Goal: Task Accomplishment & Management: Complete application form

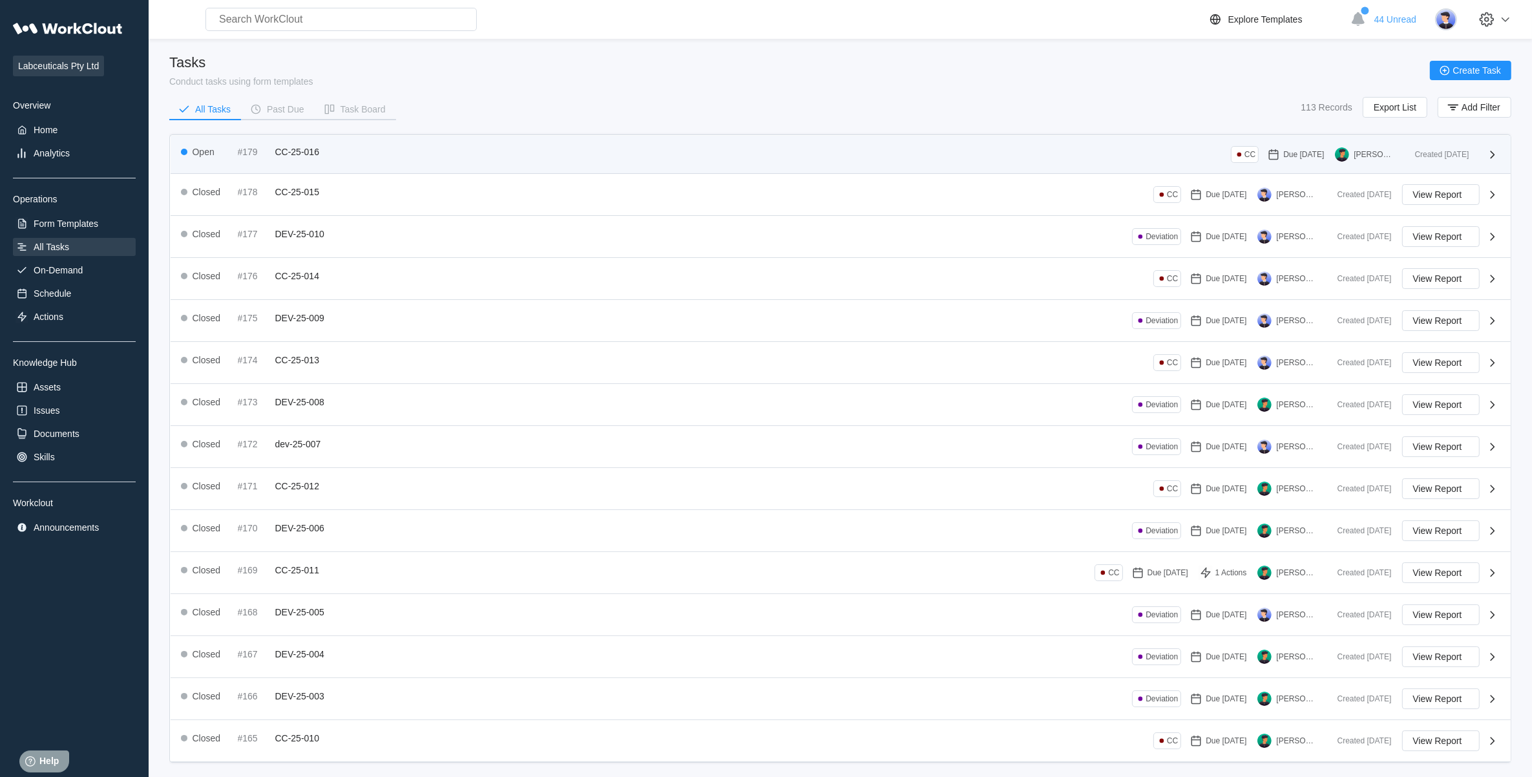
click at [294, 141] on div "Open #179 CC-25-016 CC Due [DATE] [PERSON_NAME] Created [DATE]" at bounding box center [841, 155] width 1340 height 38
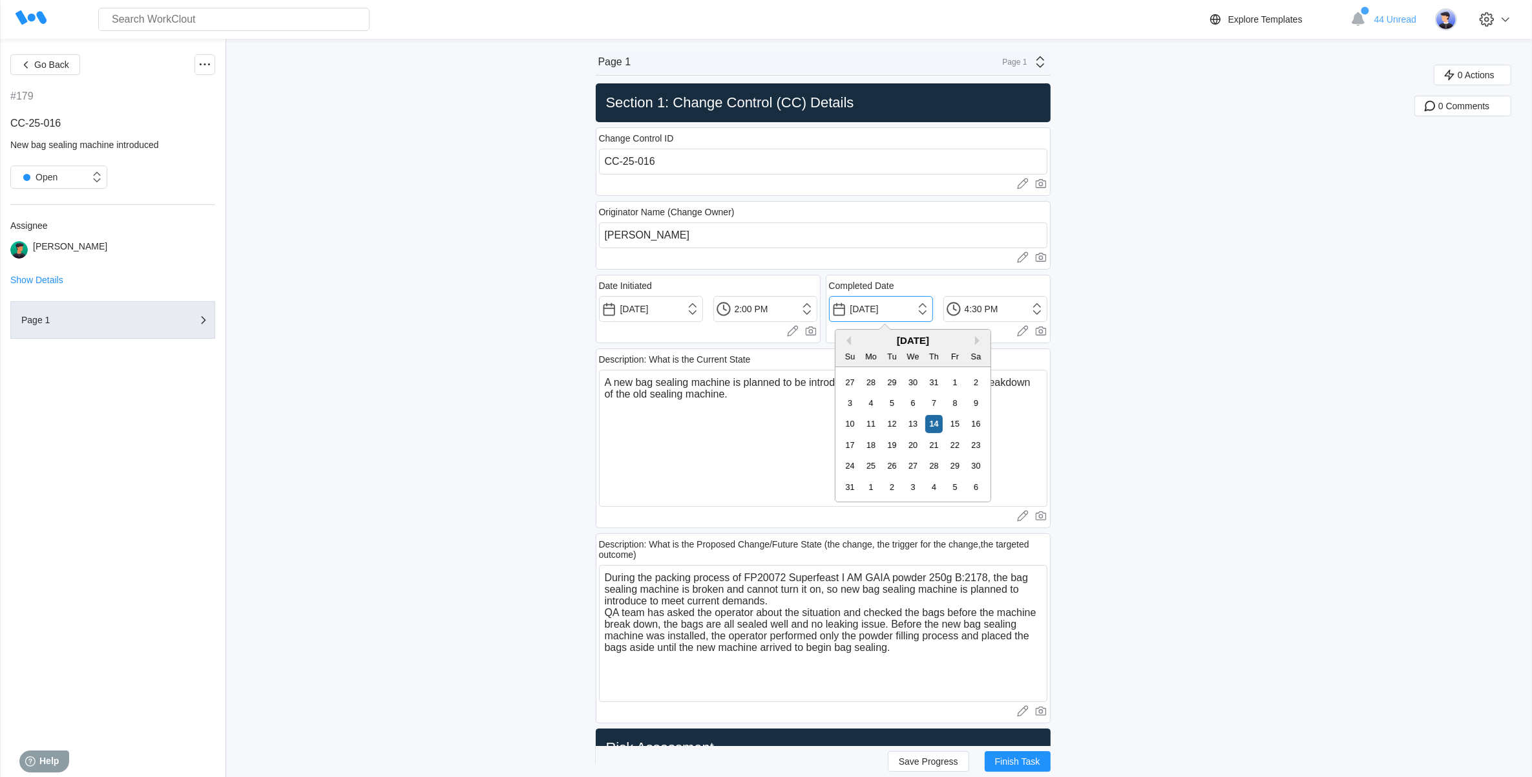
drag, startPoint x: 906, startPoint y: 312, endPoint x: 871, endPoint y: 312, distance: 34.9
click at [871, 312] on input "[DATE]" at bounding box center [881, 309] width 104 height 26
click at [699, 470] on textarea "A new bag sealing machine is planned to be introduced into production due to th…" at bounding box center [823, 438] width 448 height 137
click at [746, 401] on textarea "A new bag sealing machine is planned to be introduced into production due to th…" at bounding box center [823, 438] width 448 height 137
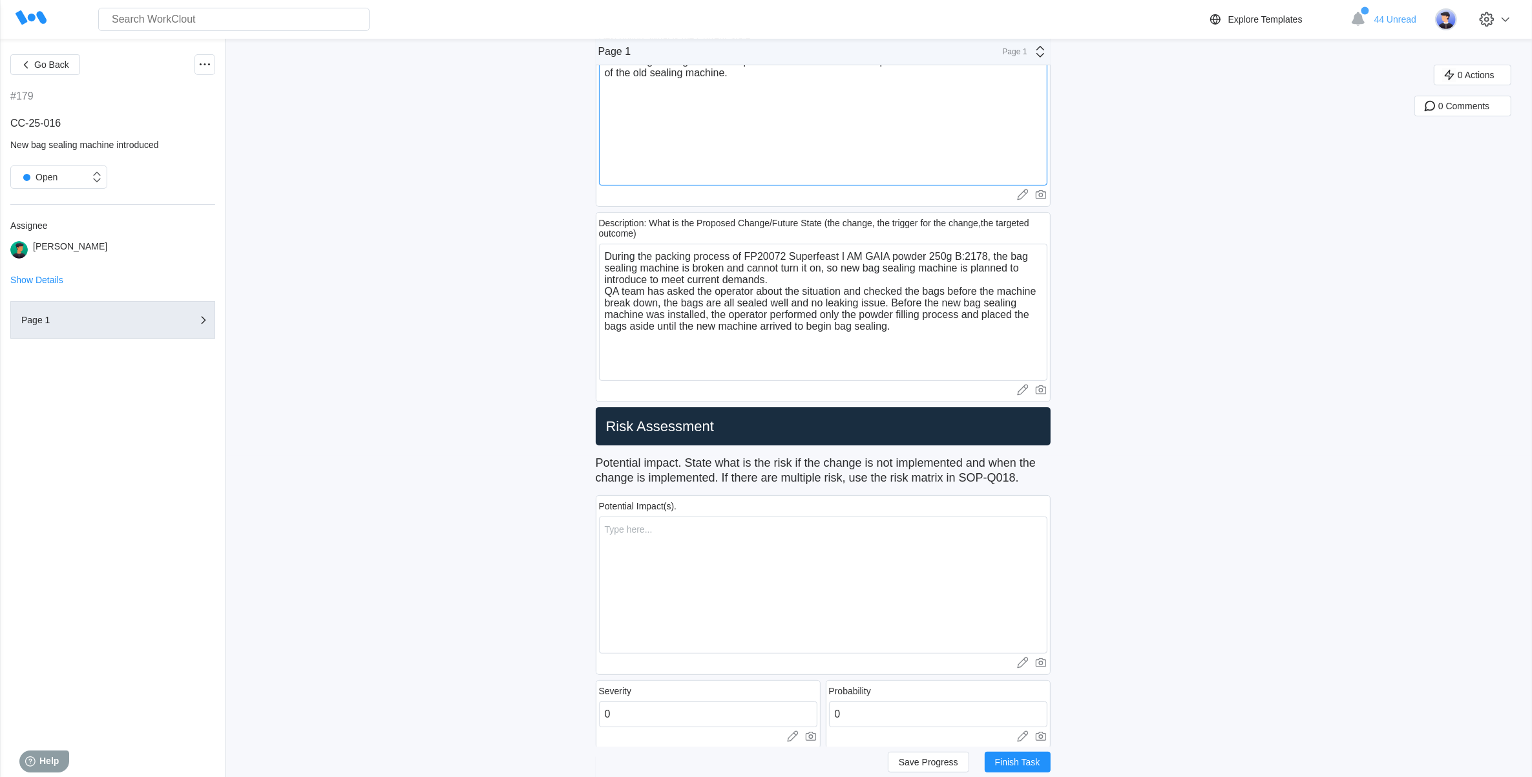
scroll to position [323, 0]
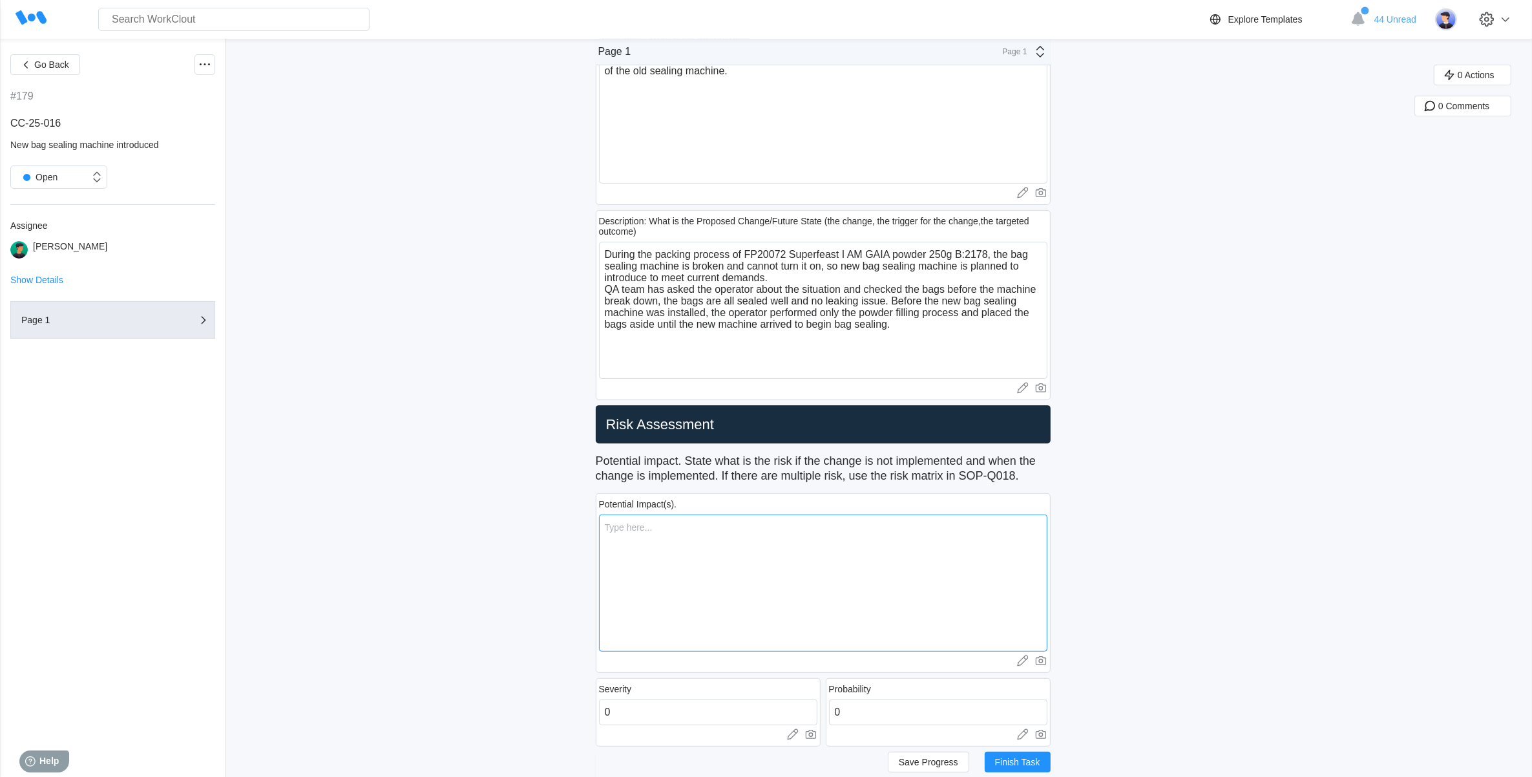
click at [676, 532] on textarea at bounding box center [823, 582] width 448 height 137
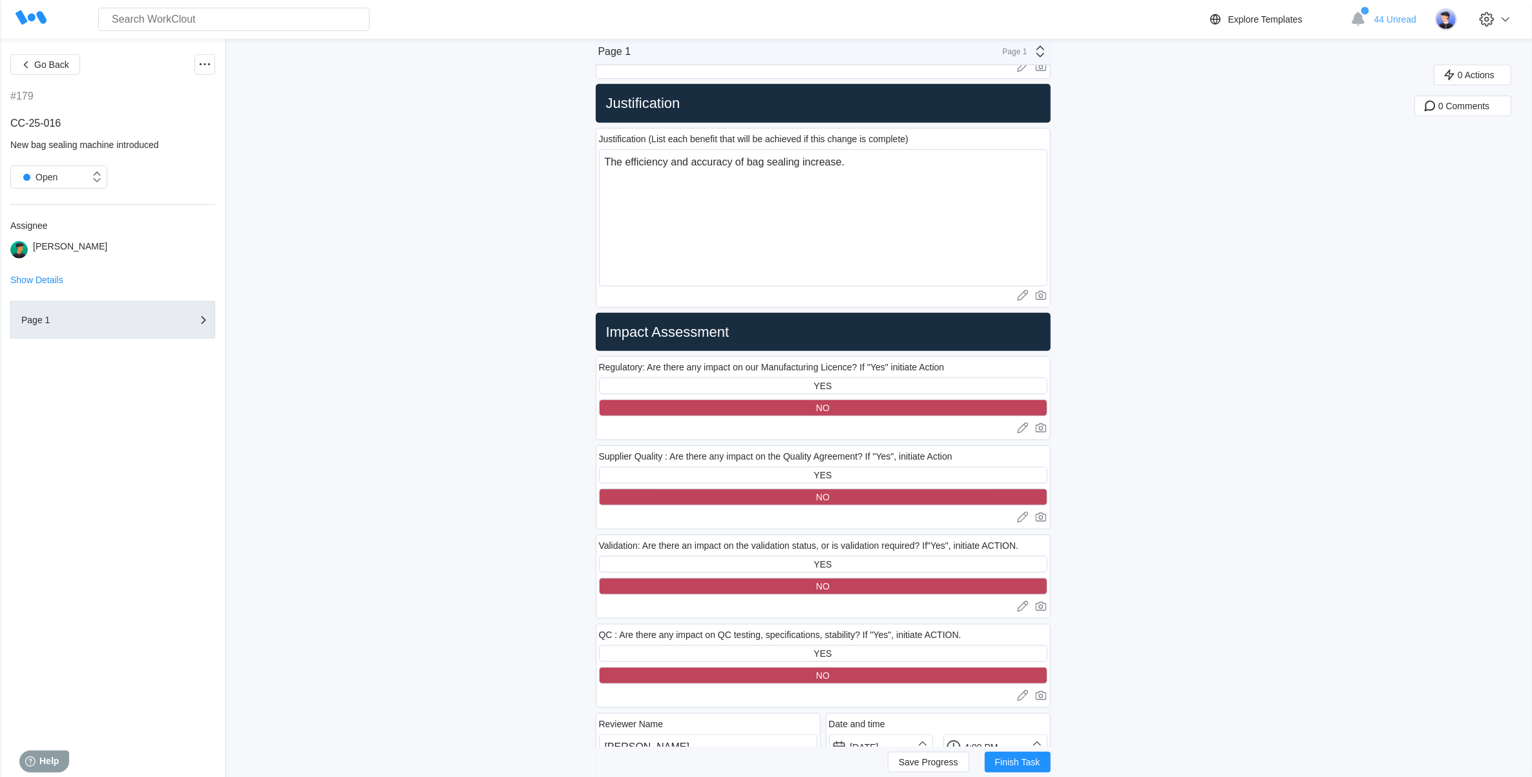
scroll to position [1211, 0]
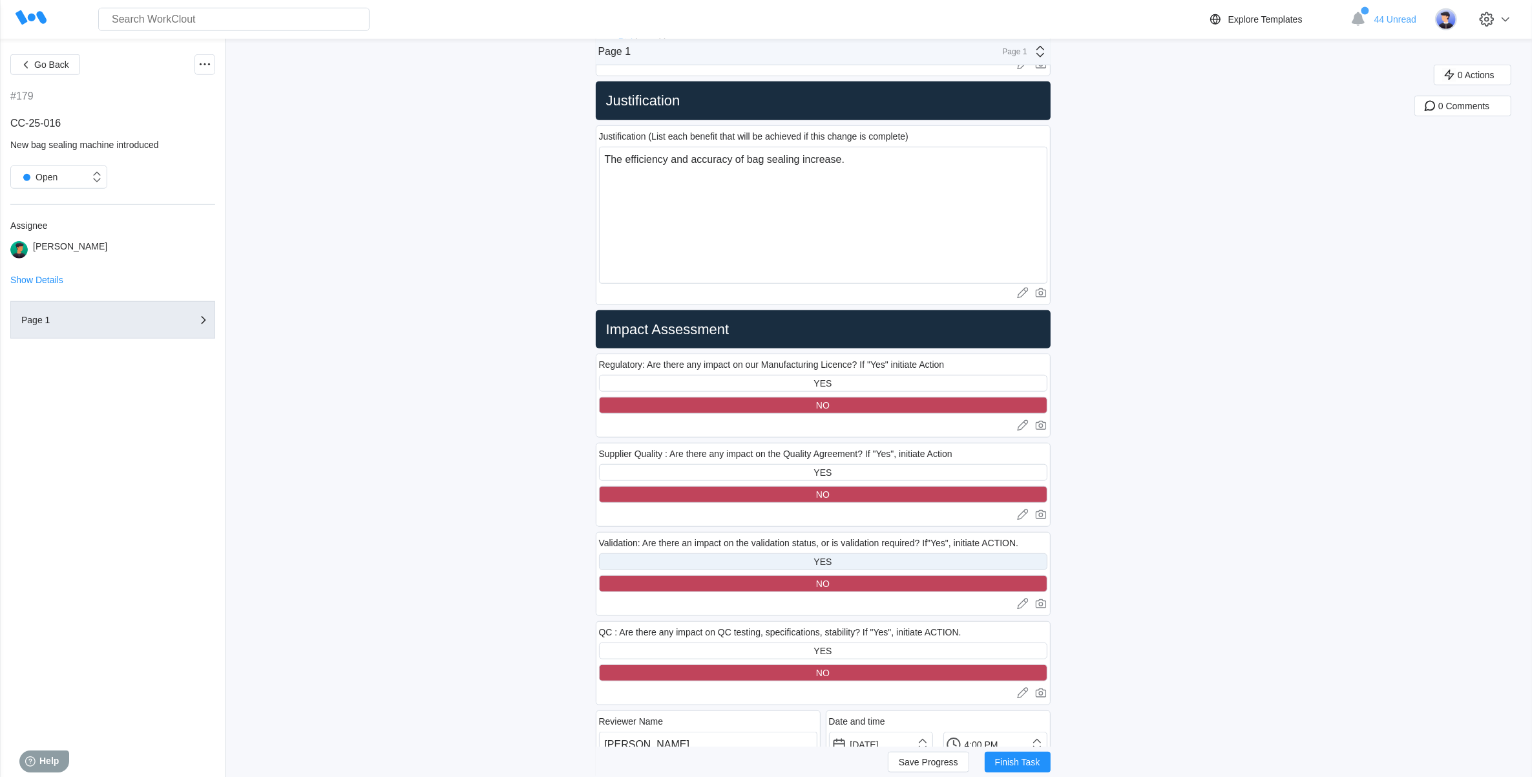
click at [871, 564] on div "YES" at bounding box center [823, 561] width 448 height 17
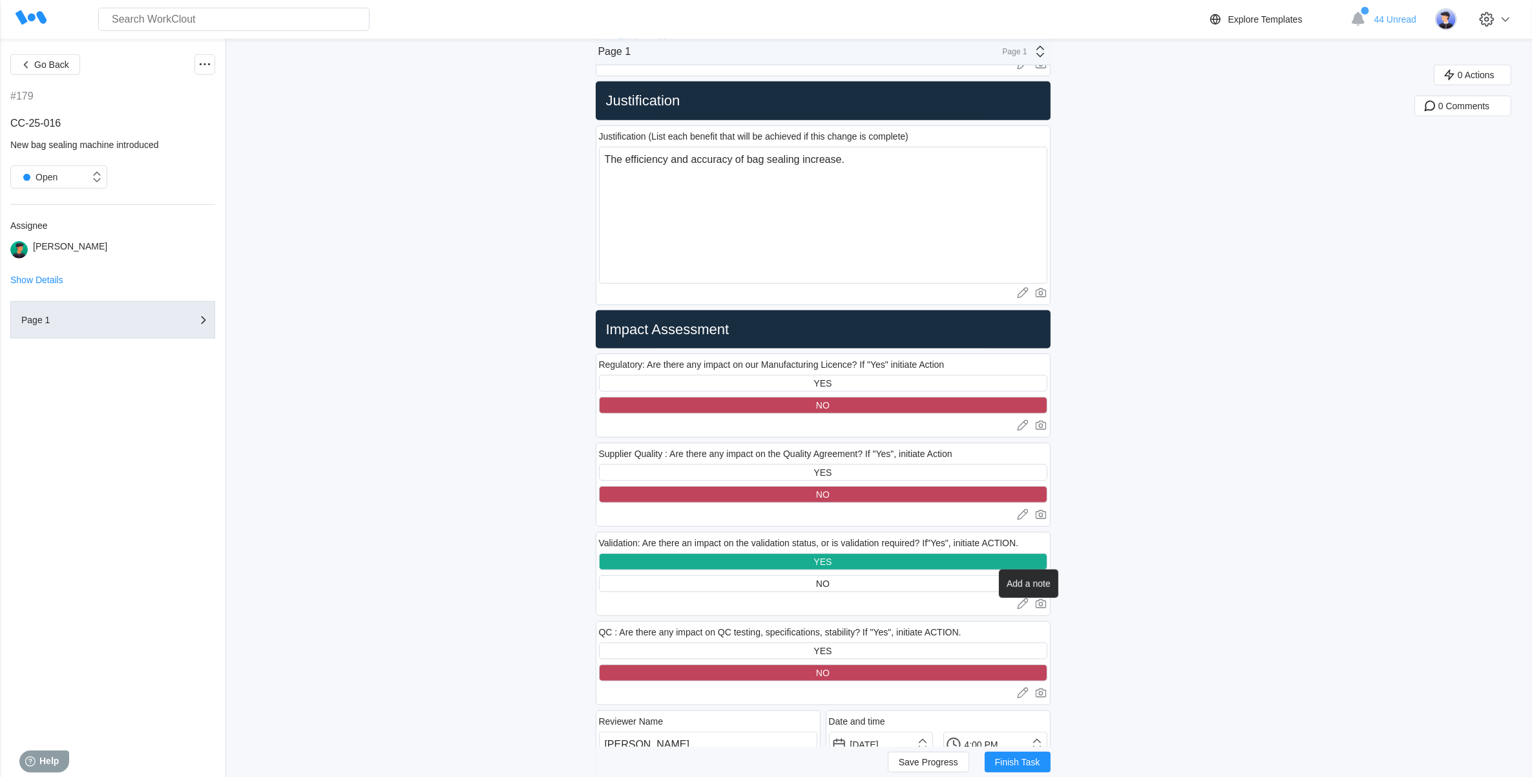
click at [1026, 606] on icon at bounding box center [1022, 603] width 13 height 13
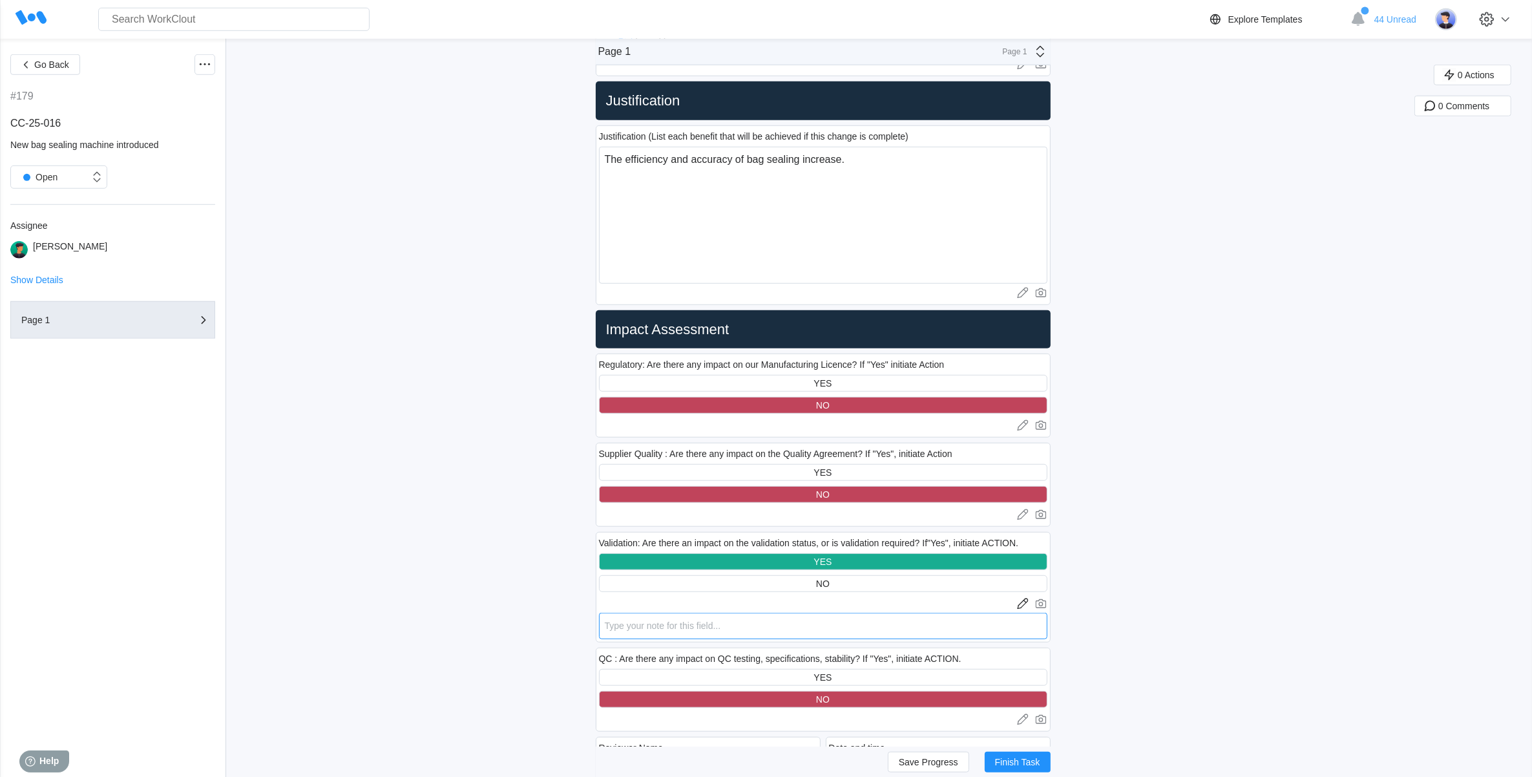
click at [653, 623] on textarea at bounding box center [823, 625] width 448 height 26
type textarea "Y"
type textarea "x"
type textarea "Ye"
type textarea "x"
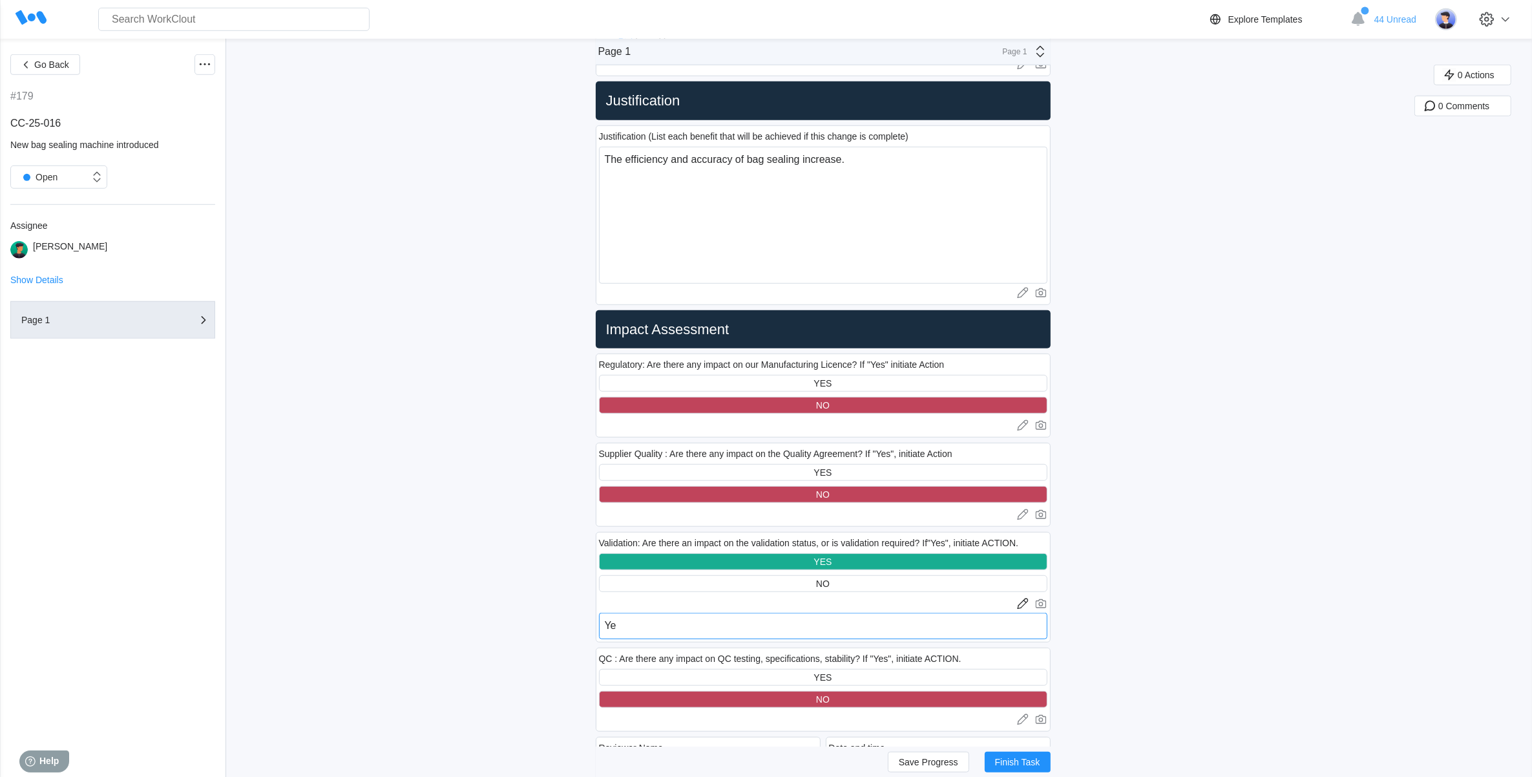
type textarea "Yes"
type textarea "x"
type textarea "Yes,"
type textarea "x"
type textarea "Yes,"
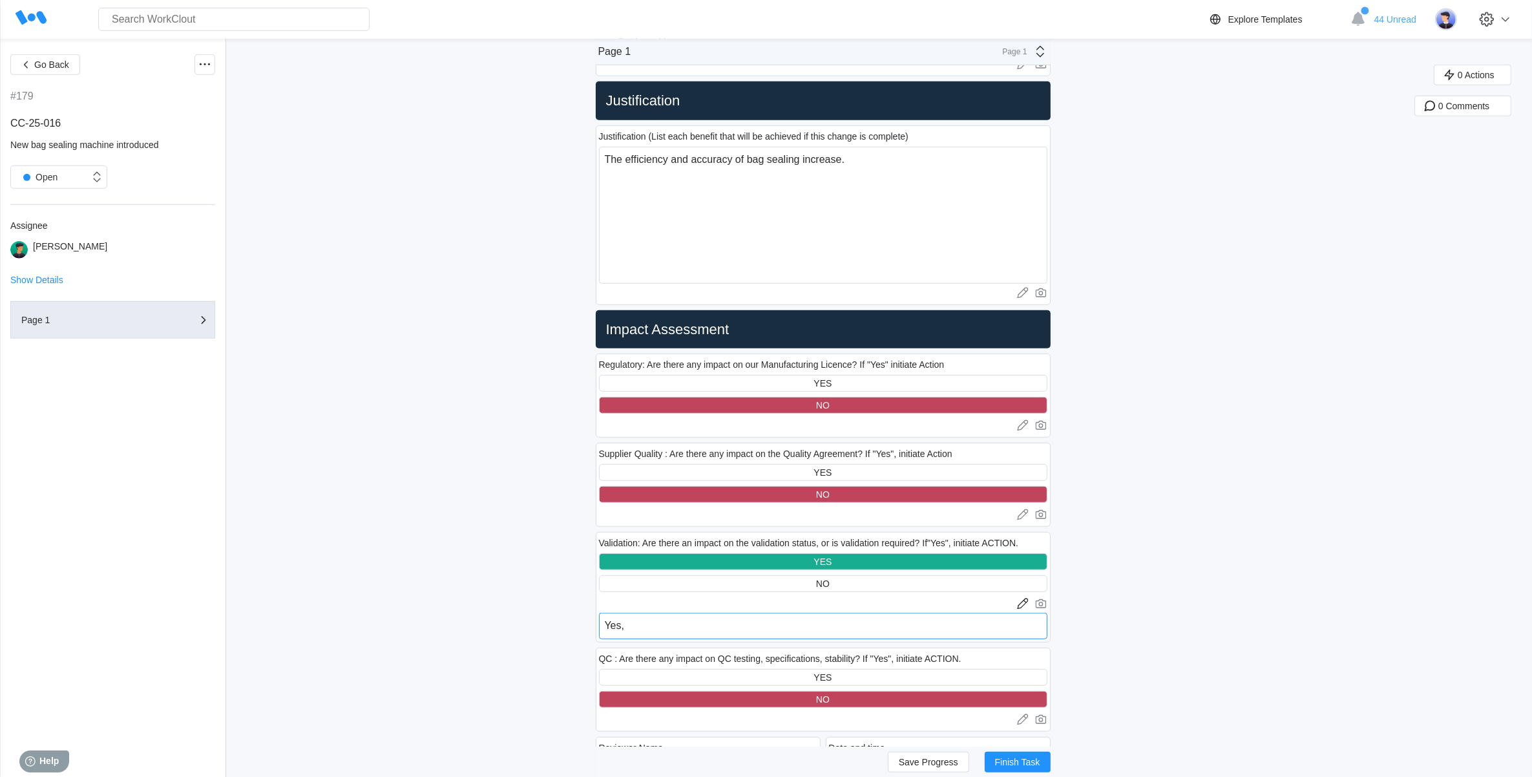
type textarea "x"
type textarea "Yes, n"
type textarea "x"
type textarea "Yes, ne"
type textarea "x"
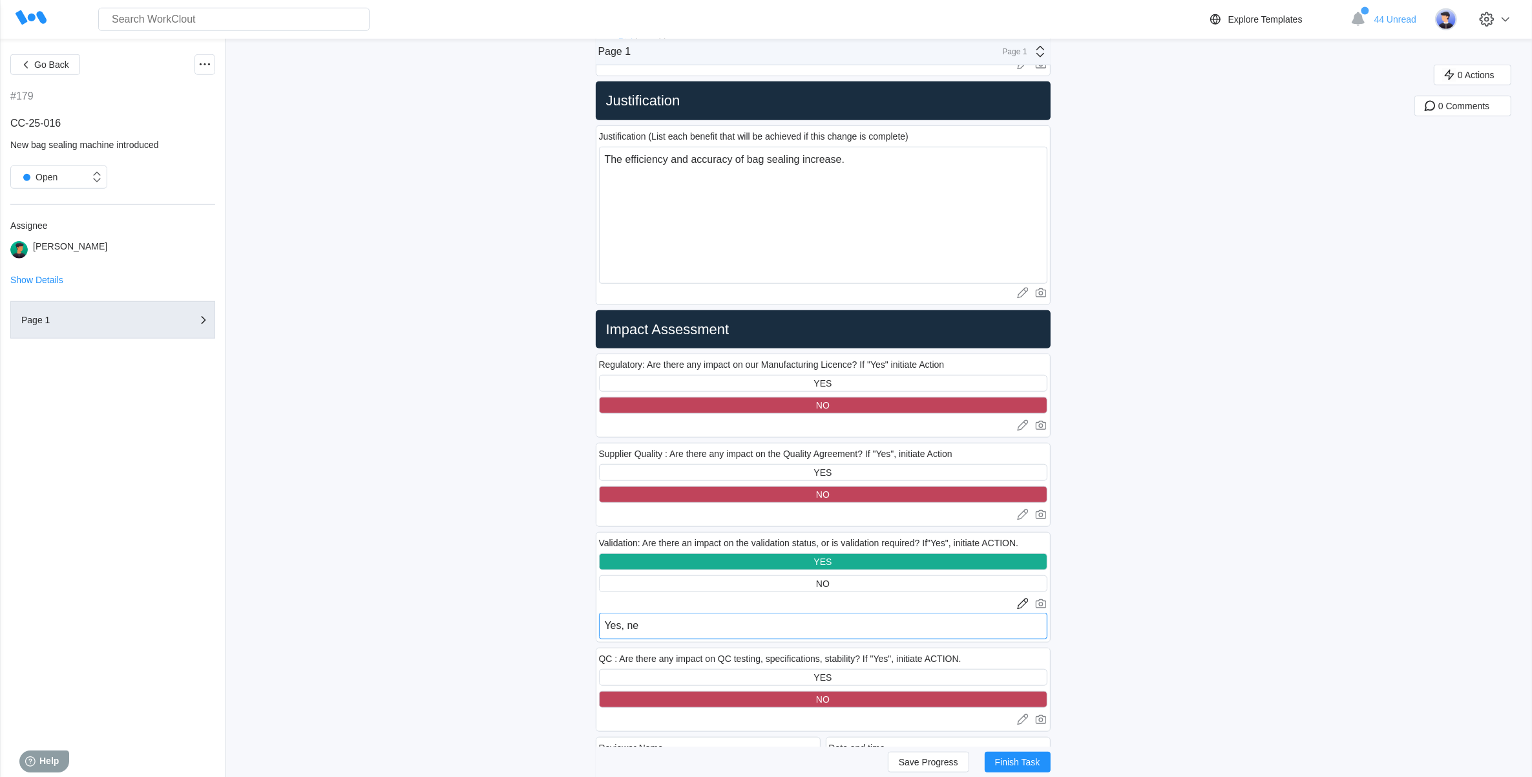
type textarea "Yes, new"
type textarea "x"
type textarea "Yes, new"
type textarea "x"
type textarea "Yes, new s"
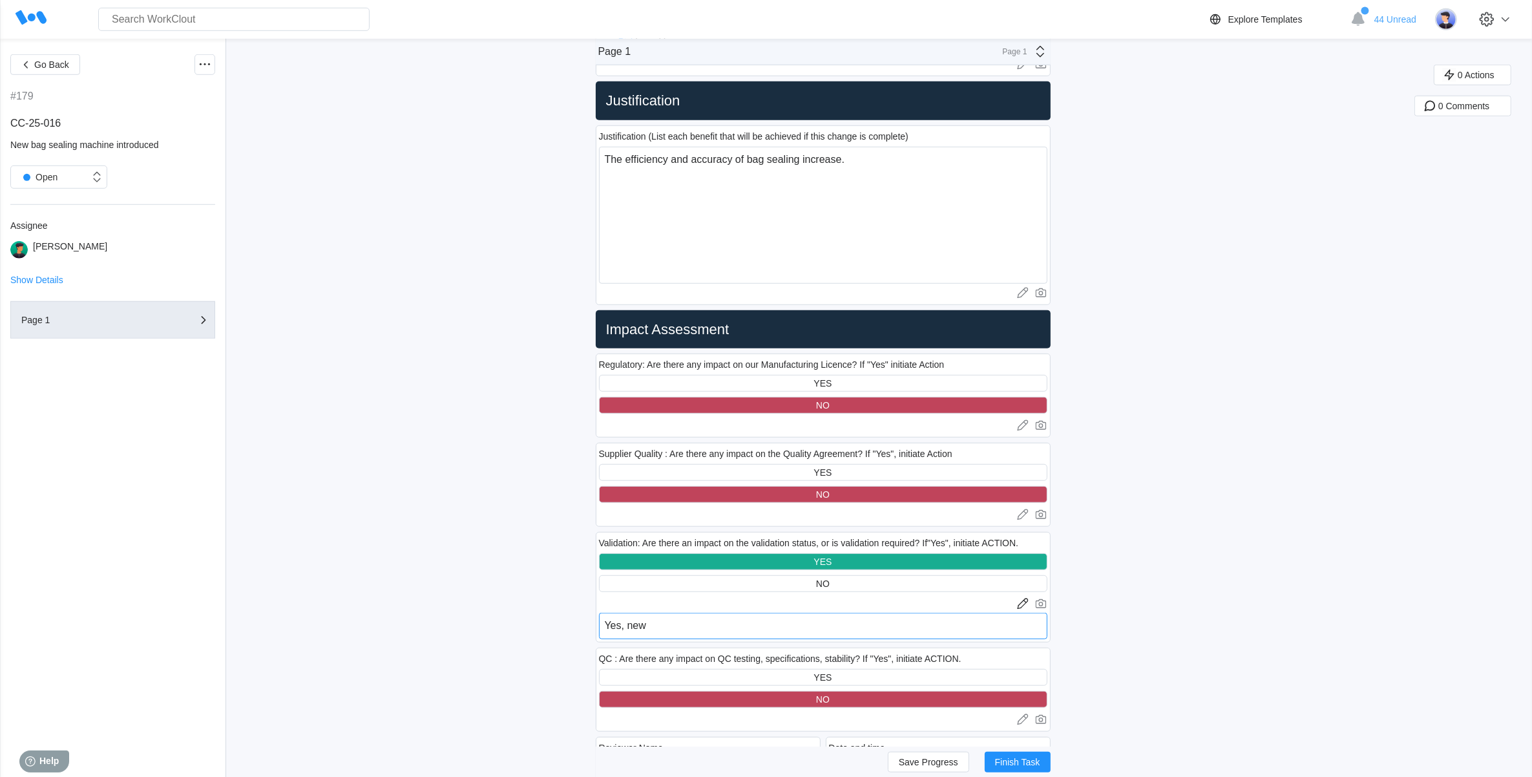
type textarea "x"
type textarea "Yes, new se"
type textarea "x"
type textarea "Yes, new sea"
type textarea "x"
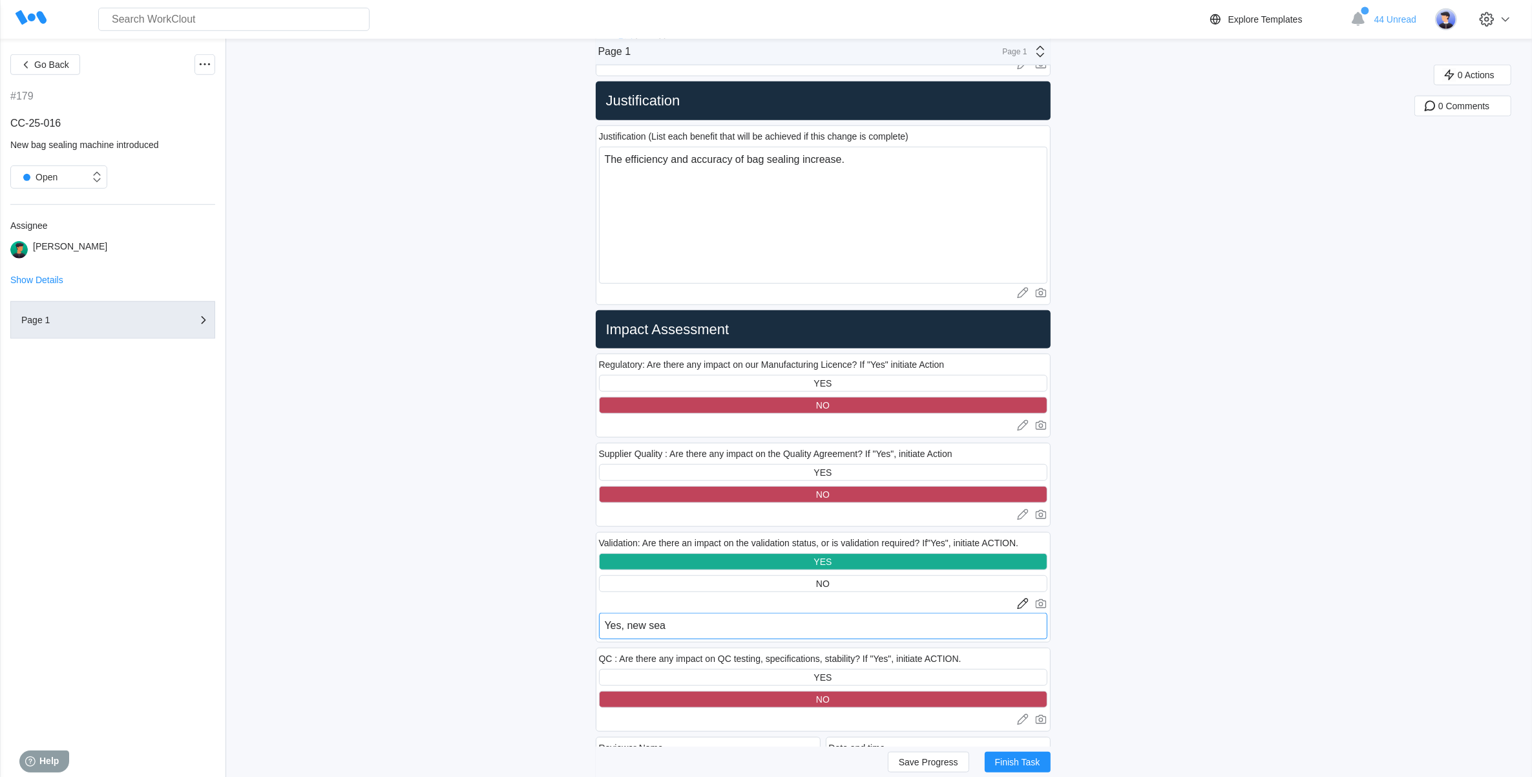
type textarea "Yes, new seal"
type textarea "x"
type textarea "Yes, new seali"
type textarea "x"
type textarea "Yes, new sealin"
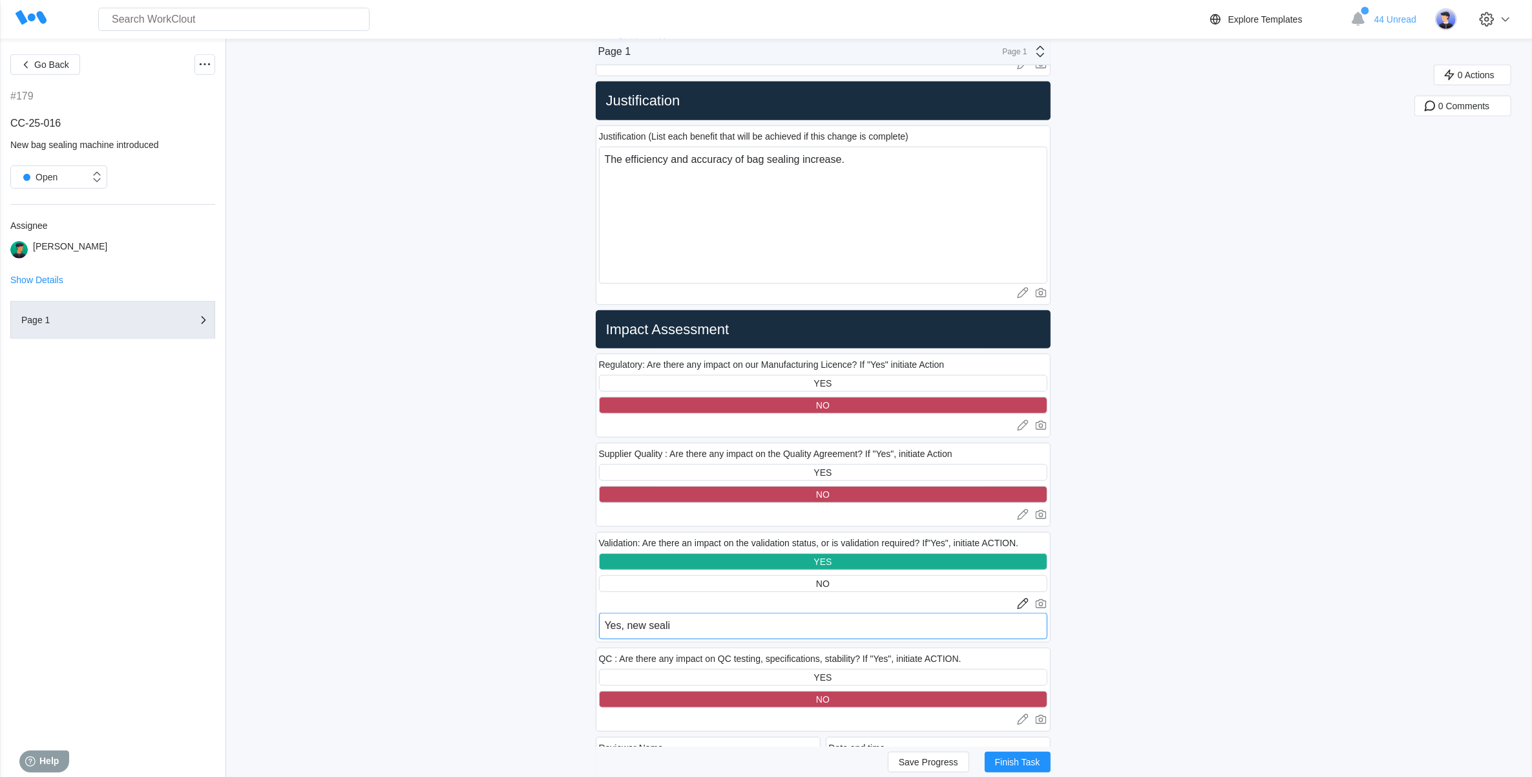
type textarea "x"
type textarea "Yes, new sealing"
type textarea "x"
type textarea "Yes, new sealing"
type textarea "x"
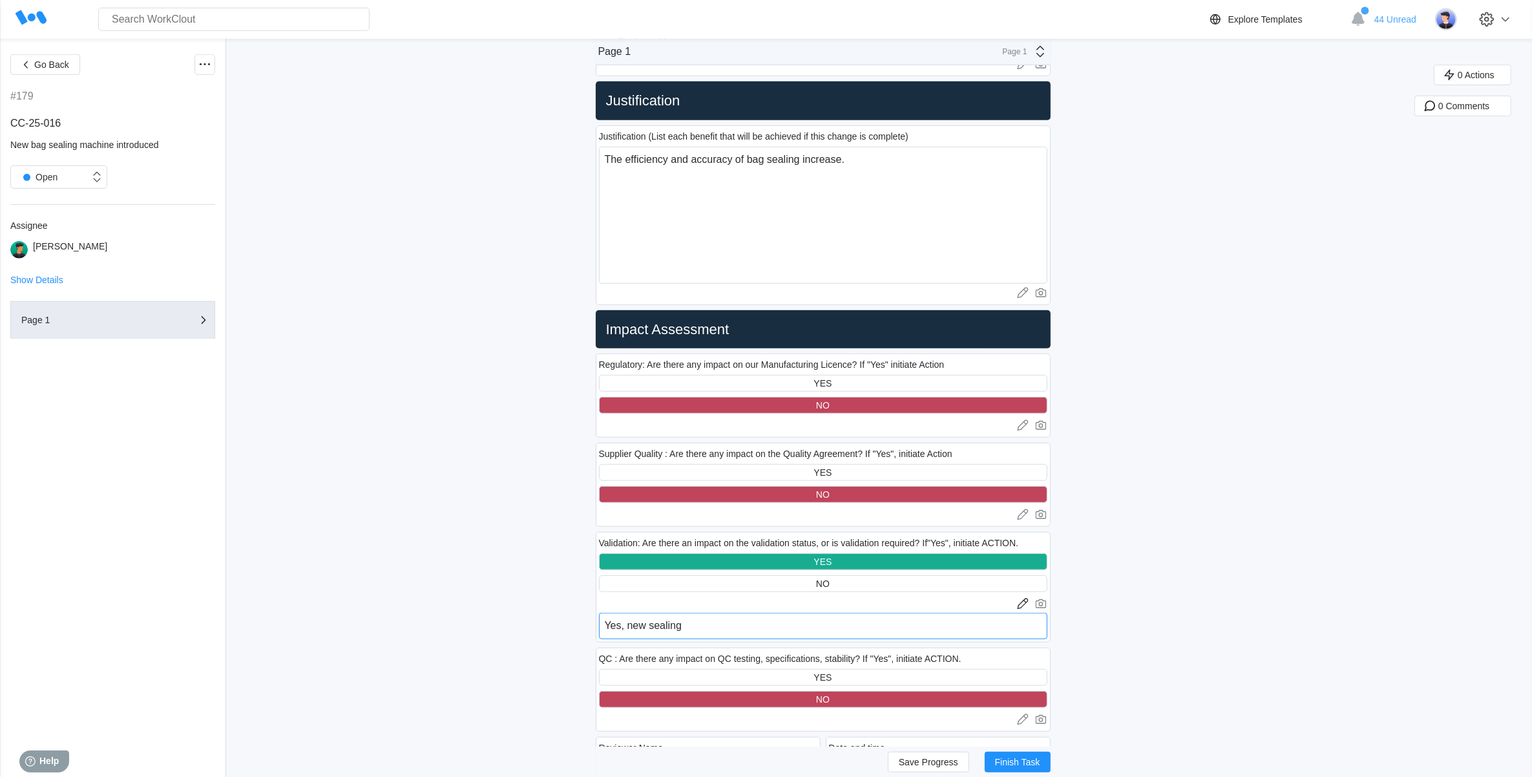
type textarea "Yes, new sealing m"
type textarea "x"
type textarea "Yes, new sealing ma"
type textarea "x"
type textarea "Yes, new sealing mac"
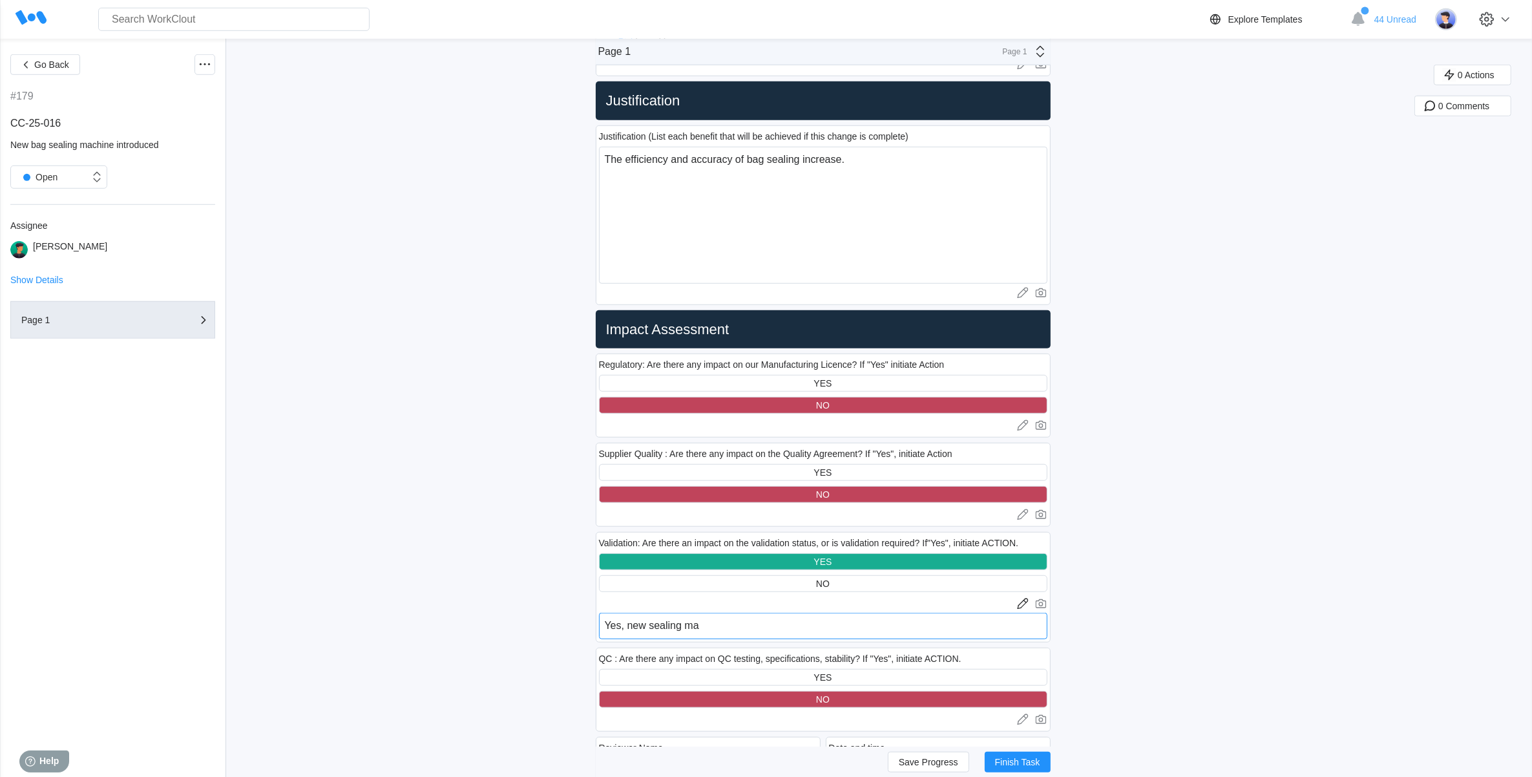
type textarea "x"
type textarea "Yes, new sealing mach"
type textarea "x"
type textarea "Yes, new sealing machi"
type textarea "x"
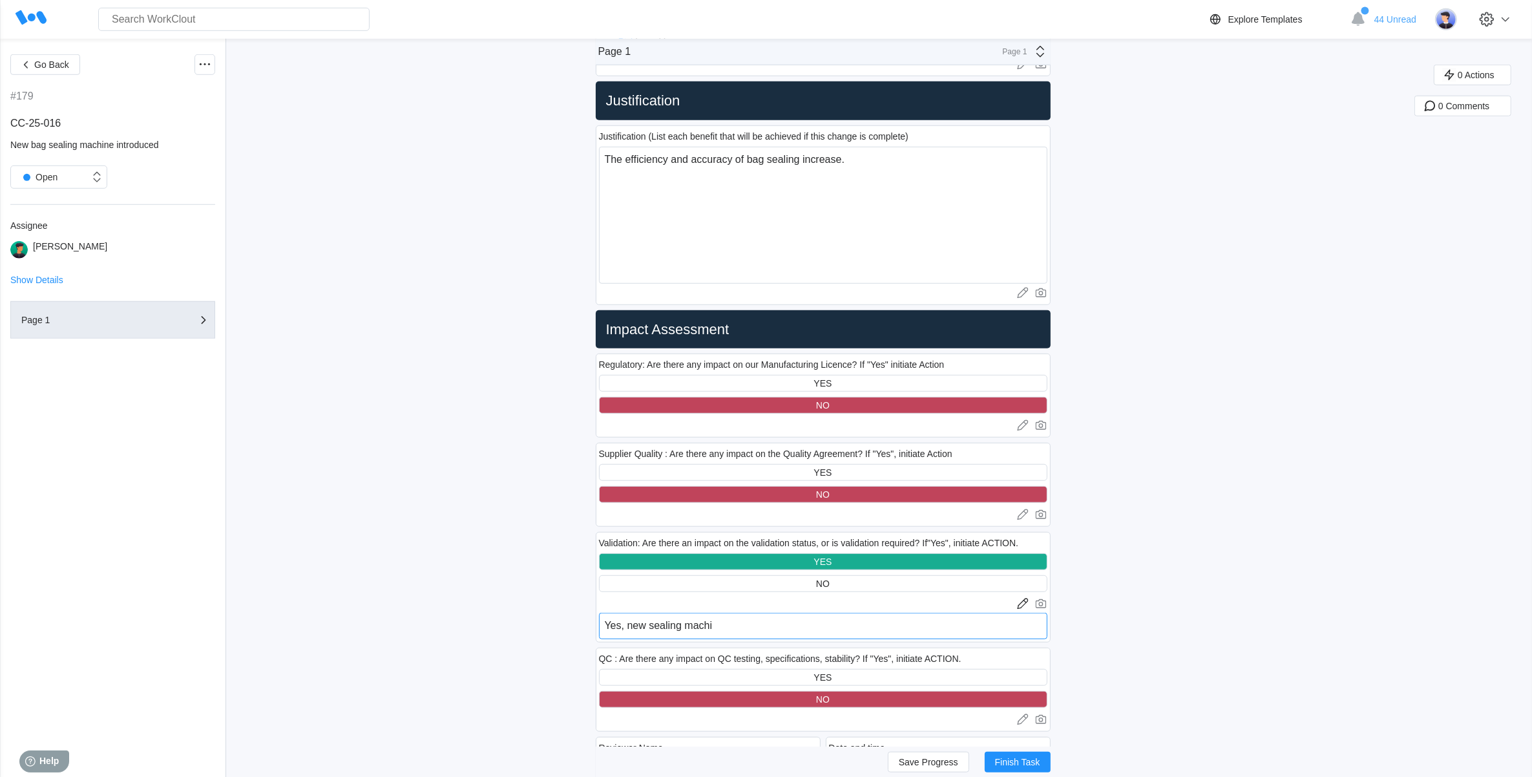
type textarea "Yes, new sealing machin"
type textarea "x"
type textarea "Yes, new sealing machine"
type textarea "x"
type textarea "Yes, new sealing machine"
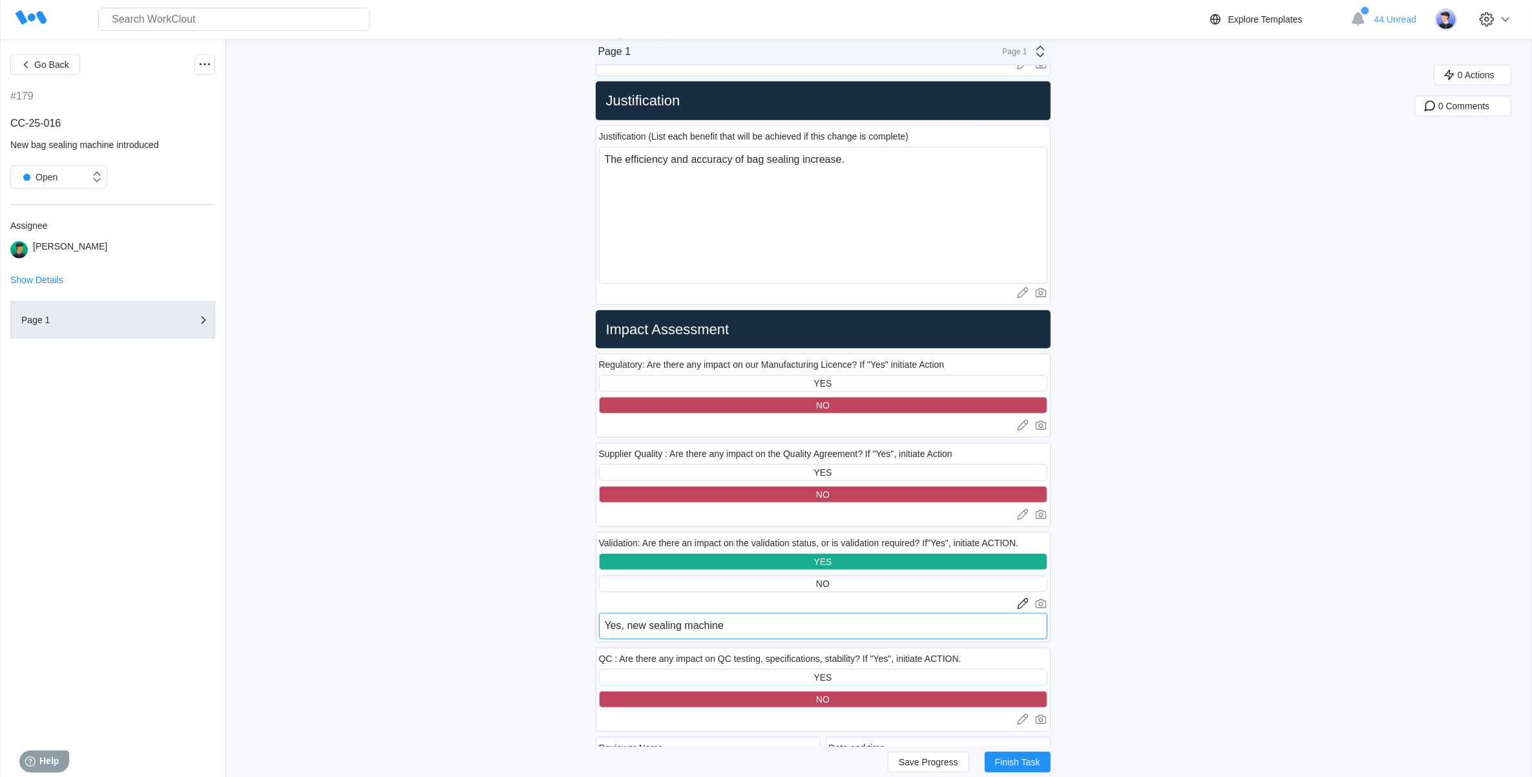
type textarea "x"
type textarea "Yes, new sealing machine i"
type textarea "x"
type textarea "Yes, new sealing machine in"
type textarea "x"
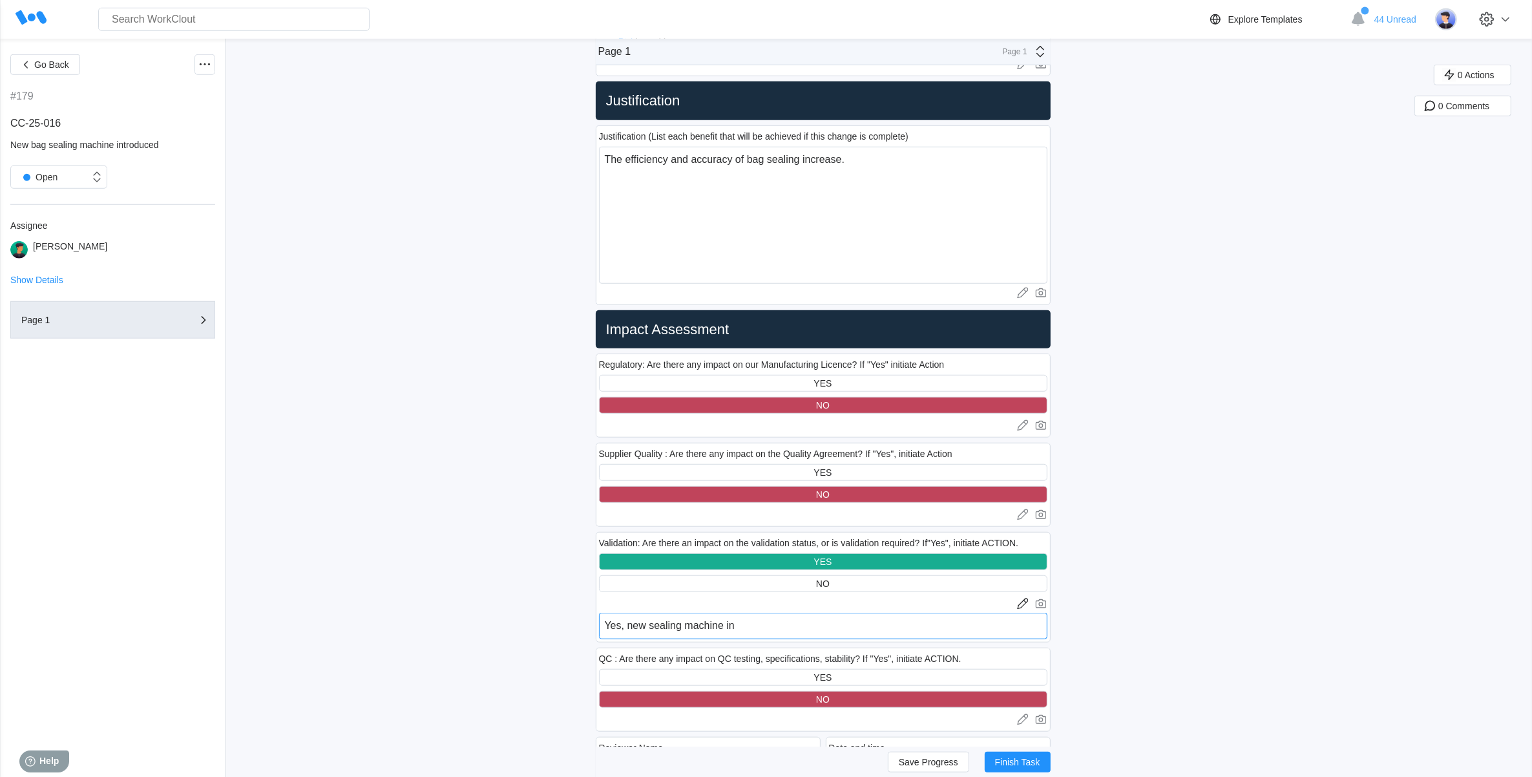
type textarea "Yes, new sealing machine int"
type textarea "x"
type textarea "Yes, new sealing machine intr"
type textarea "x"
type textarea "Yes, new sealing machine intro"
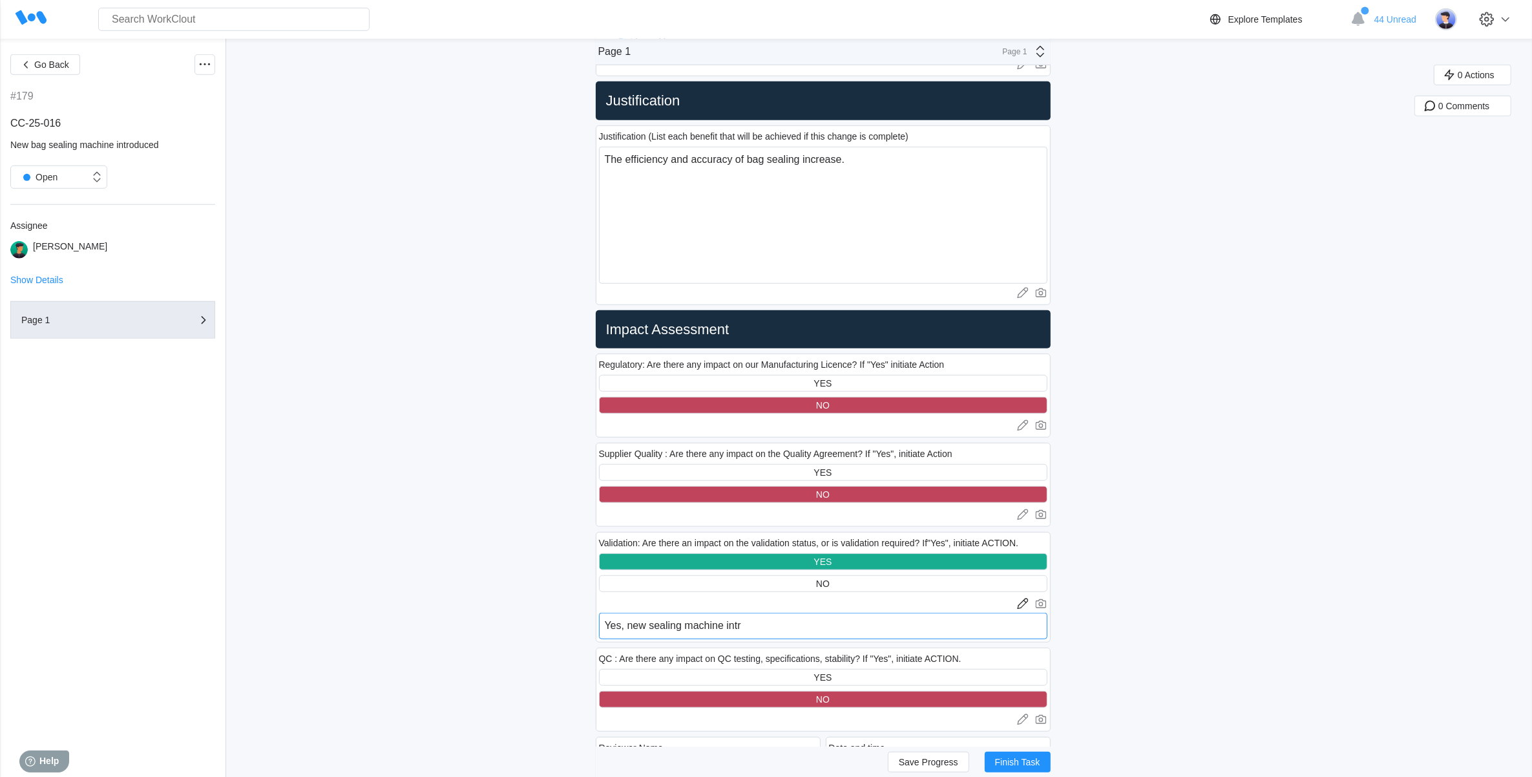
type textarea "x"
type textarea "Yes, new sealing machine introu"
type textarea "x"
type textarea "Yes, new sealing machine introude"
type textarea "x"
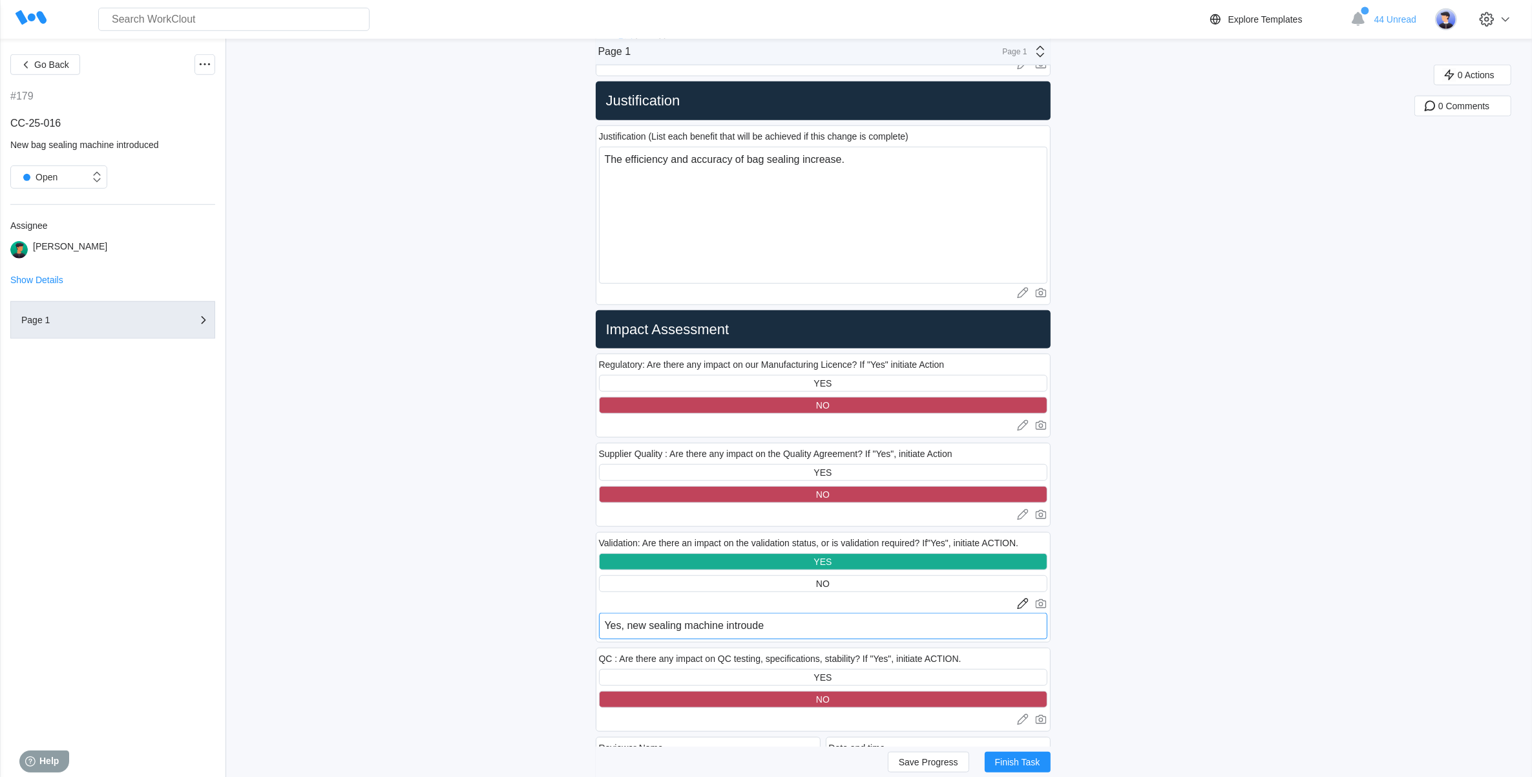
type textarea "Yes, new sealing machine introudec"
type textarea "x"
type textarea "Yes, new sealing machine introudece"
type textarea "x"
type textarea "Yes, new sealing machine introudec"
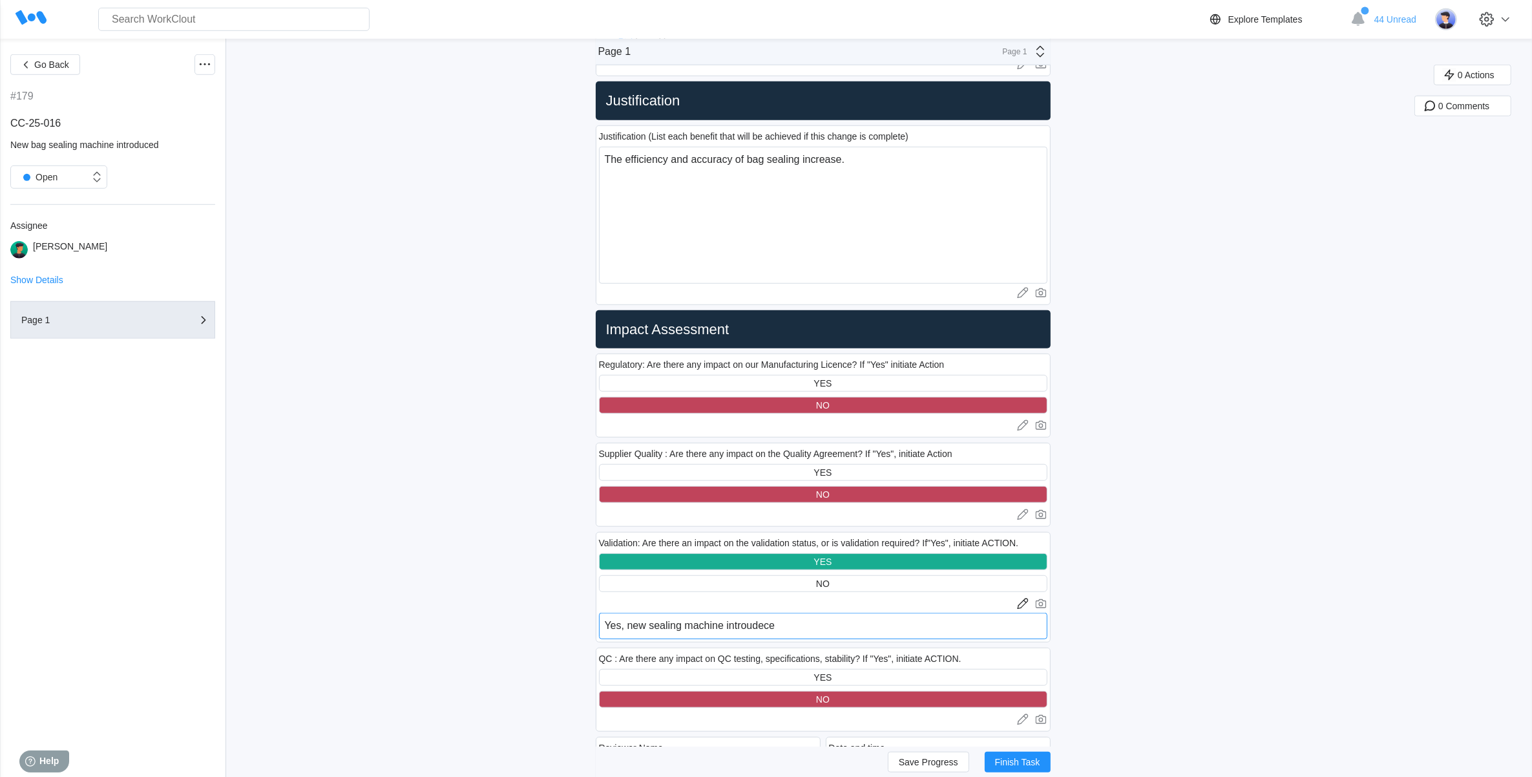
type textarea "x"
type textarea "Yes, new sealing machine introude"
type textarea "x"
type textarea "Yes, new sealing machine introud"
type textarea "x"
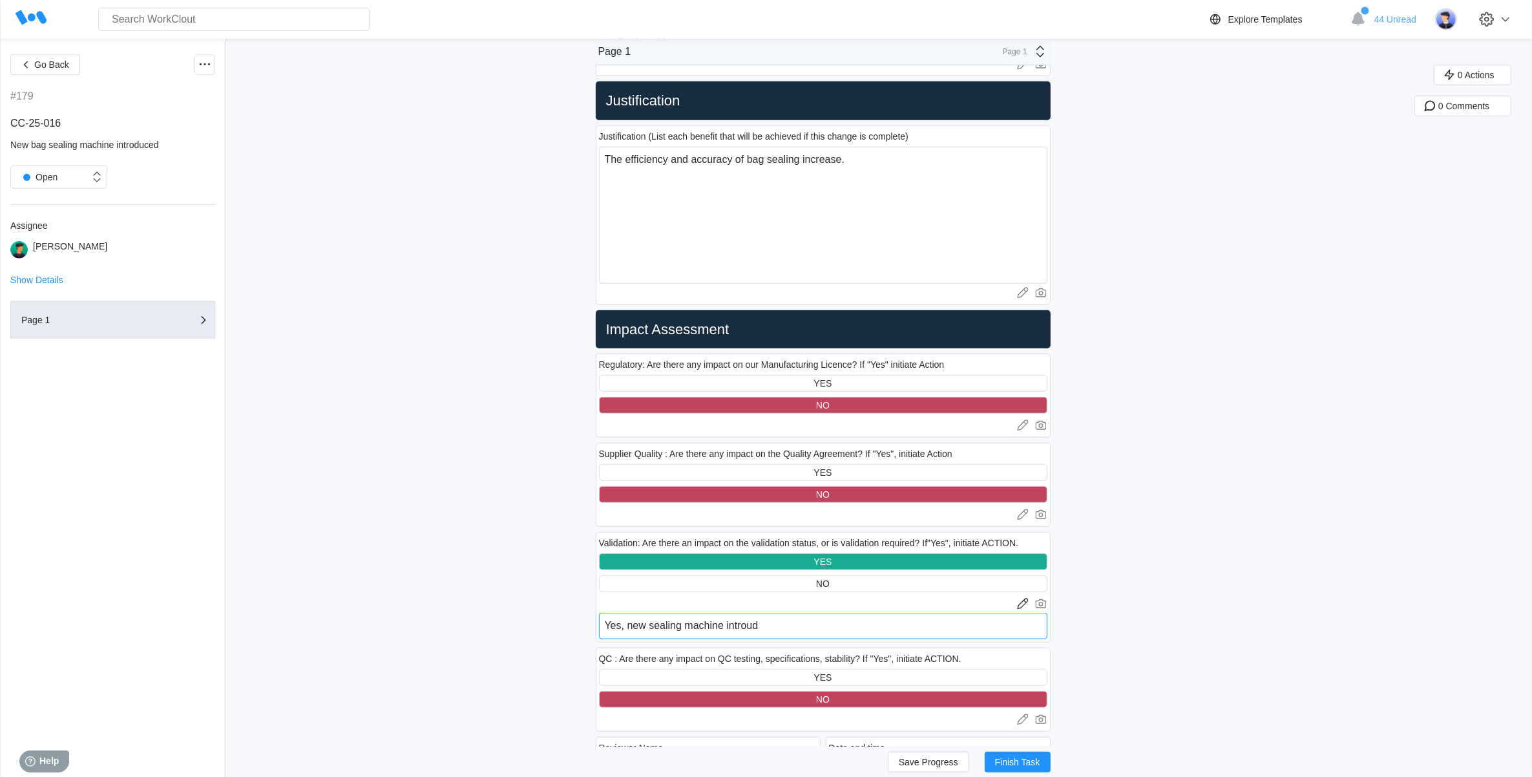
type textarea "Yes, new sealing machine introu"
type textarea "x"
type textarea "Yes, new sealing machine intro"
type textarea "x"
type textarea "Yes, new sealing machine introd"
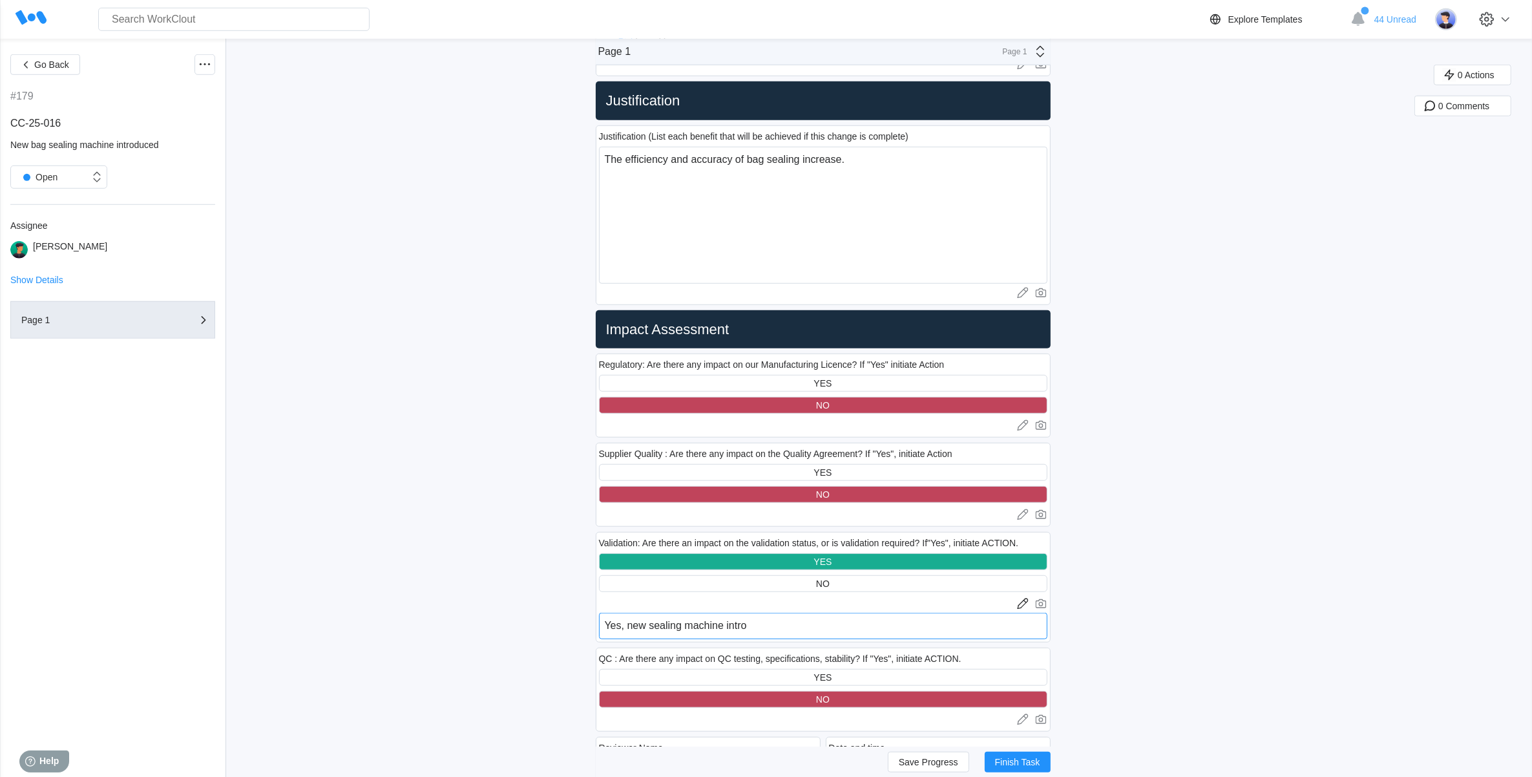
type textarea "x"
type textarea "Yes, new sealing machine introdu"
type textarea "x"
type textarea "Yes, new sealing machine introduc"
type textarea "x"
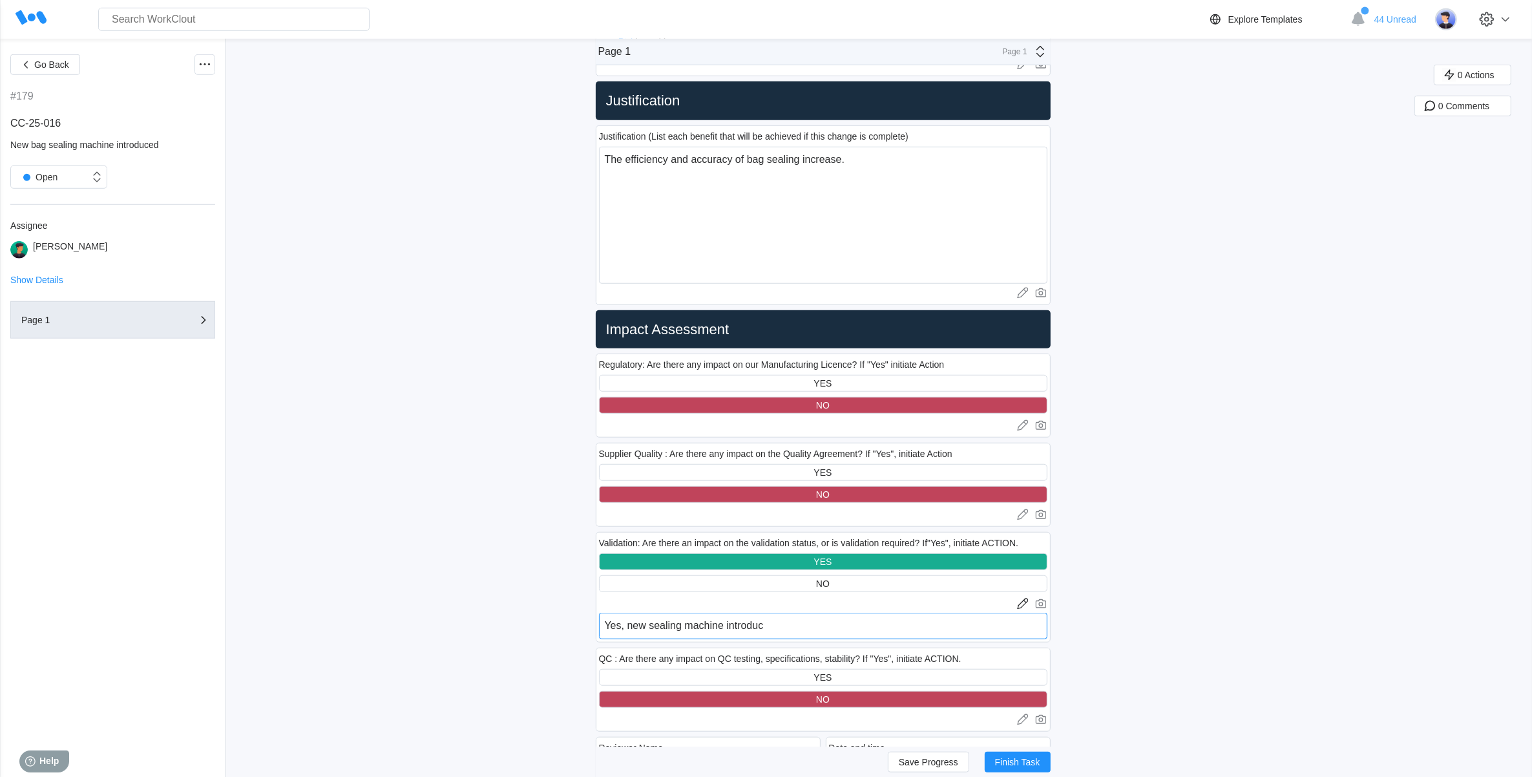
type textarea "Yes, new sealing machine introduce"
type textarea "x"
type textarea "Yes, new sealing machine introduce"
type textarea "x"
type textarea "Yes, new sealing machine introduce"
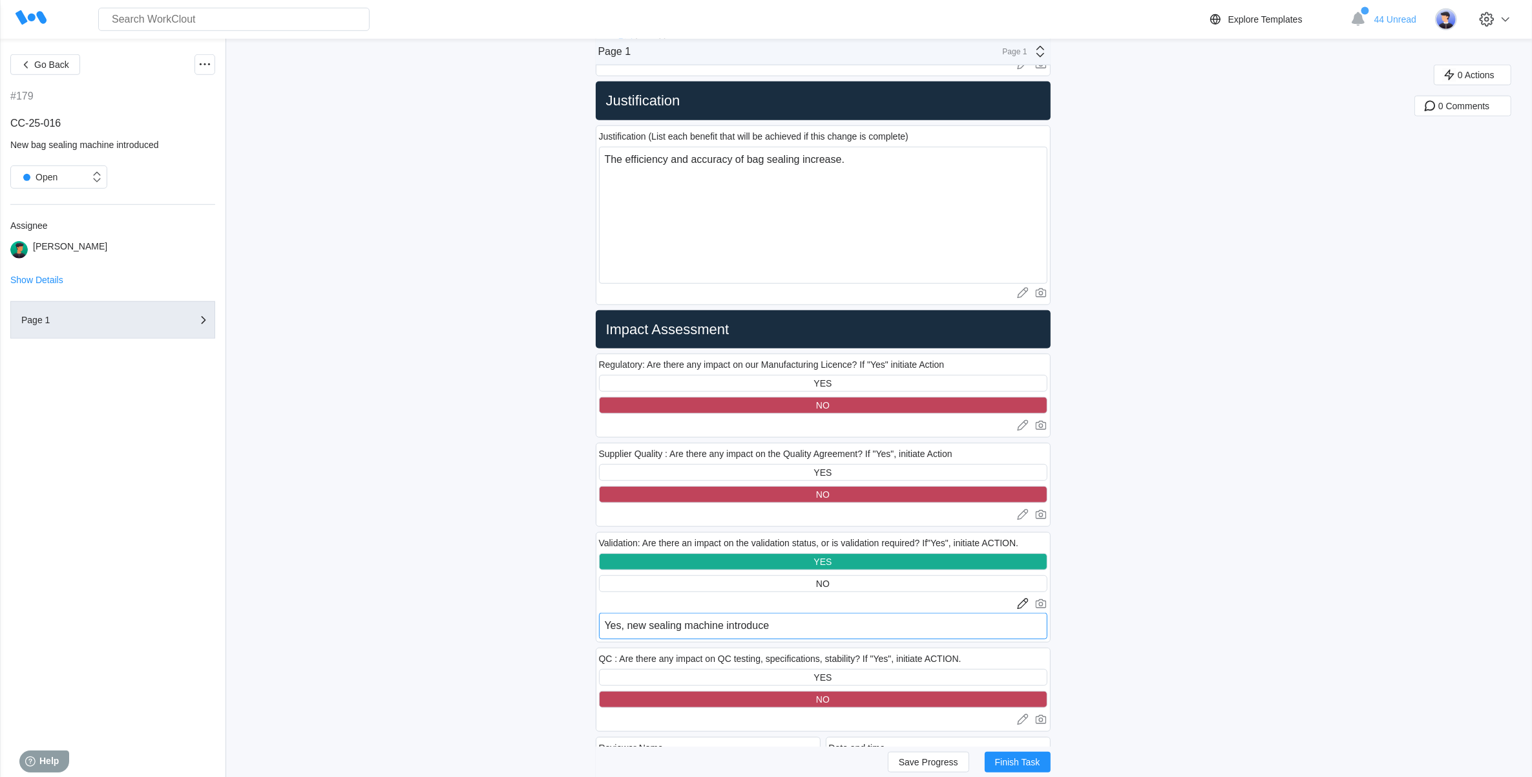
type textarea "x"
type textarea "Yes, new sealing machine introduced"
type textarea "x"
type textarea "Yes, new sealing machine introduced"
type textarea "x"
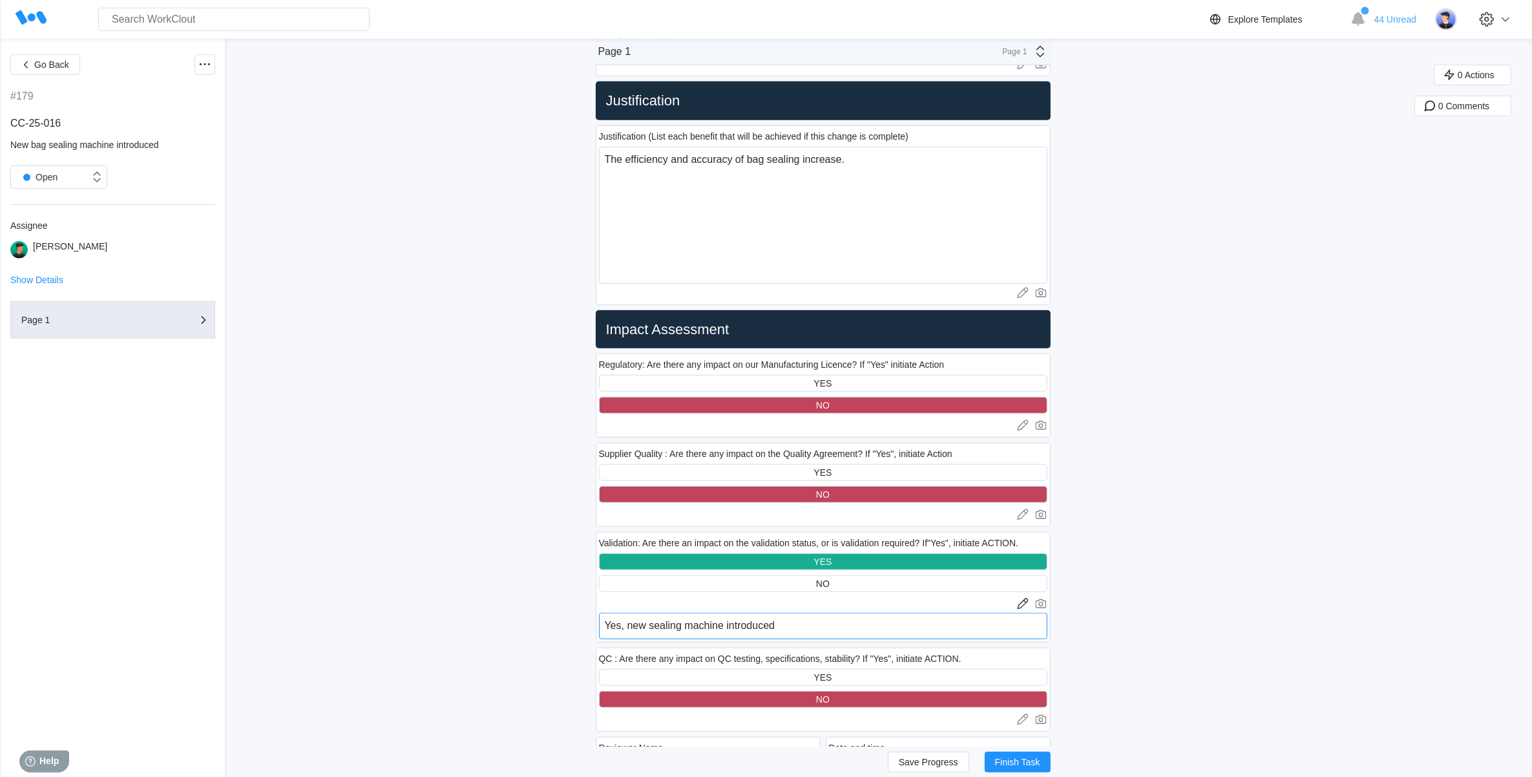
type textarea "Yes, new sealing machine introduced r"
type textarea "x"
type textarea "Yes, new sealing machine introduced re"
type textarea "x"
type textarea "Yes, new sealing machine introduced req"
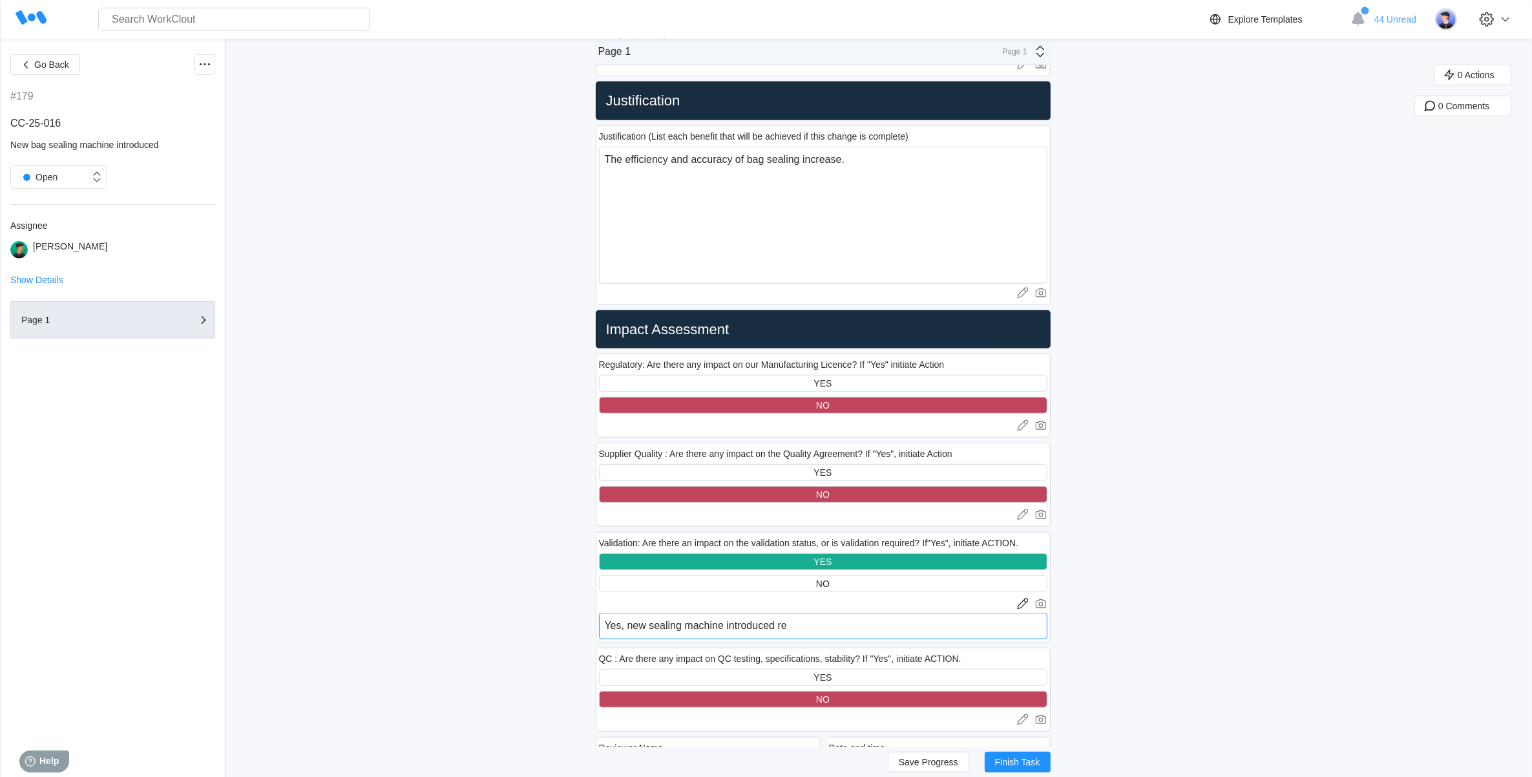
type textarea "x"
type textarea "Yes, new sealing machine introduced requ"
type textarea "x"
type textarea "Yes, new sealing machine introduced requi"
type textarea "x"
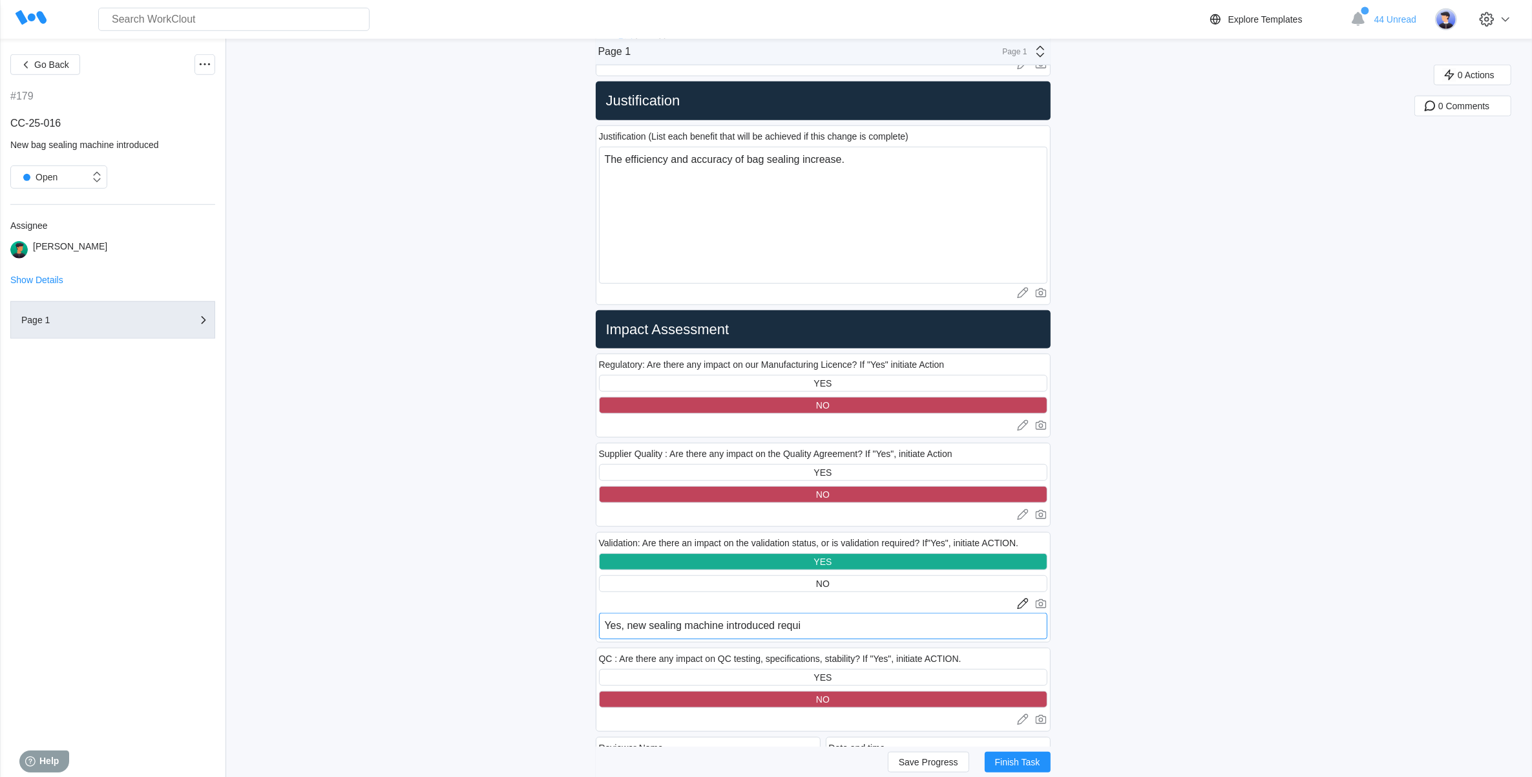
type textarea "Yes, new sealing machine introduced requir"
type textarea "x"
type textarea "Yes, new sealing machine introduced require"
type textarea "x"
type textarea "Yes, new sealing machine introduced required"
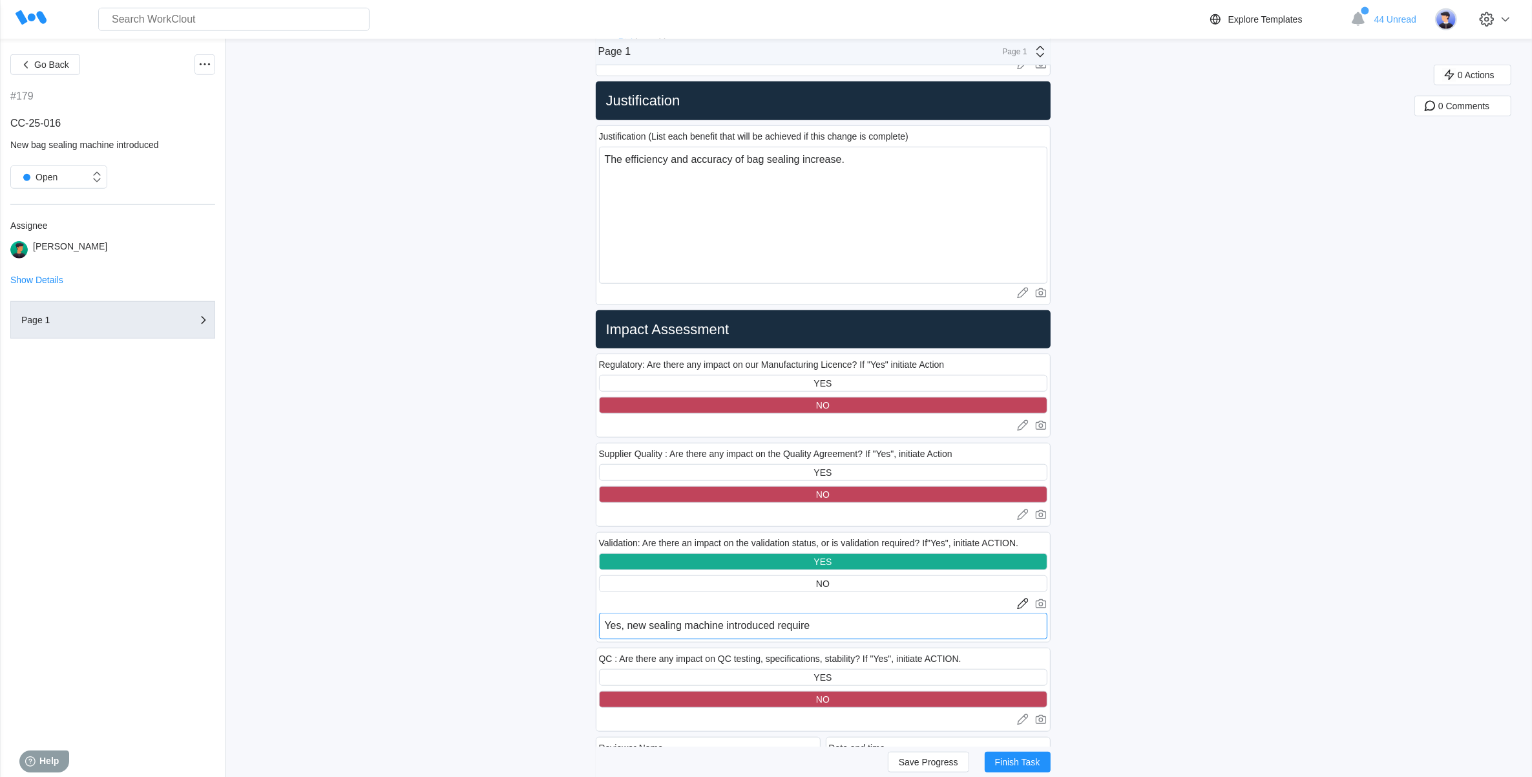
type textarea "x"
type textarea "Yes, new sealing machine introduced required"
type textarea "x"
type textarea "Yes, new sealing machine introduced required"
type textarea "x"
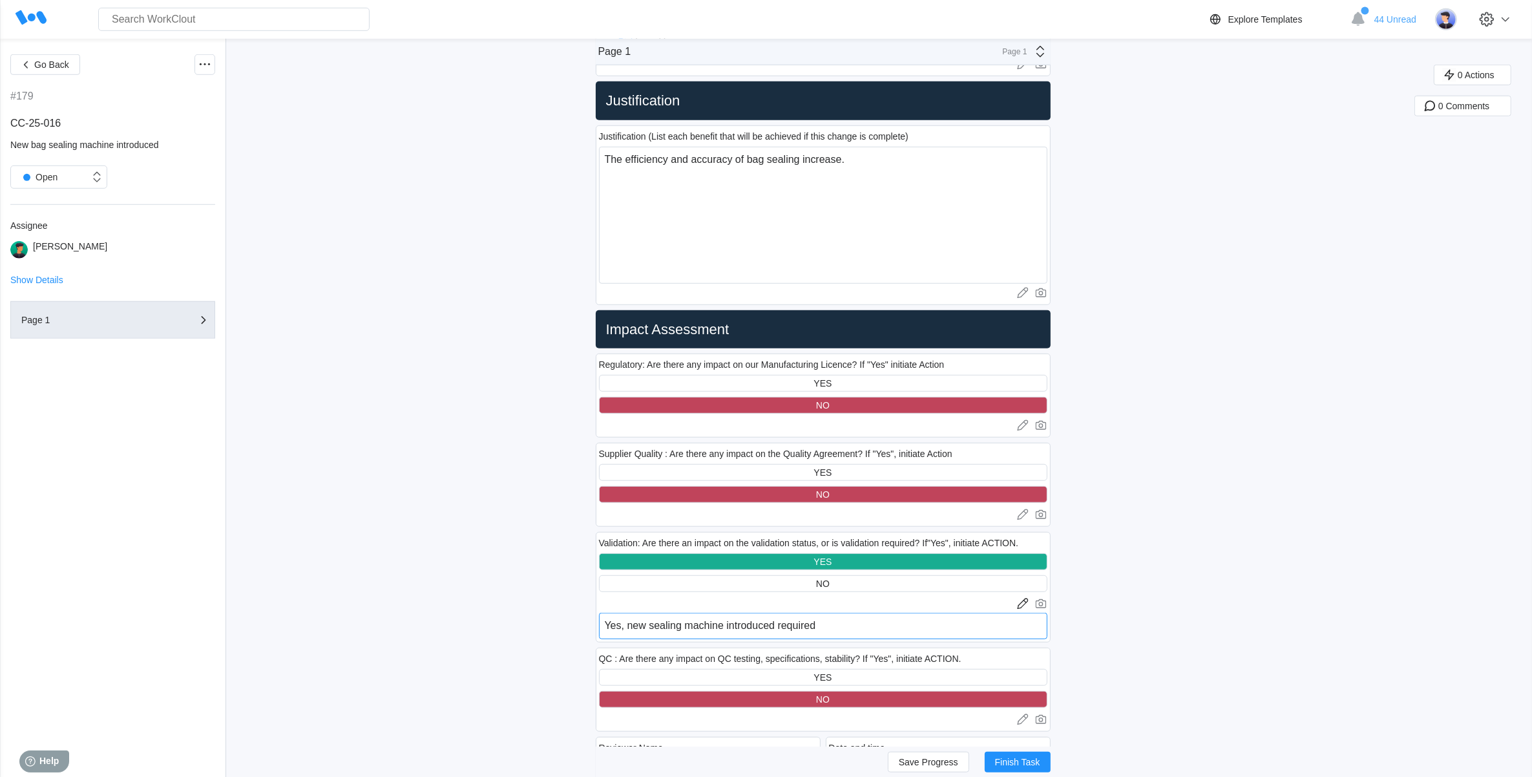
type textarea "Yes, new sealing machine introduced require"
type textarea "x"
type textarea "Yes, new sealing machine introduced requires"
type textarea "x"
type textarea "Yes, new sealing machine introduced requires"
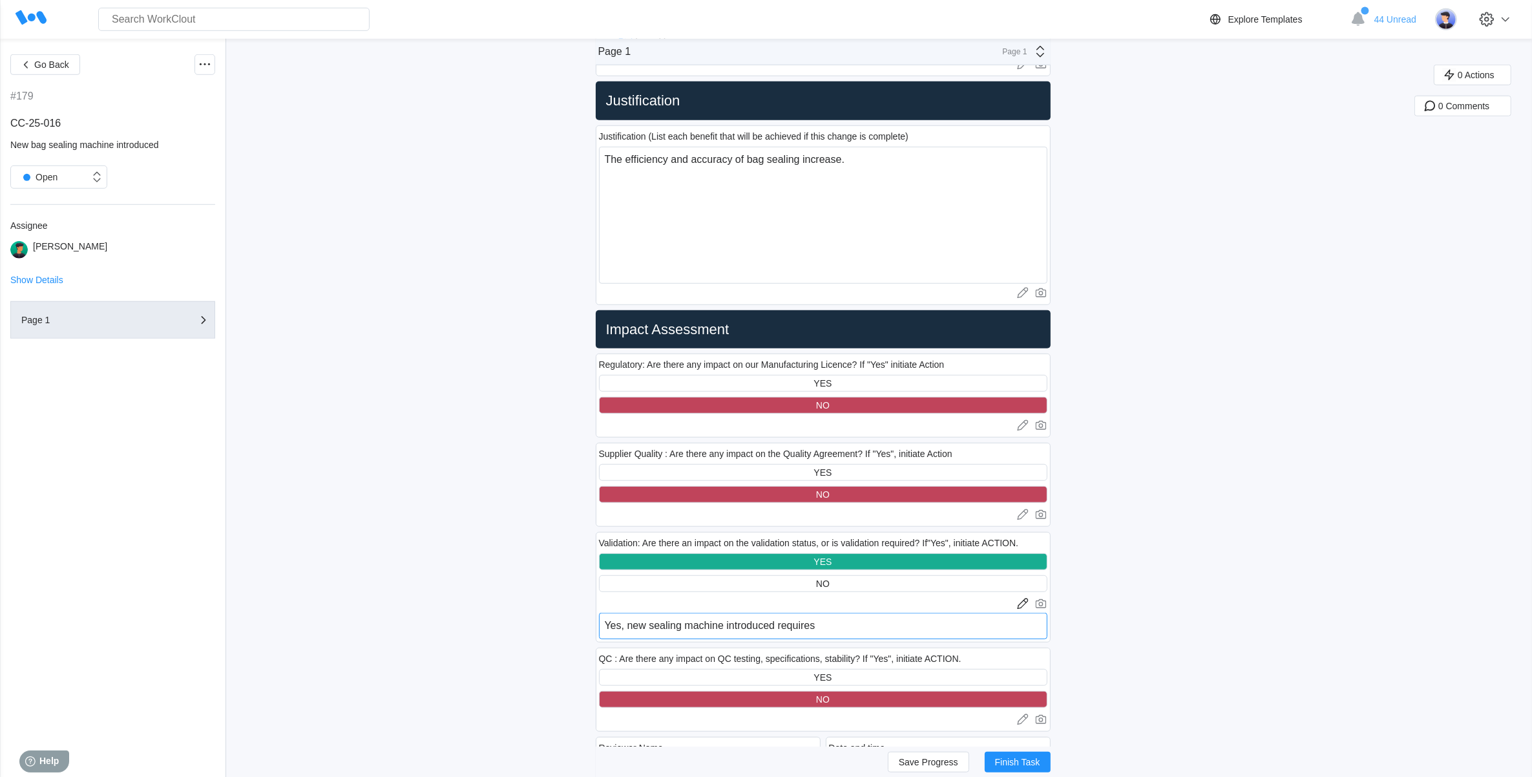
type textarea "x"
type textarea "Yes, new sealing machine introduced requires p"
type textarea "x"
type textarea "Yes, new sealing machine introduced requires pr"
type textarea "x"
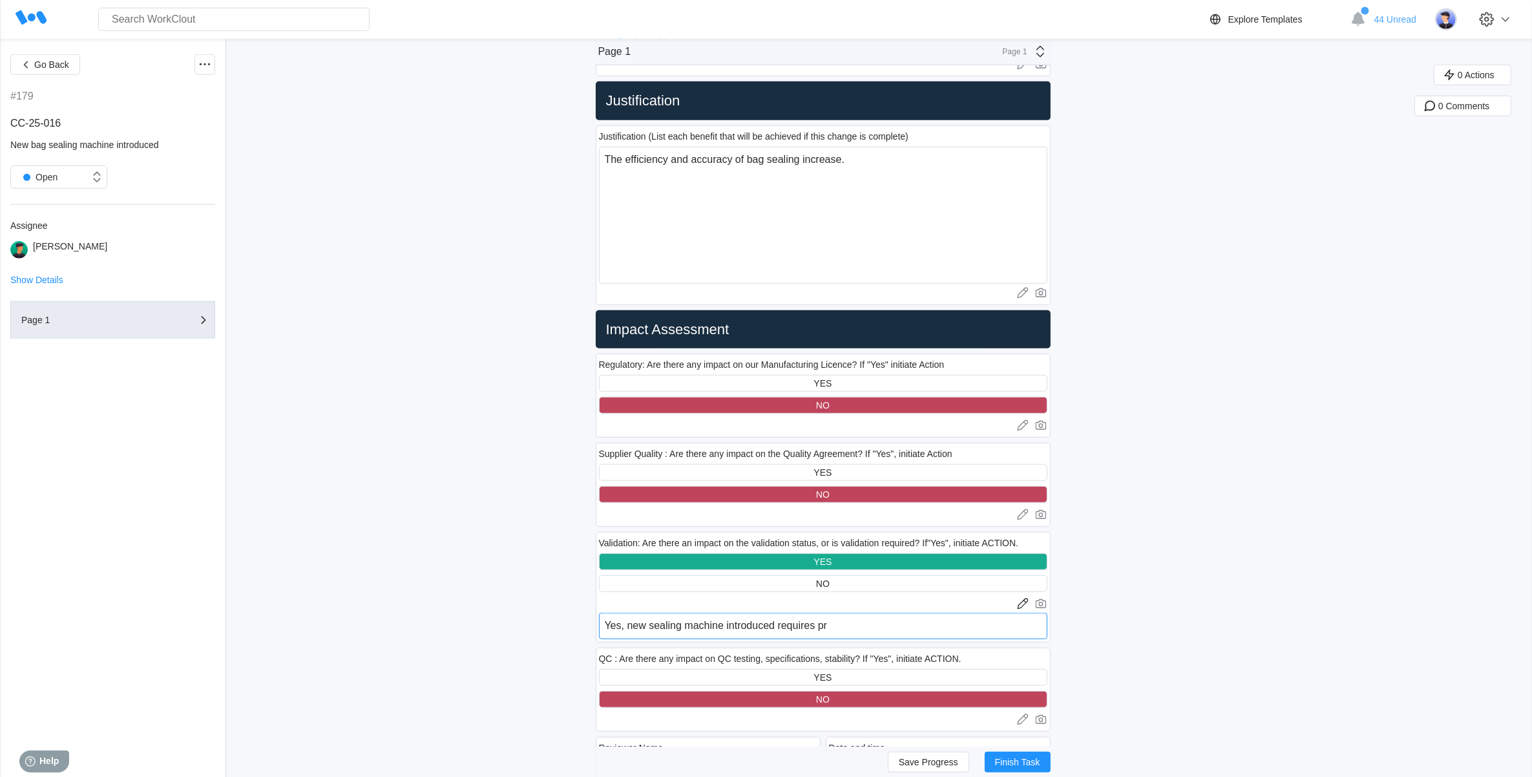
type textarea "Yes, new sealing machine introduced requires pro"
type textarea "x"
type textarea "Yes, new sealing machine introduced requires proc"
type textarea "x"
type textarea "Yes, new sealing machine introduced requires proce"
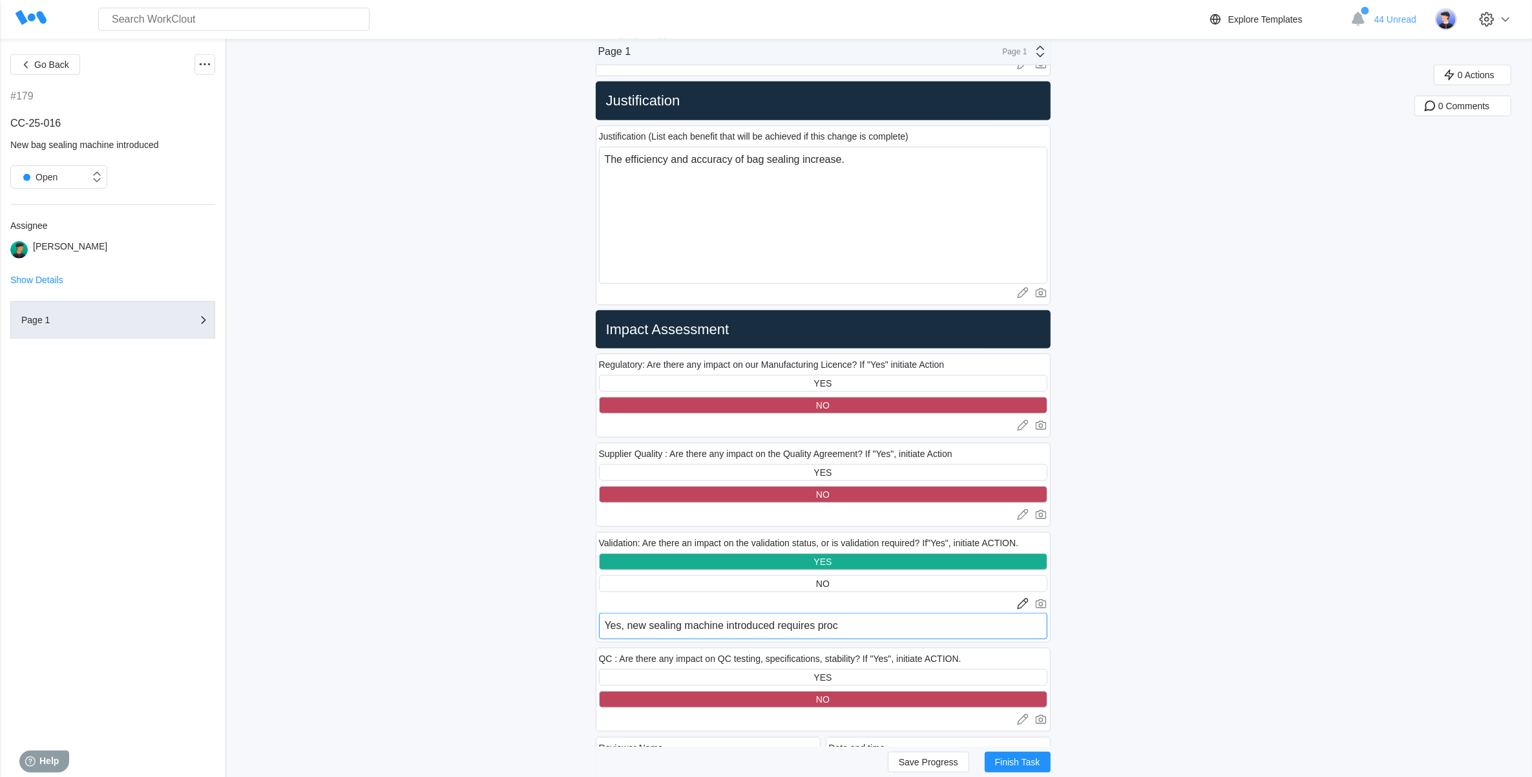
type textarea "x"
type textarea "Yes, new sealing machine introduced requires proces"
type textarea "x"
type textarea "Yes, new sealing machine introduced requires process"
type textarea "x"
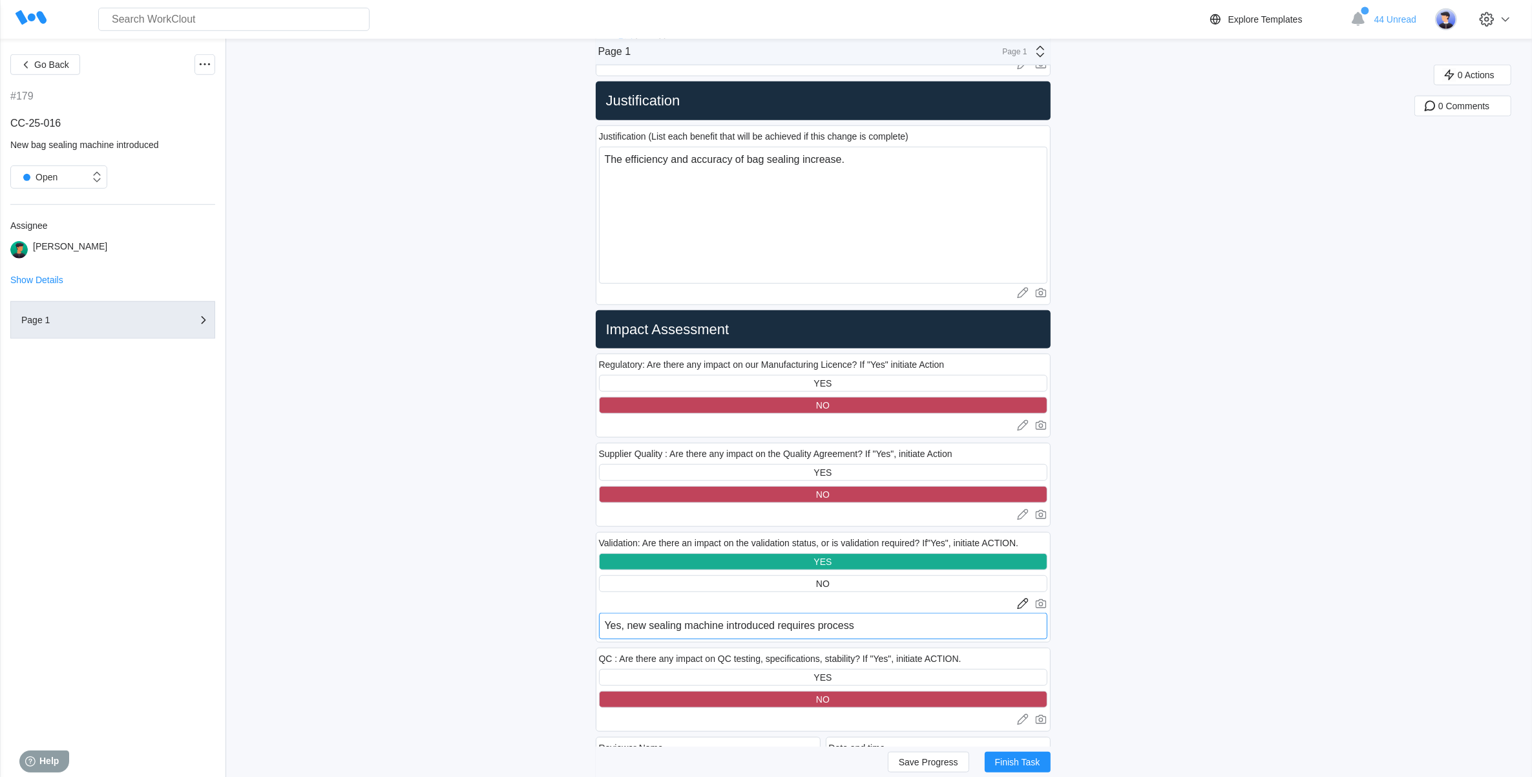
type textarea "Yes, new sealing machine introduced requires process"
type textarea "x"
type textarea "Yes, new sealing machine introduced requires process v"
type textarea "x"
type textarea "Yes, new sealing machine introduced requires process va"
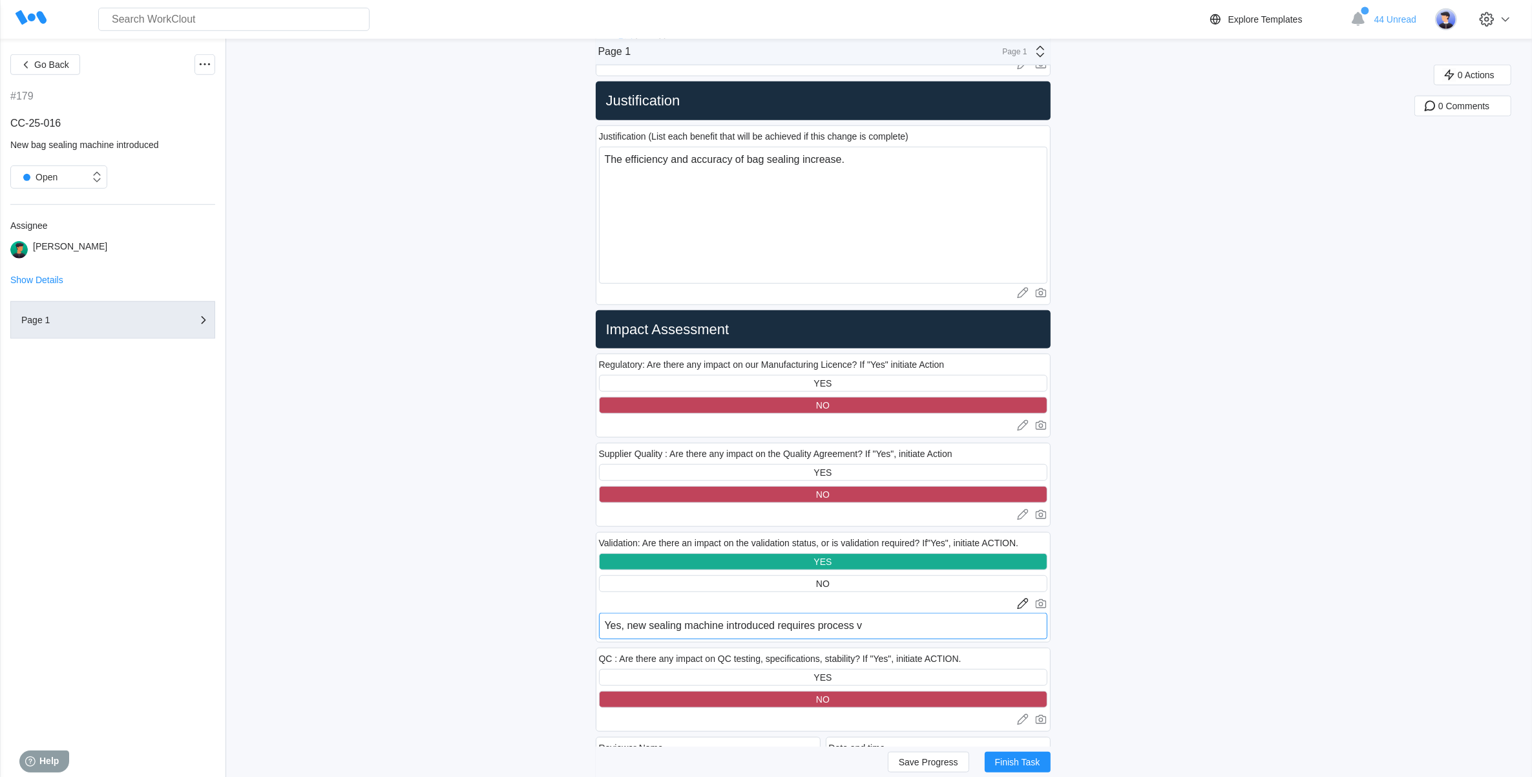
type textarea "x"
type textarea "Yes, new sealing machine introduced requires process val"
type textarea "x"
type textarea "Yes, new sealing machine introduced requires process vali"
type textarea "x"
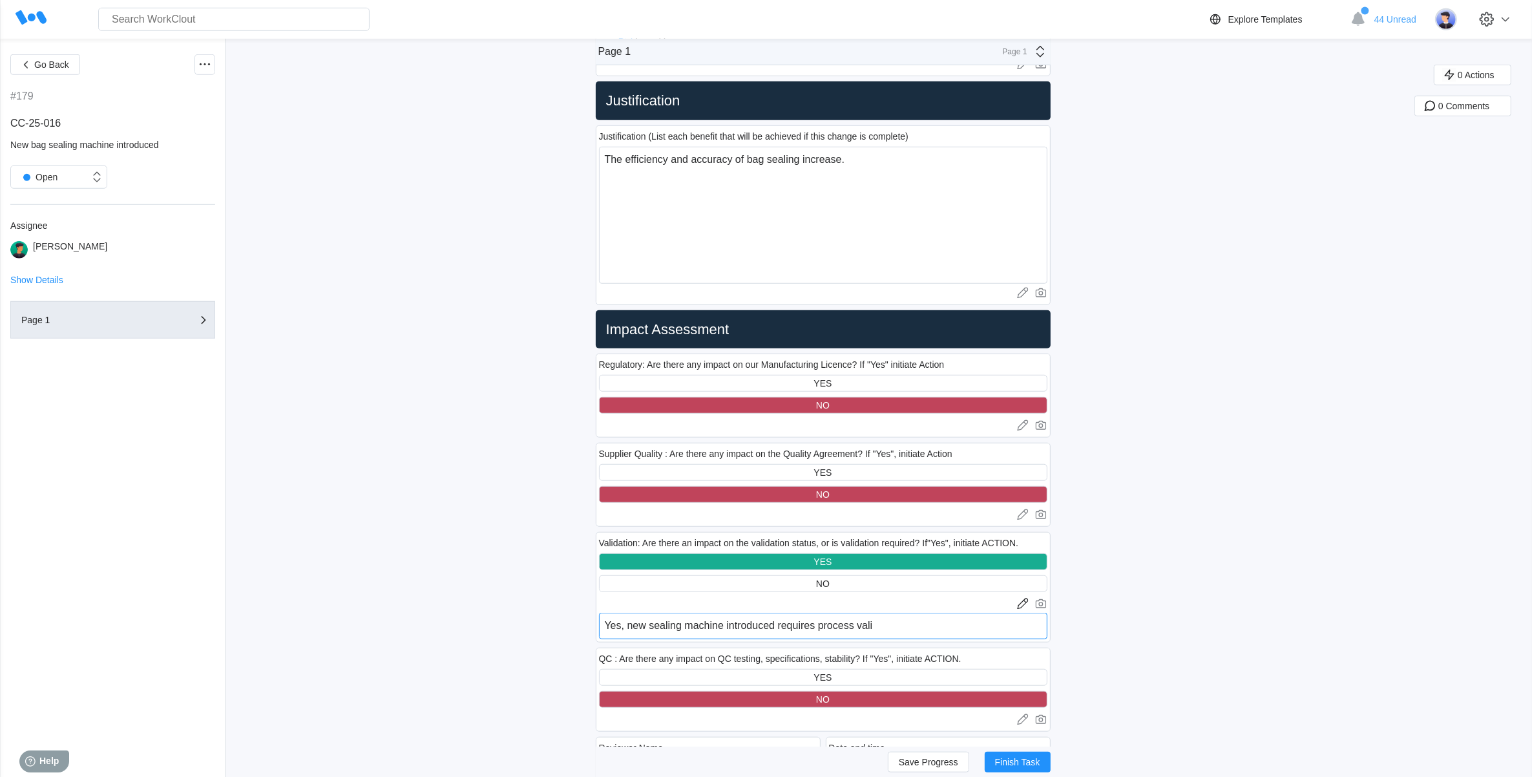
type textarea "Yes, new sealing machine introduced requires process valid"
type textarea "x"
type textarea "Yes, new sealing machine introduced requires process valida"
type textarea "x"
type textarea "Yes, new sealing machine introduced requires process validat"
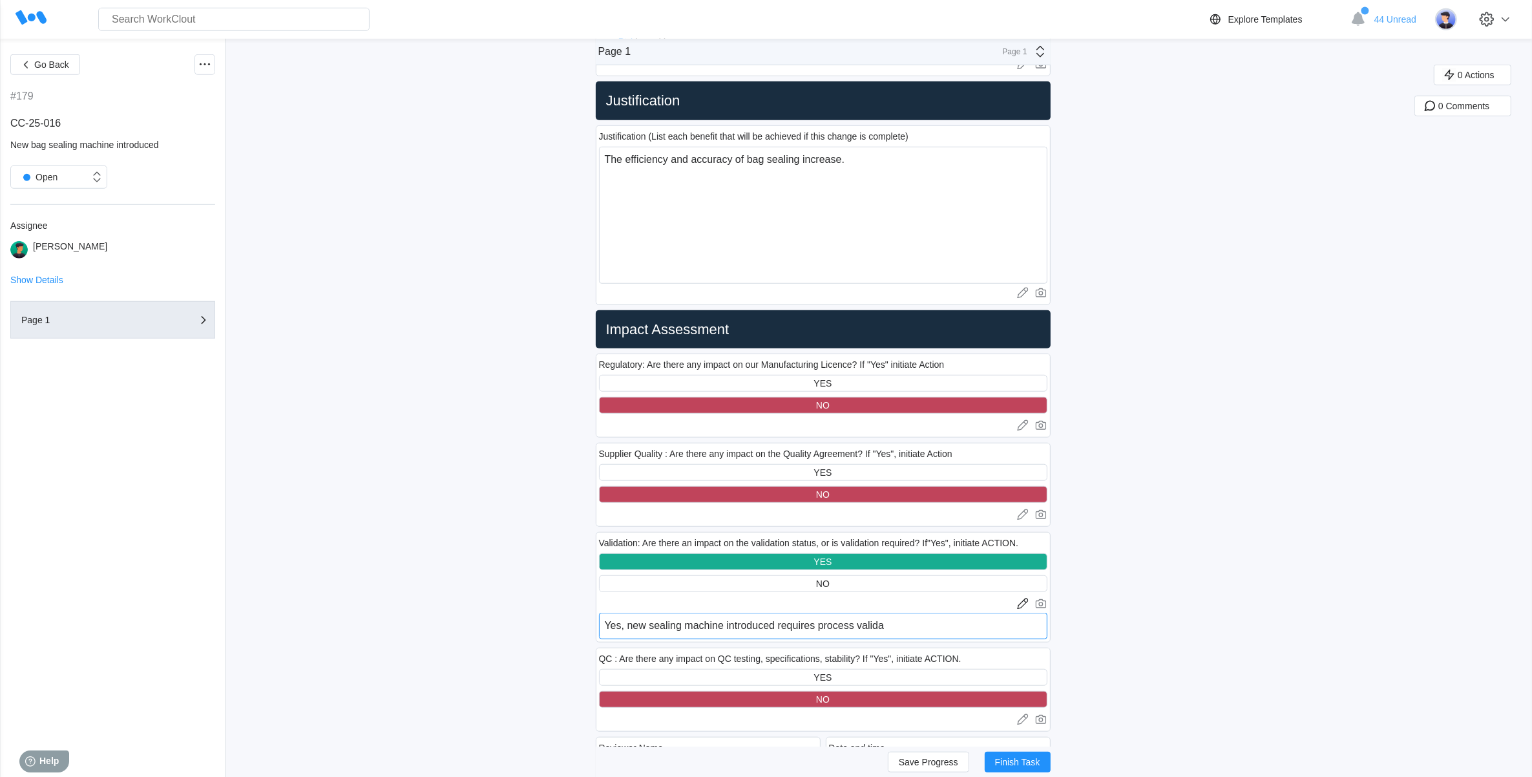
type textarea "x"
type textarea "Yes, new sealing machine introduced requires process validati"
type textarea "x"
type textarea "Yes, new sealing machine introduced requires process validatio"
type textarea "x"
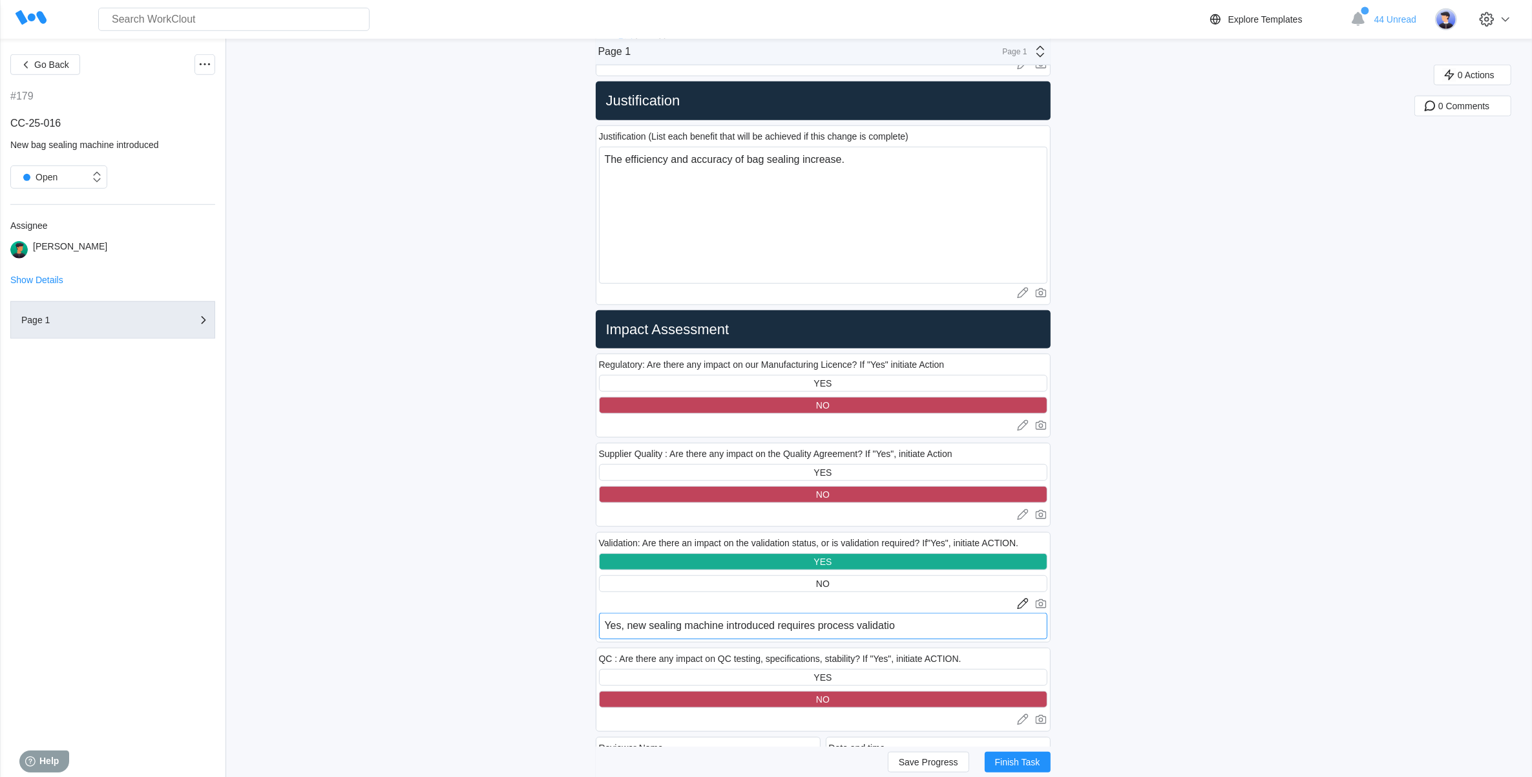
type textarea "Yes, new sealing machine introduced requires process validation"
type textarea "x"
type textarea "Yes, new sealing machine introduced requires process validation"
type textarea "x"
type textarea "Yes, new sealing machine introduced requires process validation a"
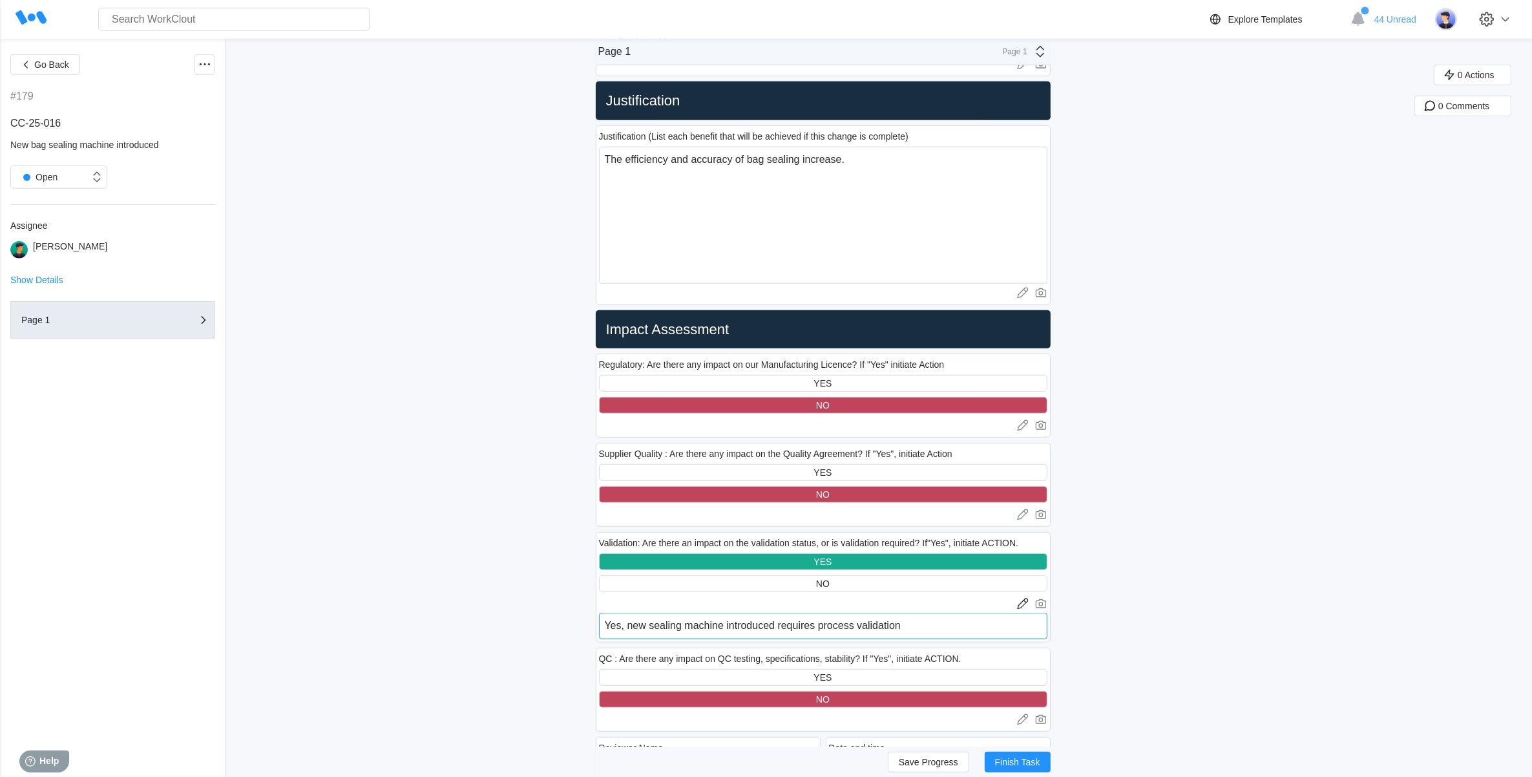
type textarea "x"
type textarea "Yes, new sealing machine introduced requires process validation an"
type textarea "x"
type textarea "Yes, new sealing machine introduced requires process validation and"
type textarea "x"
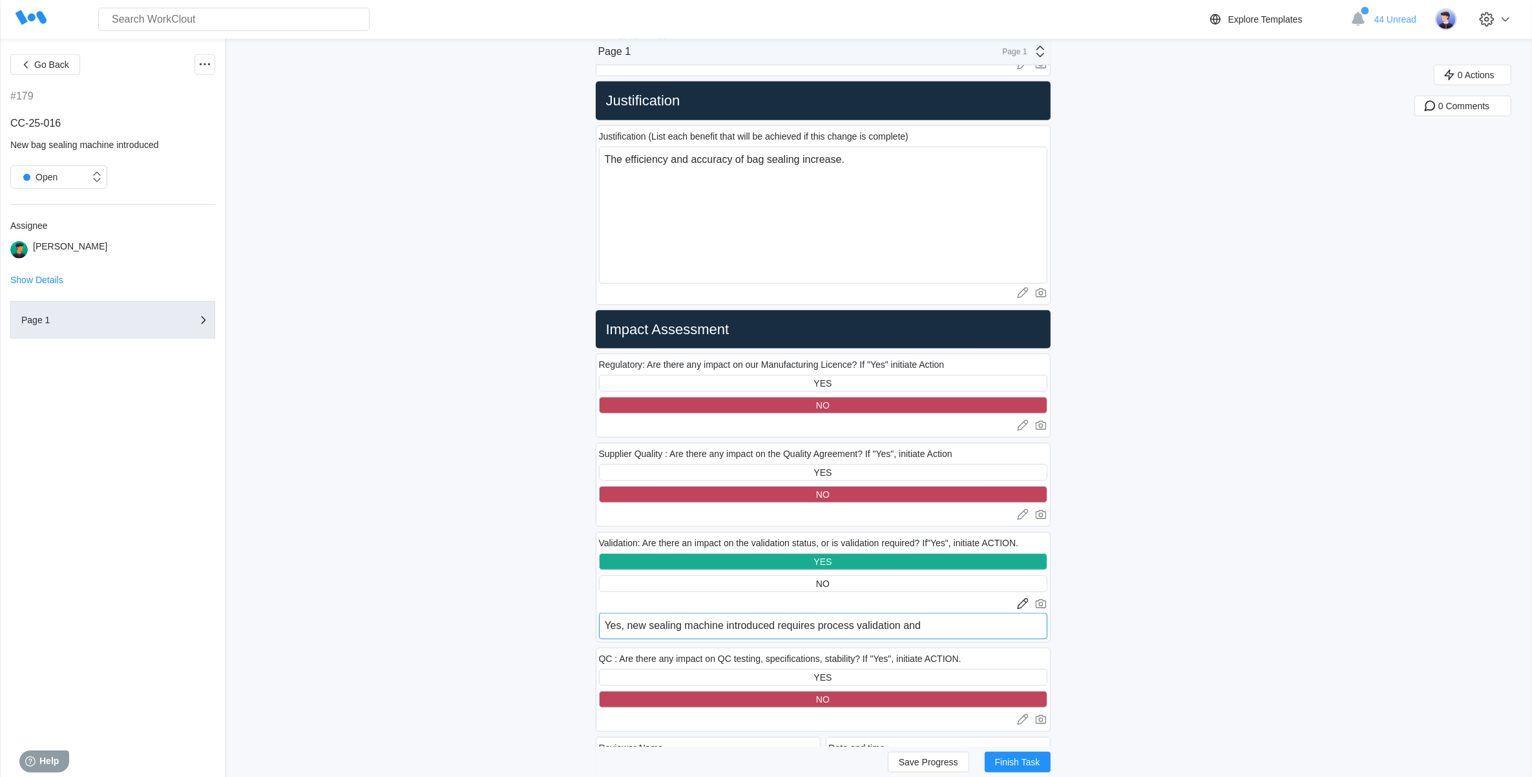
type textarea "Yes, new sealing machine introduced requires process validation and"
type textarea "x"
type textarea "Yes, new sealing machine introduced requires process validation and I"
type textarea "x"
type textarea "Yes, new sealing machine introduced requires process validation and IQ"
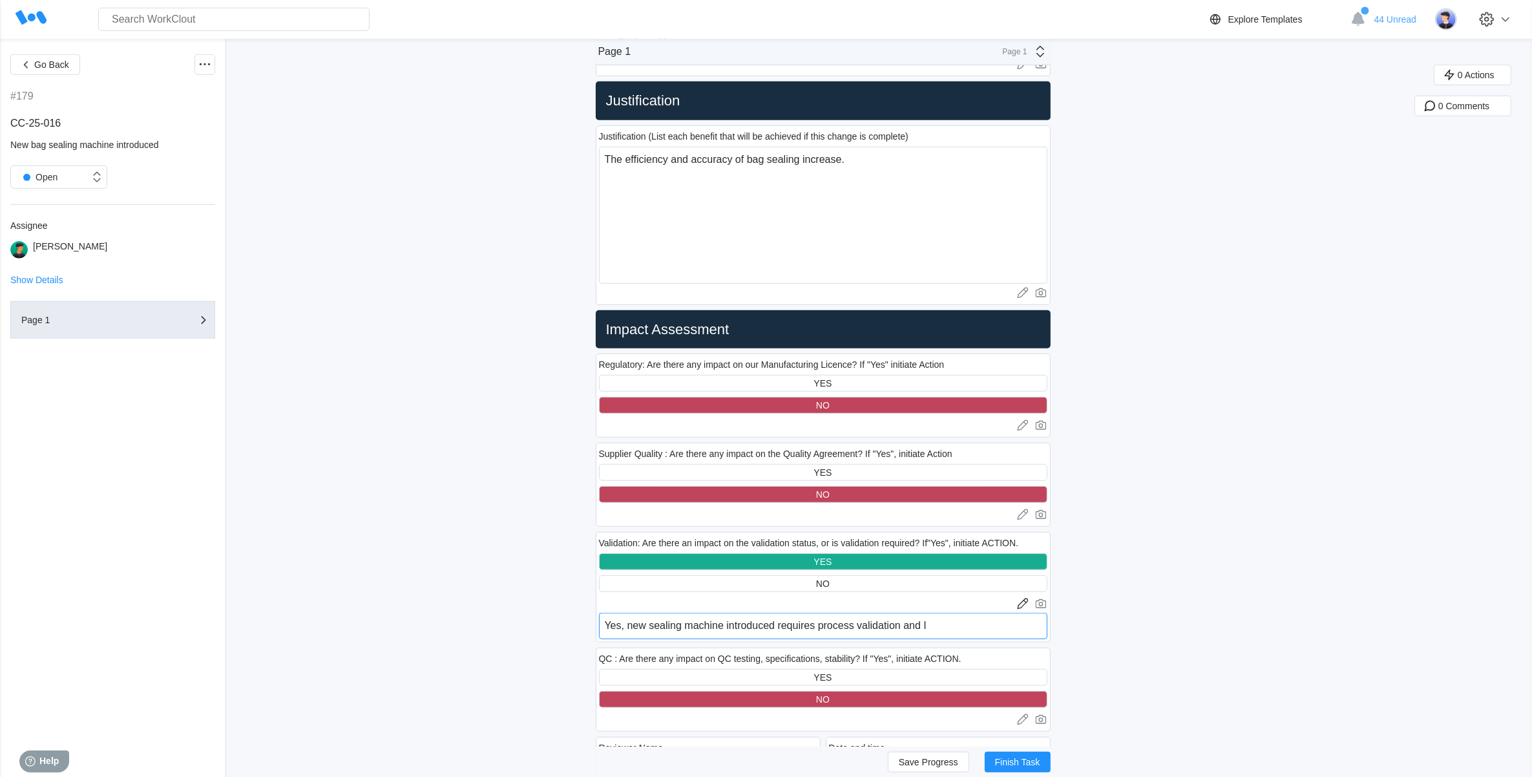
type textarea "x"
type textarea "Yes, new sealing machine introduced requires process validation and IQ/"
type textarea "x"
type textarea "Yes, new sealing machine introduced requires process validation and IQ/O"
type textarea "x"
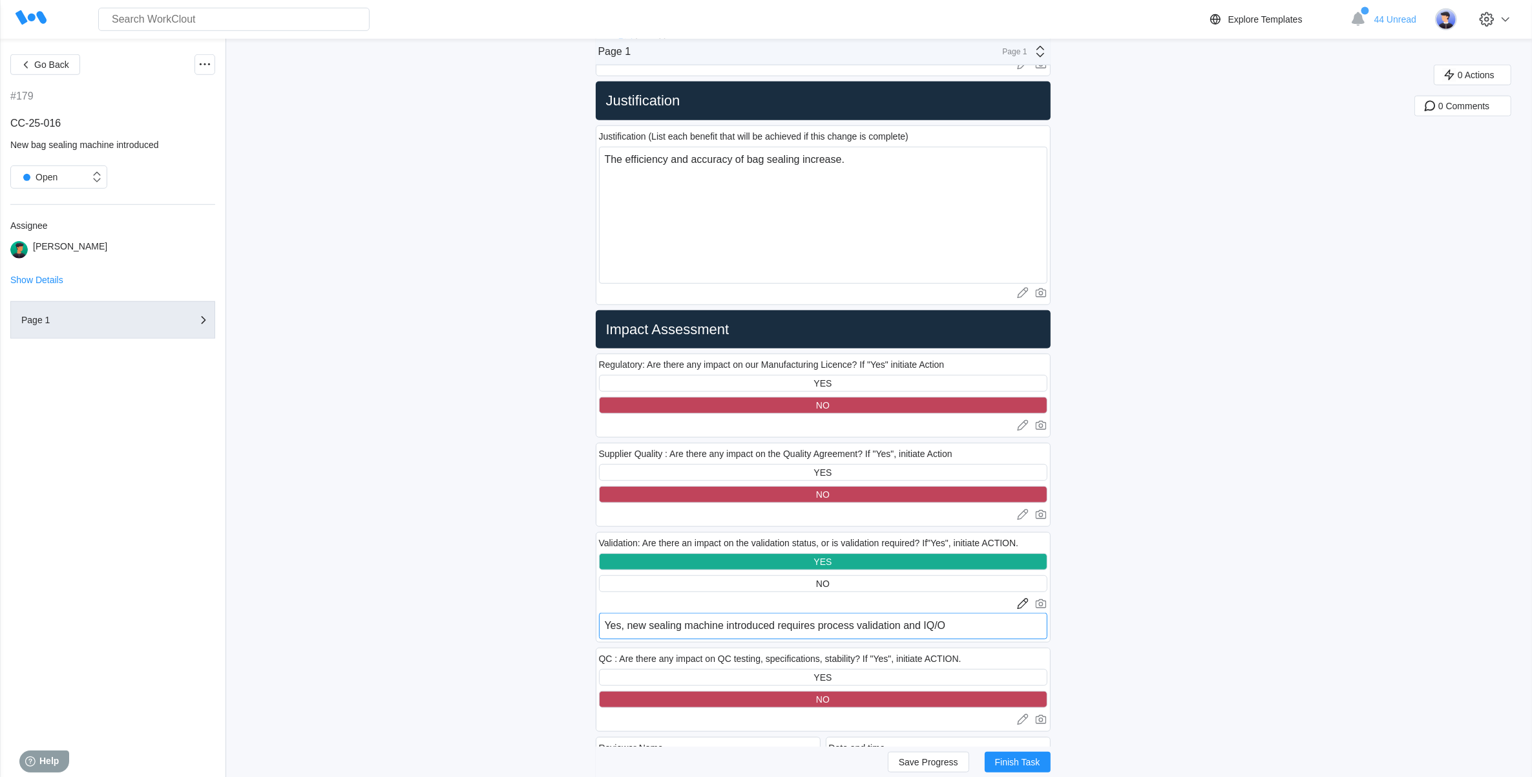
type textarea "Yes, new sealing machine introduced requires process validation and IQ/OQ"
type textarea "x"
type textarea "Yes, new sealing machine introduced requires process validation and IQ/OQ/"
type textarea "x"
type textarea "Yes, new sealing machine introduced requires process validation and IQ/OQ/P"
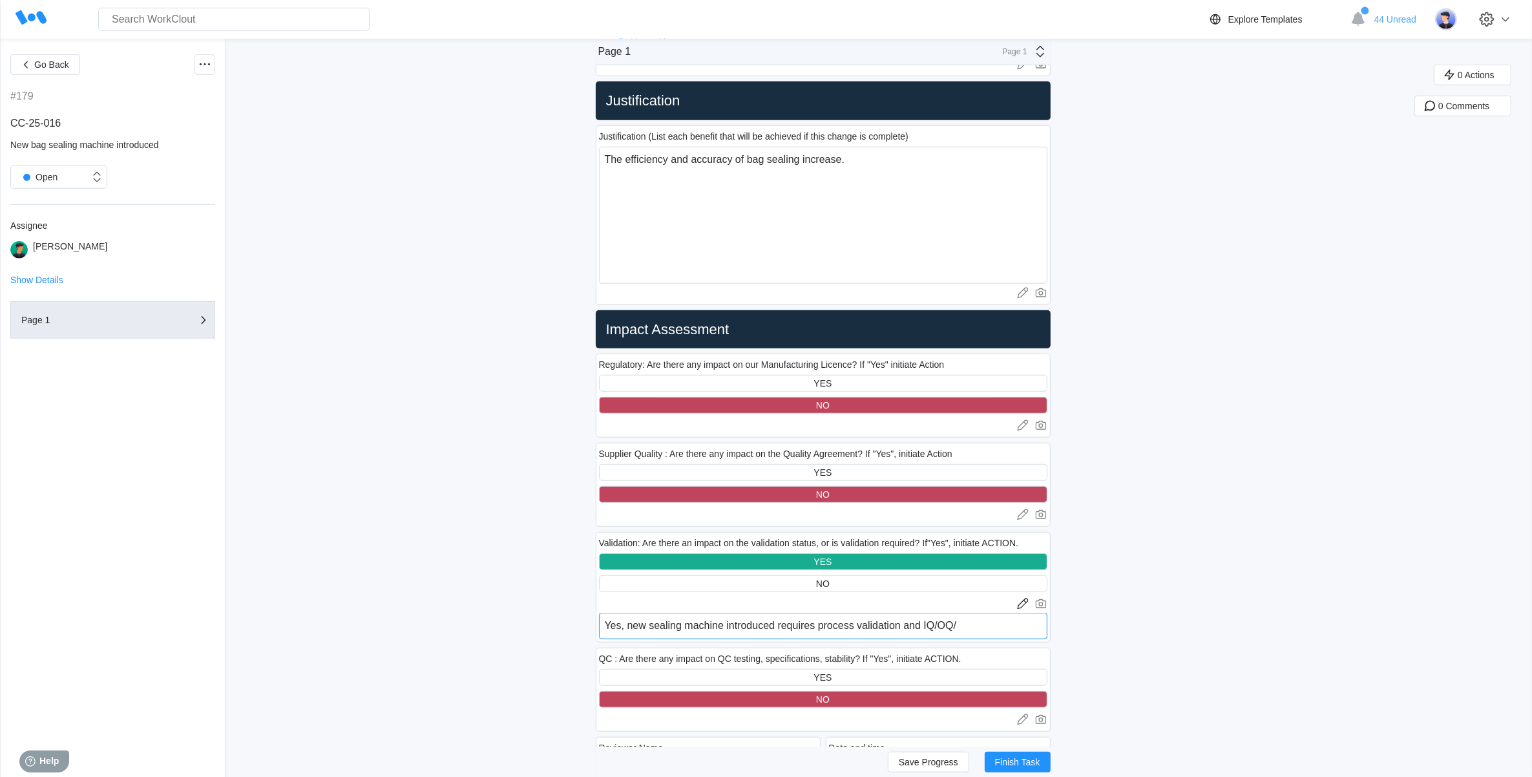
type textarea "x"
type textarea "Yes, new sealing machine introduced requires process validation and IQ/OQ/PQ"
type textarea "x"
type textarea "Yes, new sealing machine introduced requires process validation and IQ/OQ/PQ."
type textarea "x"
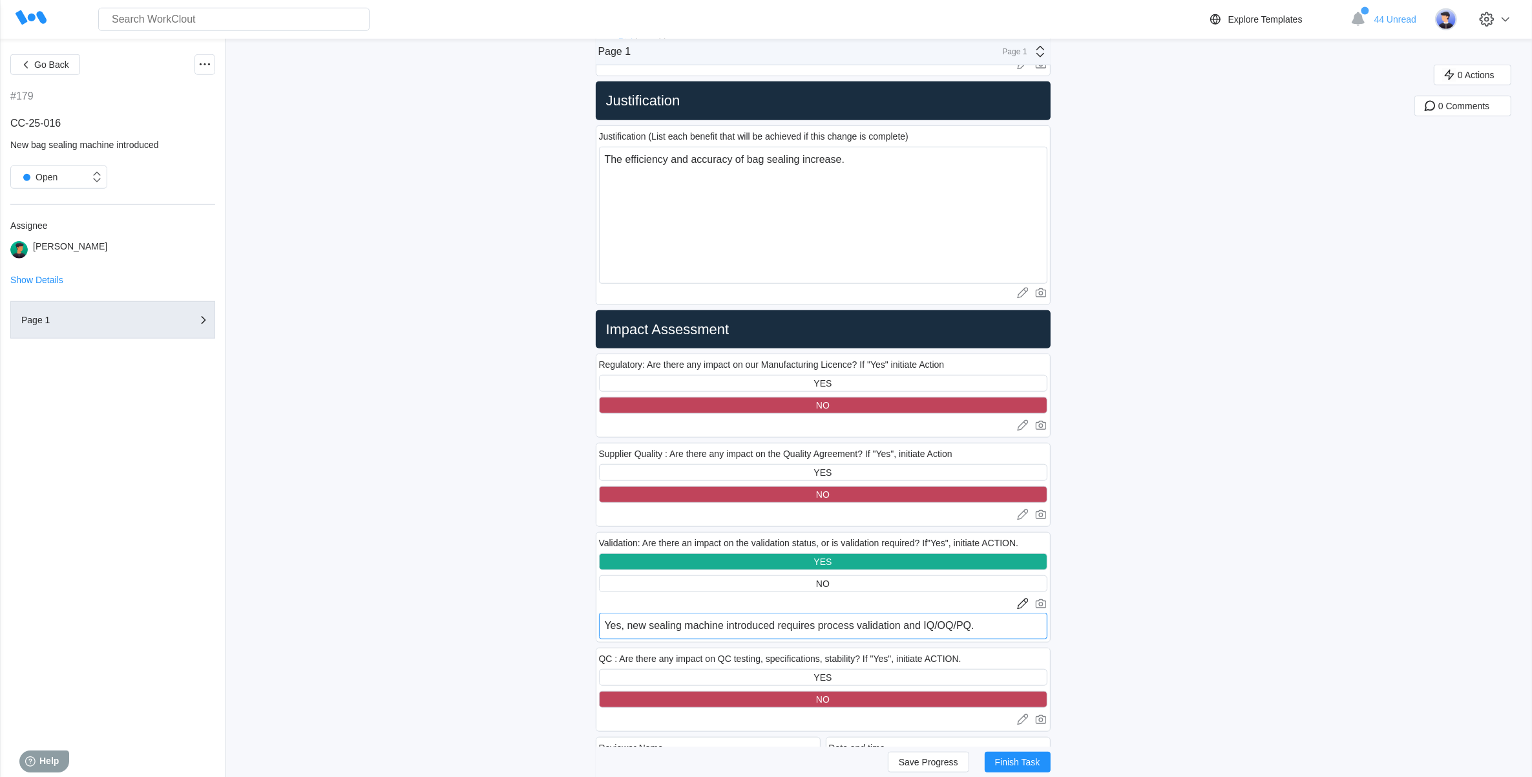
type textarea "Yes, new sealing machine introduced requires process validation and IQ/OQ/PQ."
type textarea "x"
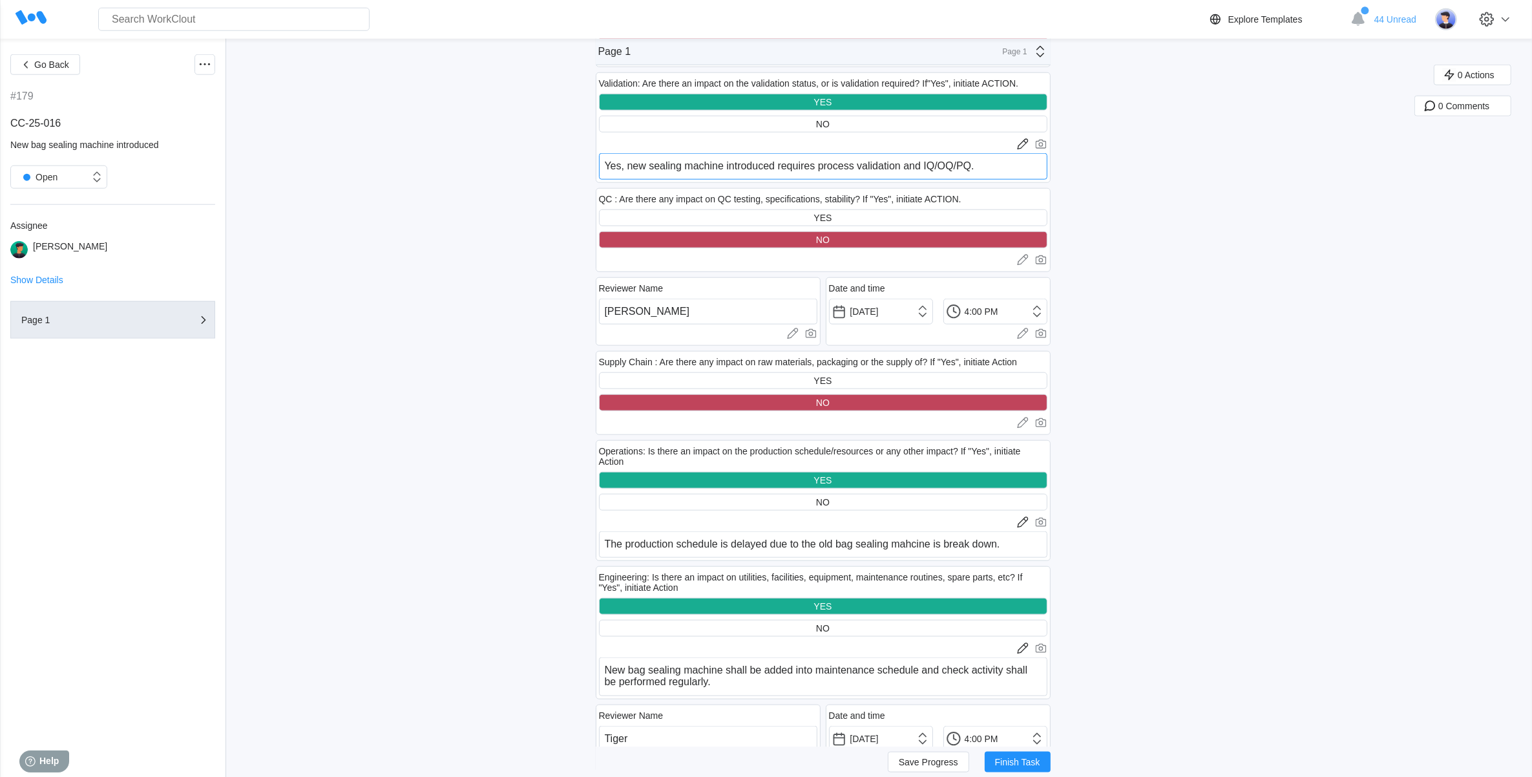
scroll to position [1696, 0]
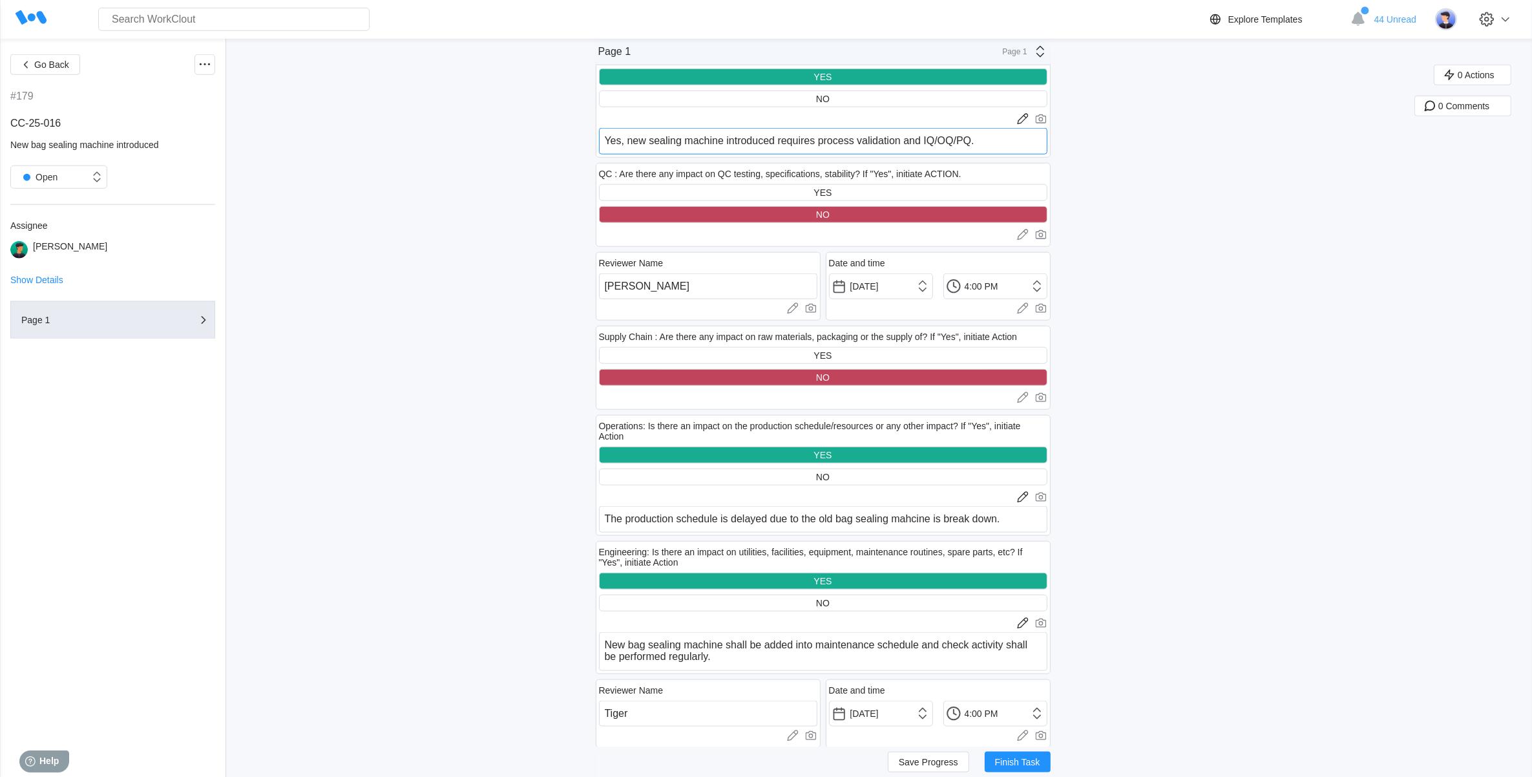
type textarea "Yes, new sealing machine introduced requires process validation and IQ/OQ/PQ."
click at [728, 653] on textarea "New bag sealing machine shall be added into maintenance schedule and check acti…" at bounding box center [823, 651] width 448 height 39
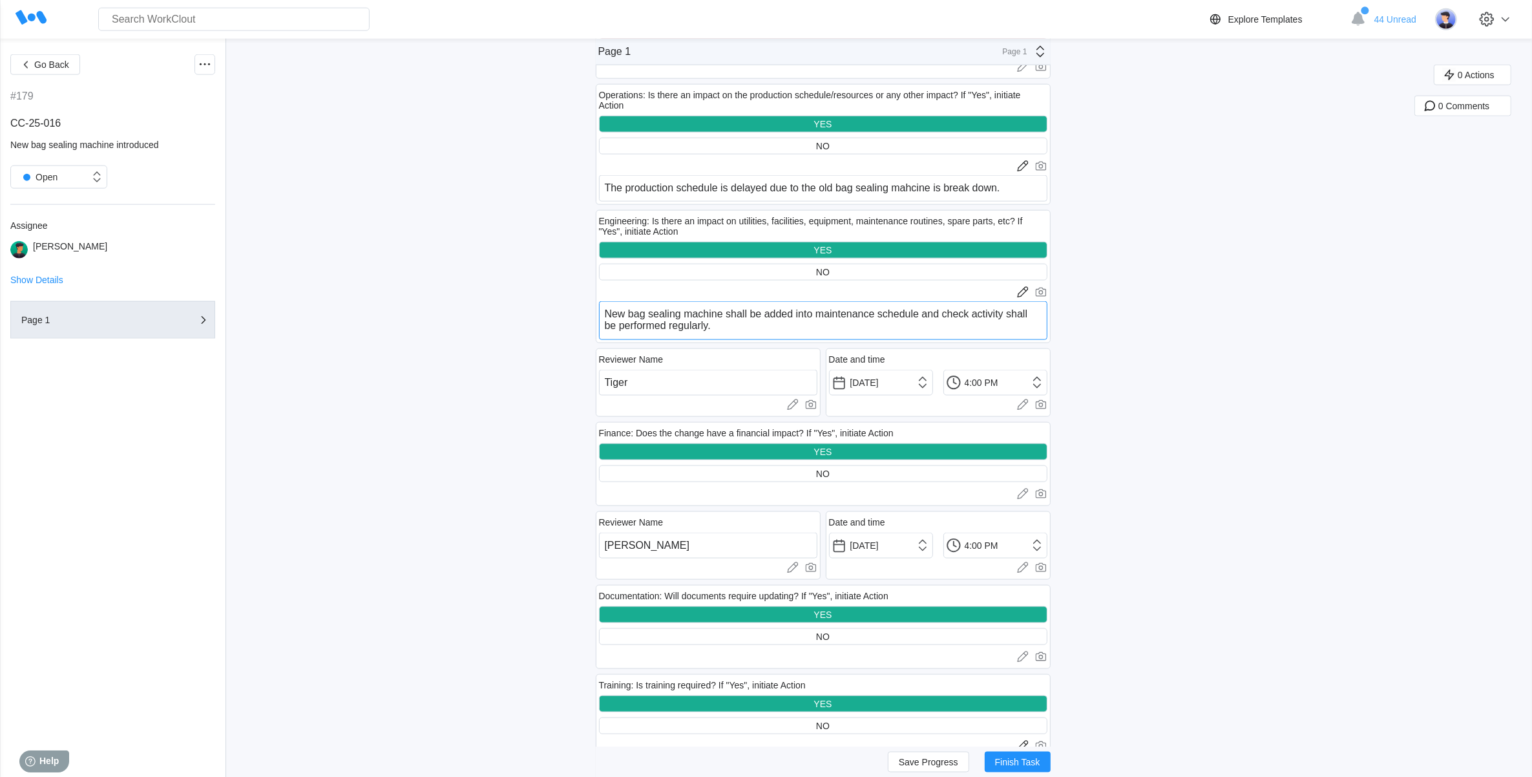
scroll to position [2100, 0]
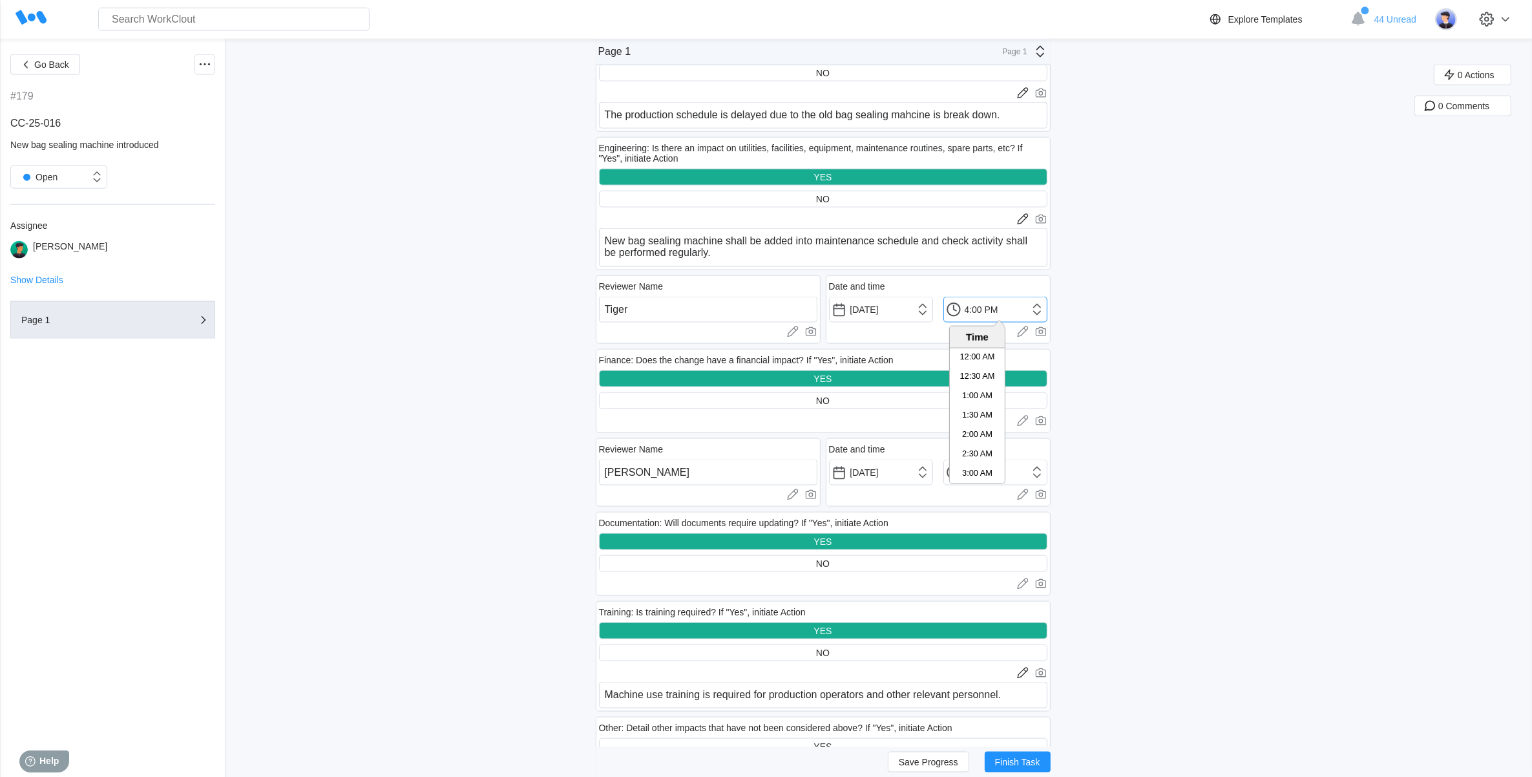
click at [1041, 305] on input "4:00 PM" at bounding box center [995, 310] width 104 height 26
click at [967, 437] on li "4:30 PM" at bounding box center [977, 435] width 55 height 19
type input "4:30 PM"
click at [1173, 320] on div "Go Back #179 CC-25-016 New bag sealing machine introduced Open Assignee [PERSON…" at bounding box center [766, 131] width 1532 height 4385
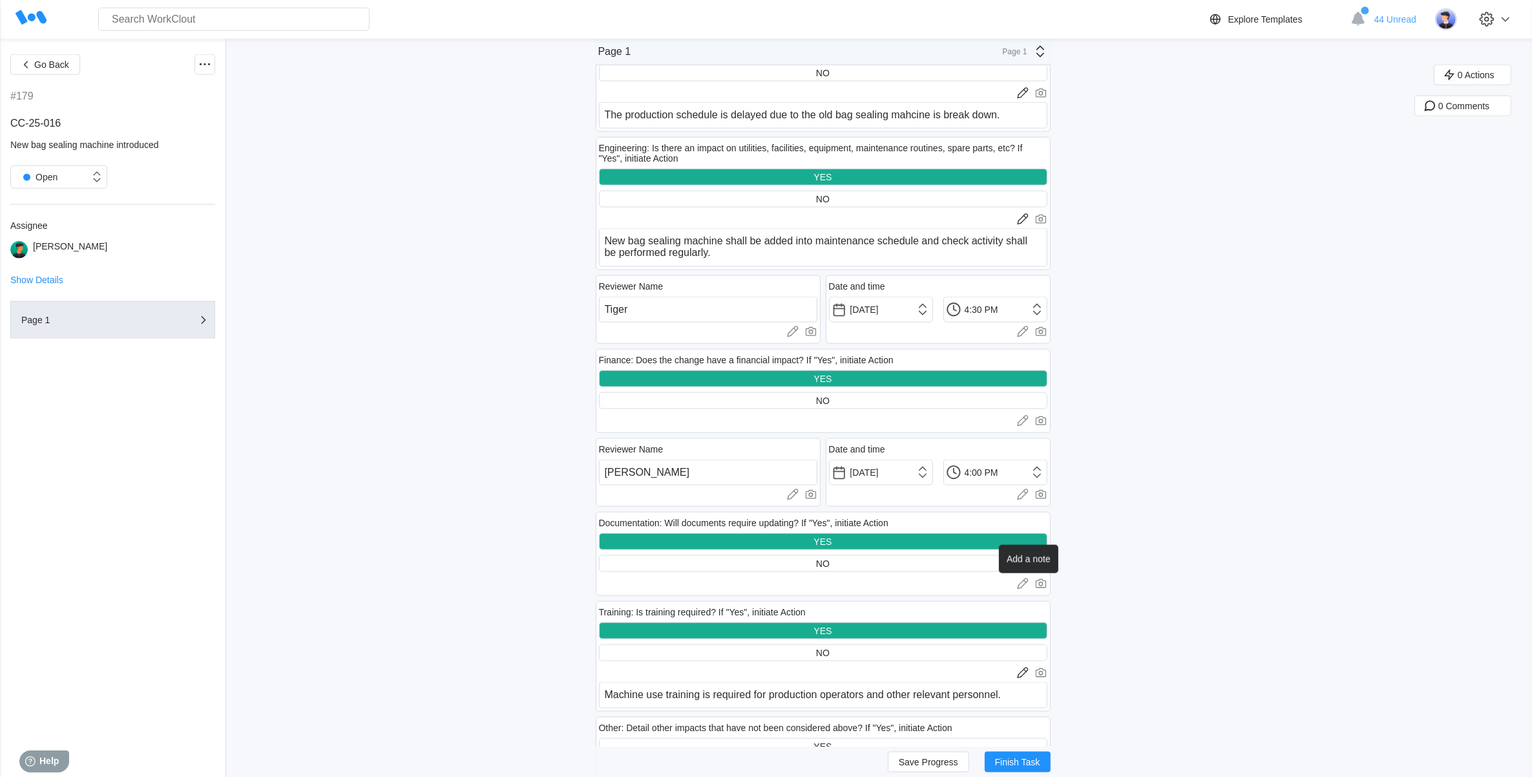
click at [1027, 581] on icon at bounding box center [1022, 585] width 10 height 8
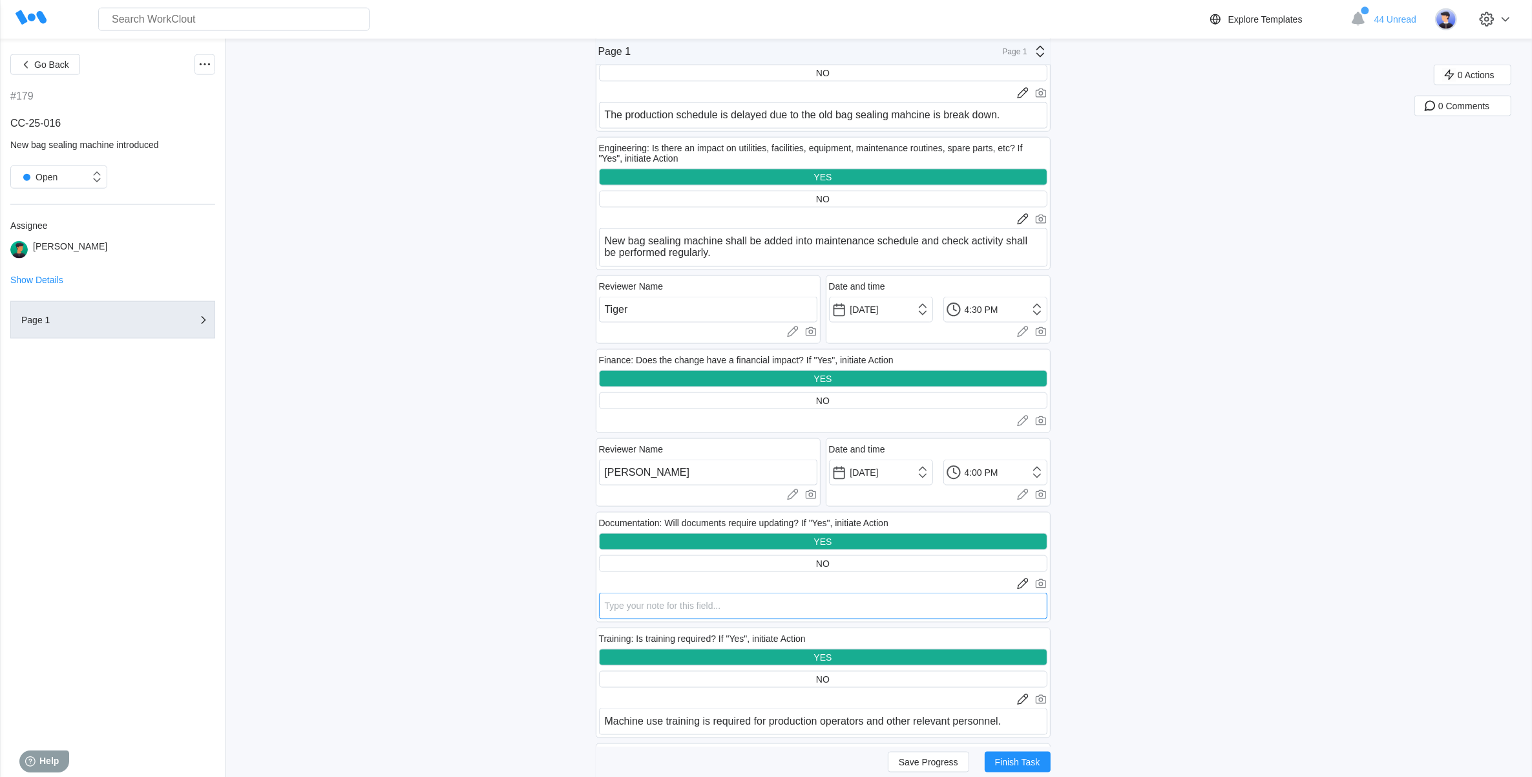
click at [666, 604] on textarea at bounding box center [823, 605] width 448 height 26
type textarea "S"
type textarea "x"
type textarea "SO"
type textarea "x"
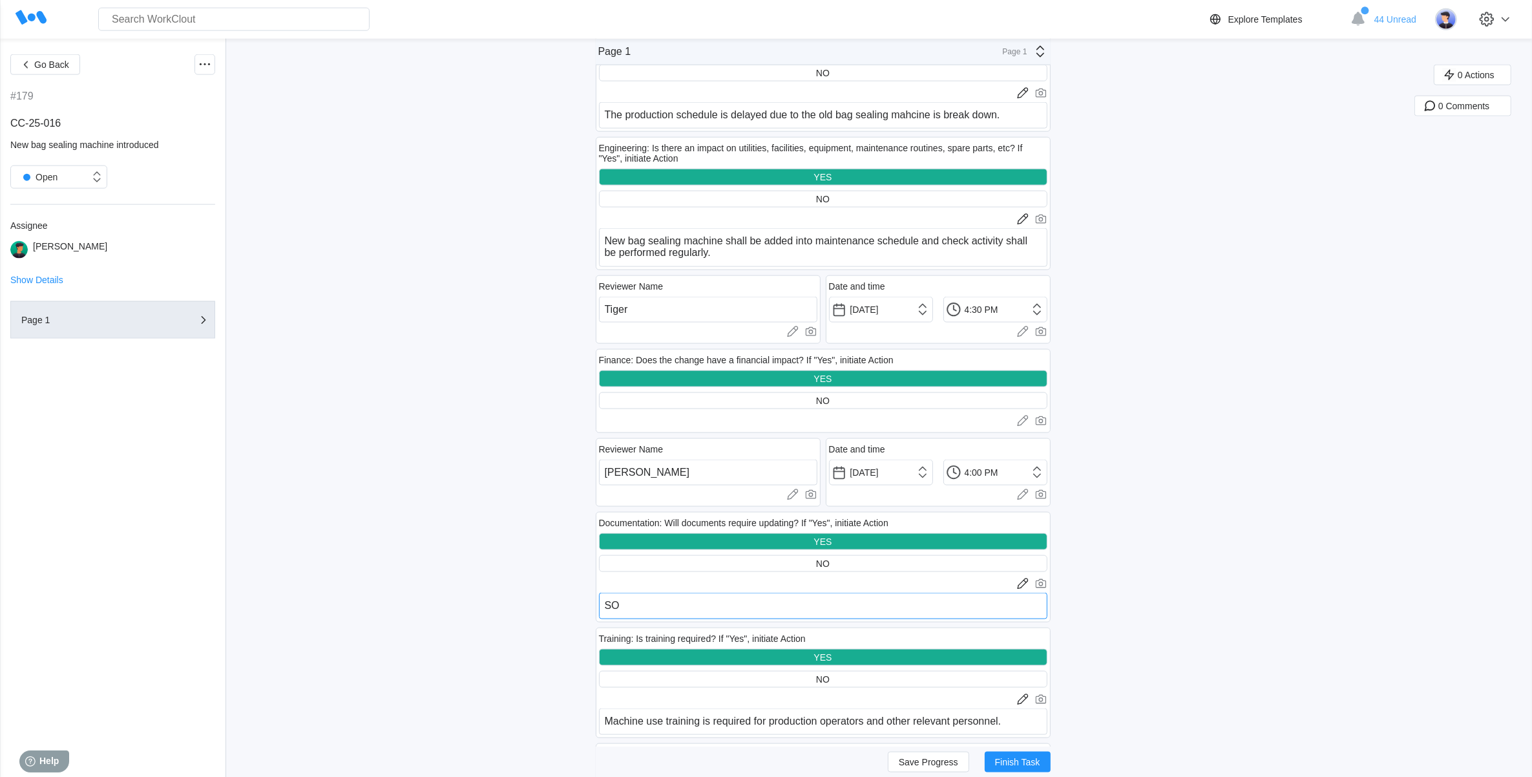
type textarea "S"
type textarea "x"
type textarea "R"
type textarea "x"
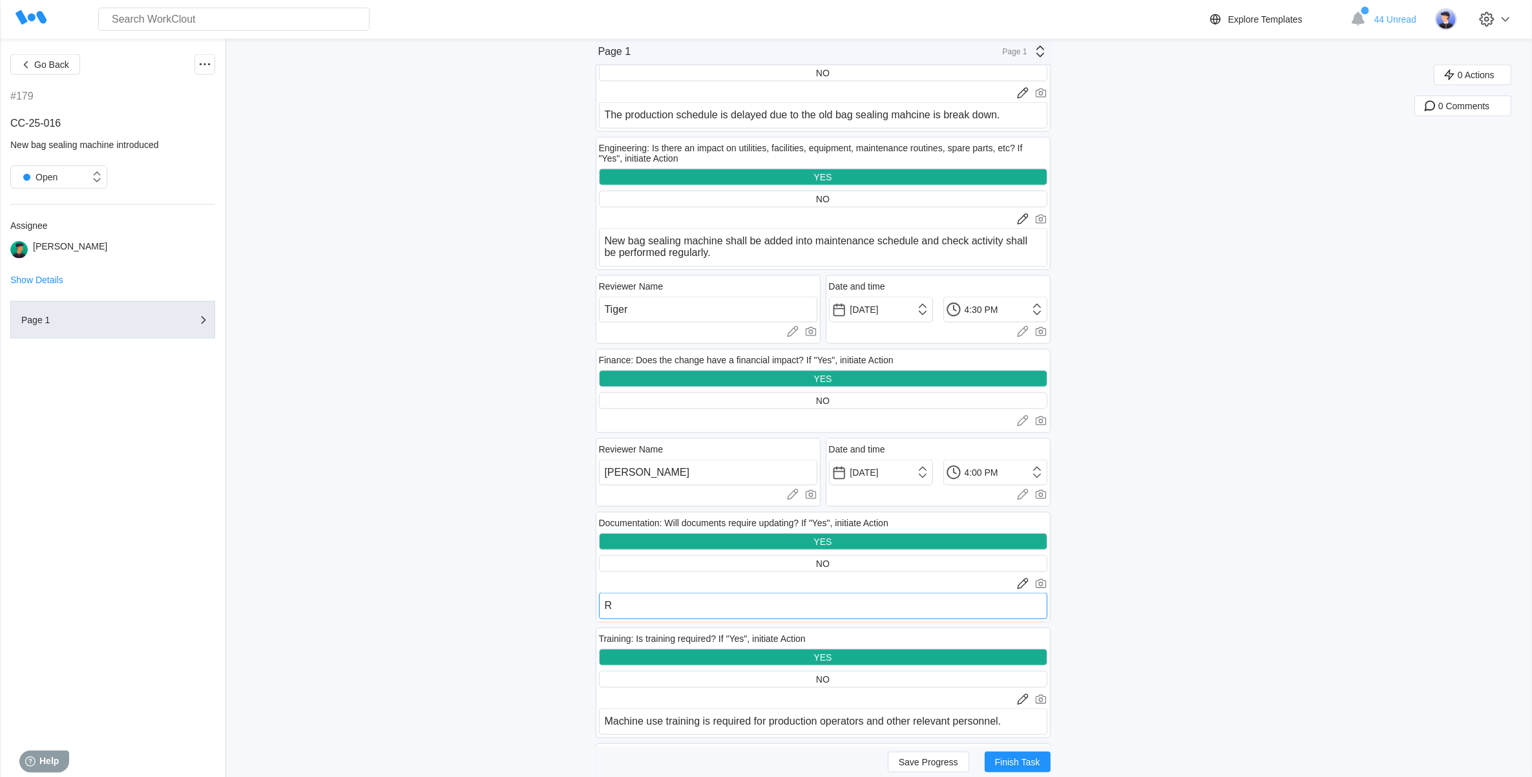
type textarea "RR"
type textarea "x"
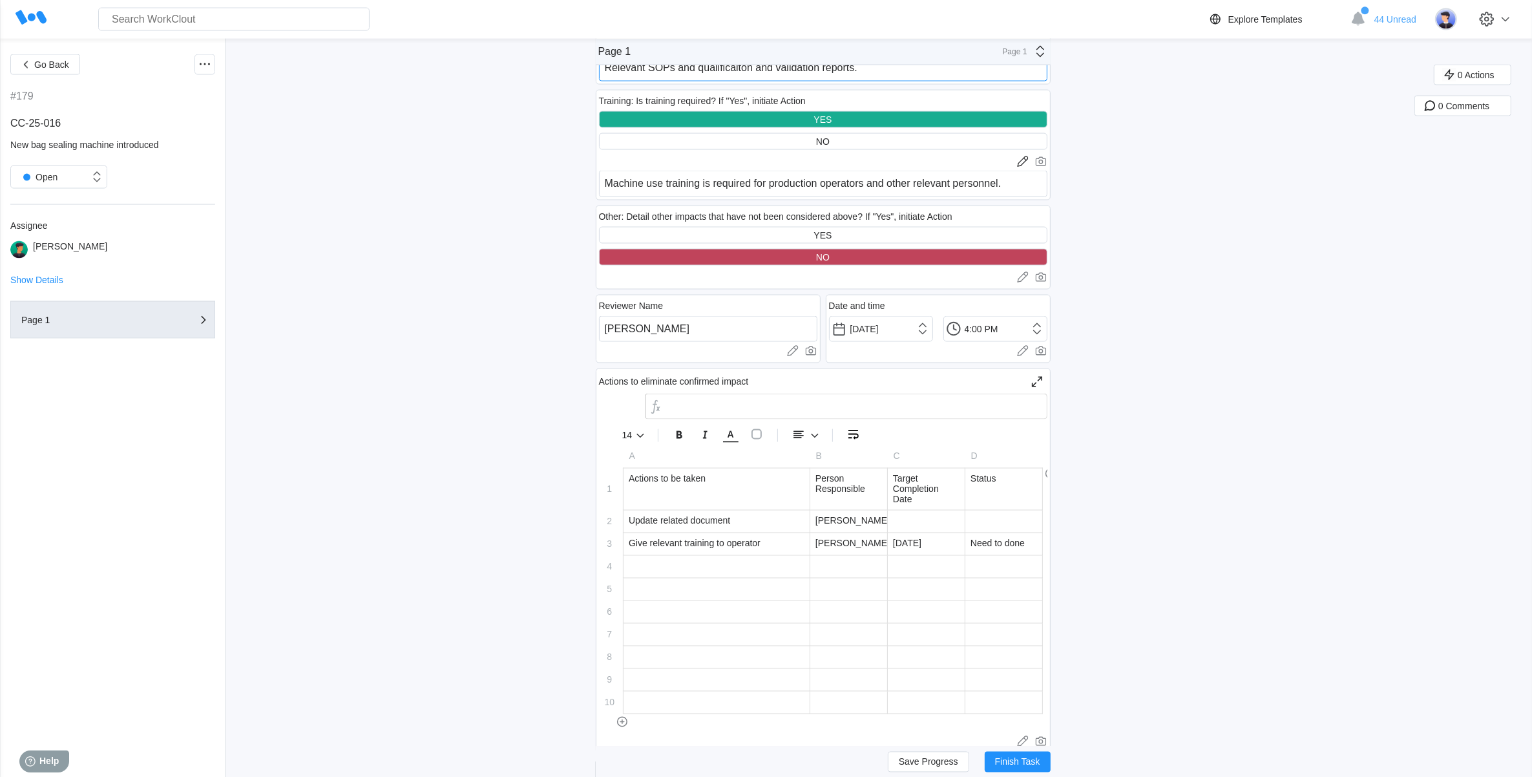
scroll to position [2746, 0]
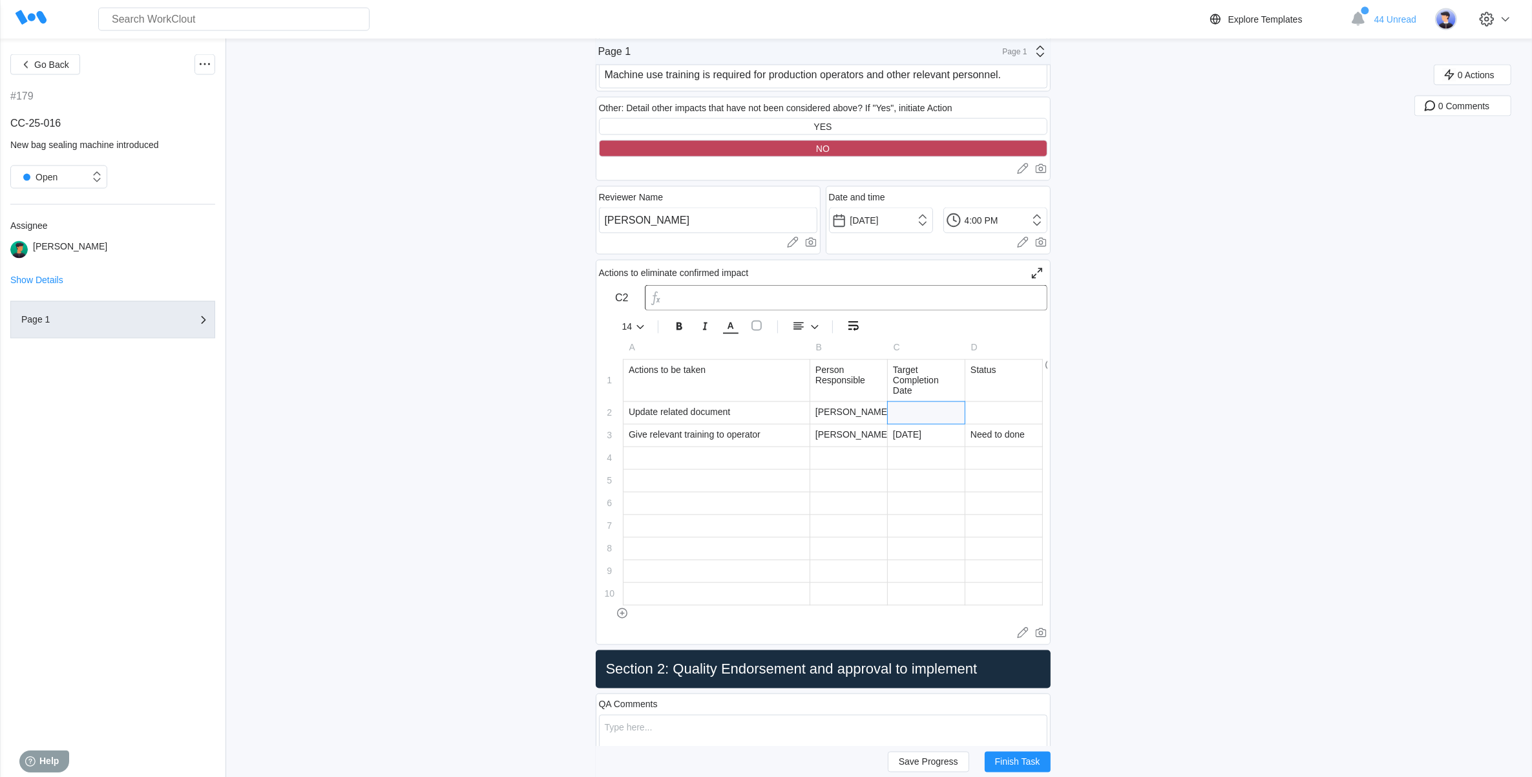
click at [914, 412] on div at bounding box center [926, 413] width 77 height 22
click at [933, 433] on div "[DATE]" at bounding box center [926, 435] width 77 height 22
click at [759, 428] on div "Give relevant training to operator" at bounding box center [716, 435] width 186 height 22
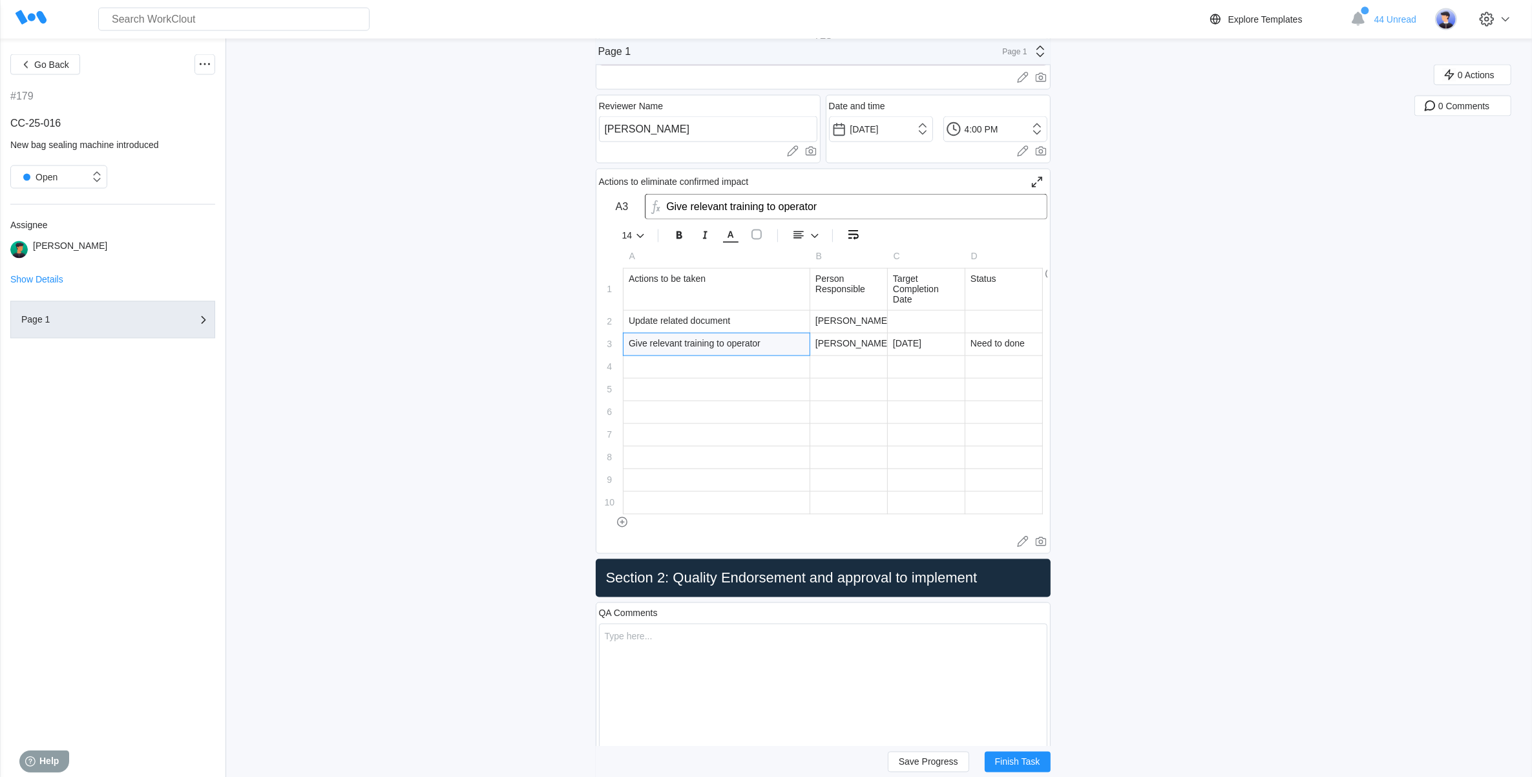
scroll to position [3069, 0]
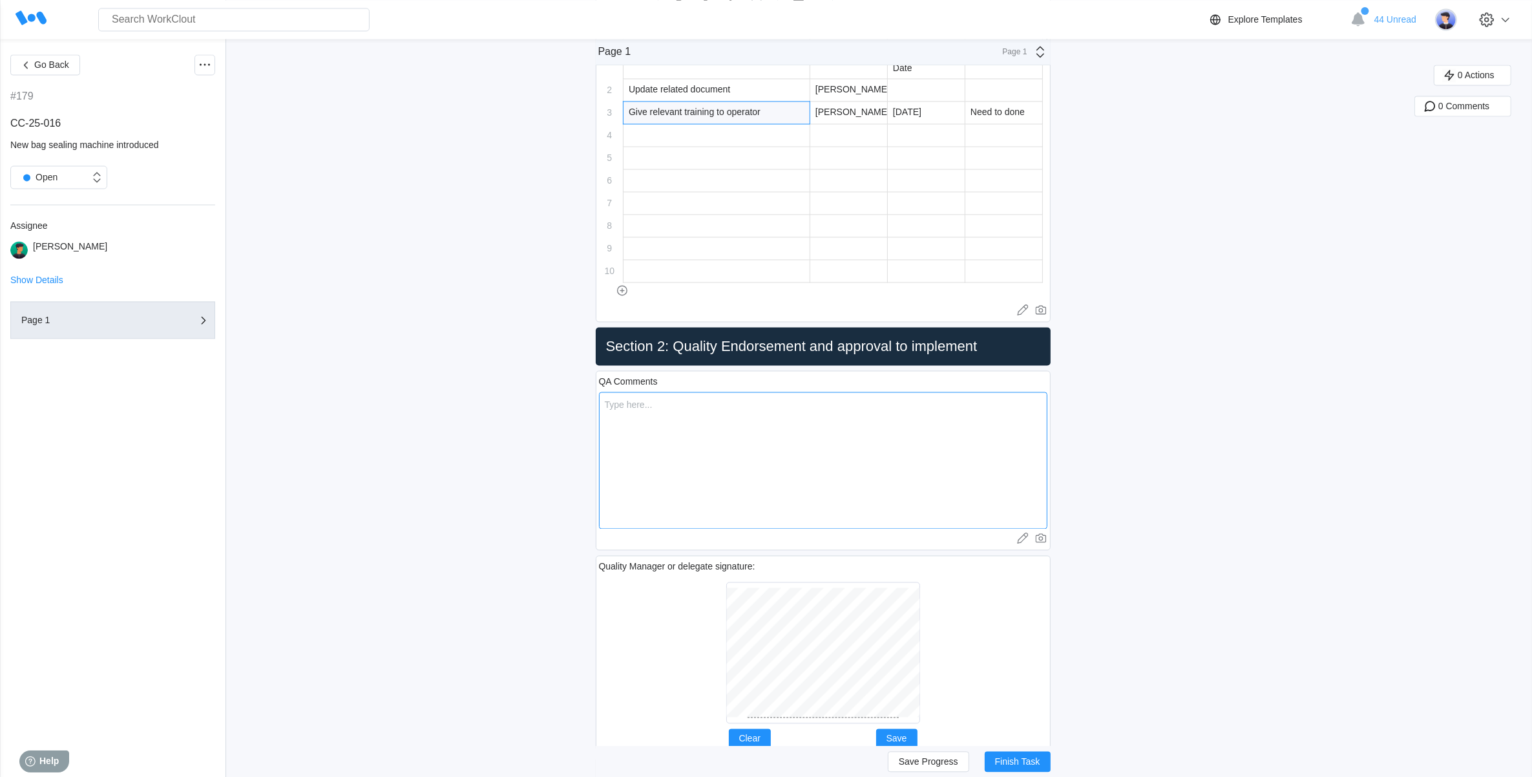
click at [677, 437] on textarea at bounding box center [823, 459] width 448 height 137
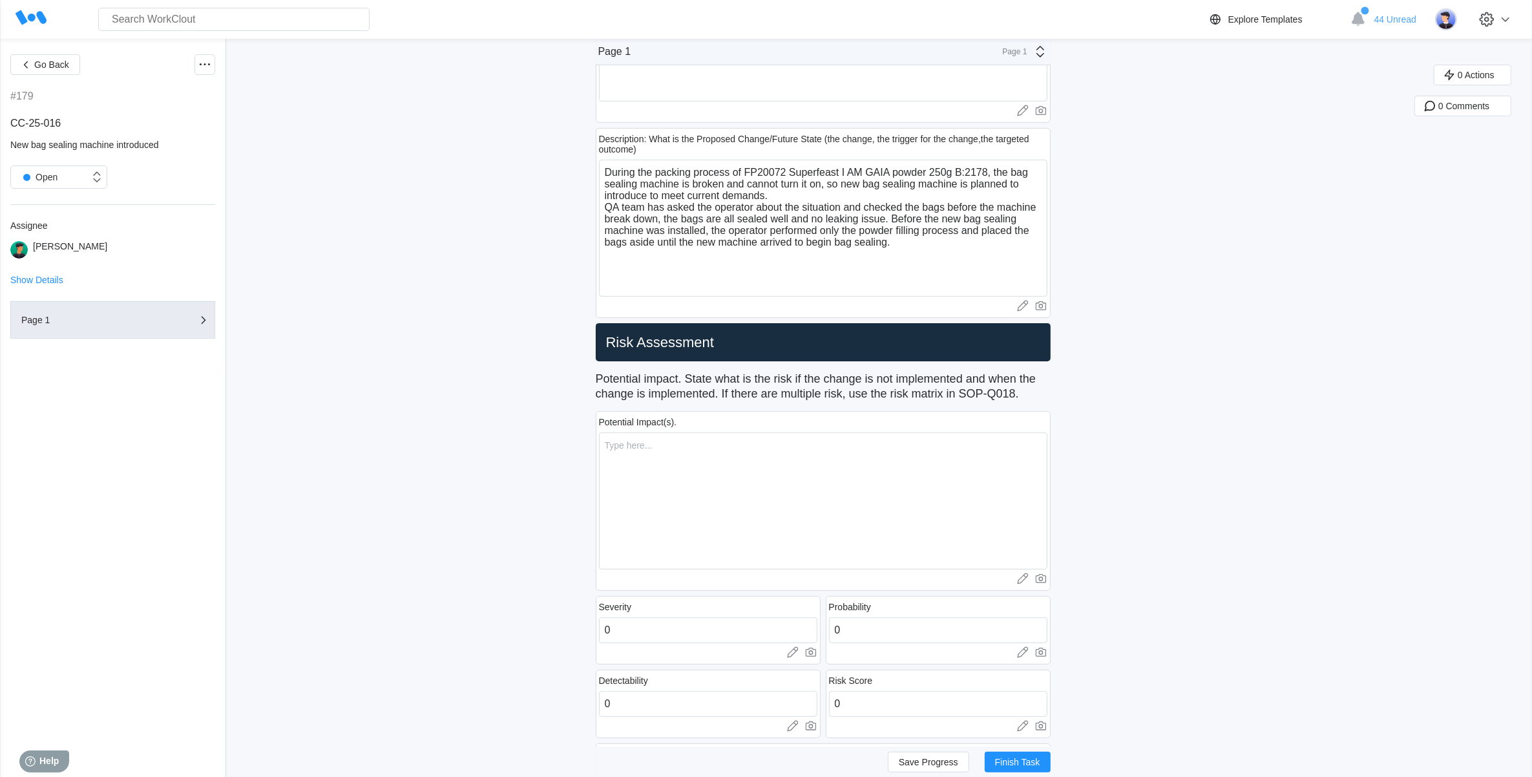
scroll to position [404, 0]
click at [736, 463] on textarea at bounding box center [823, 501] width 448 height 137
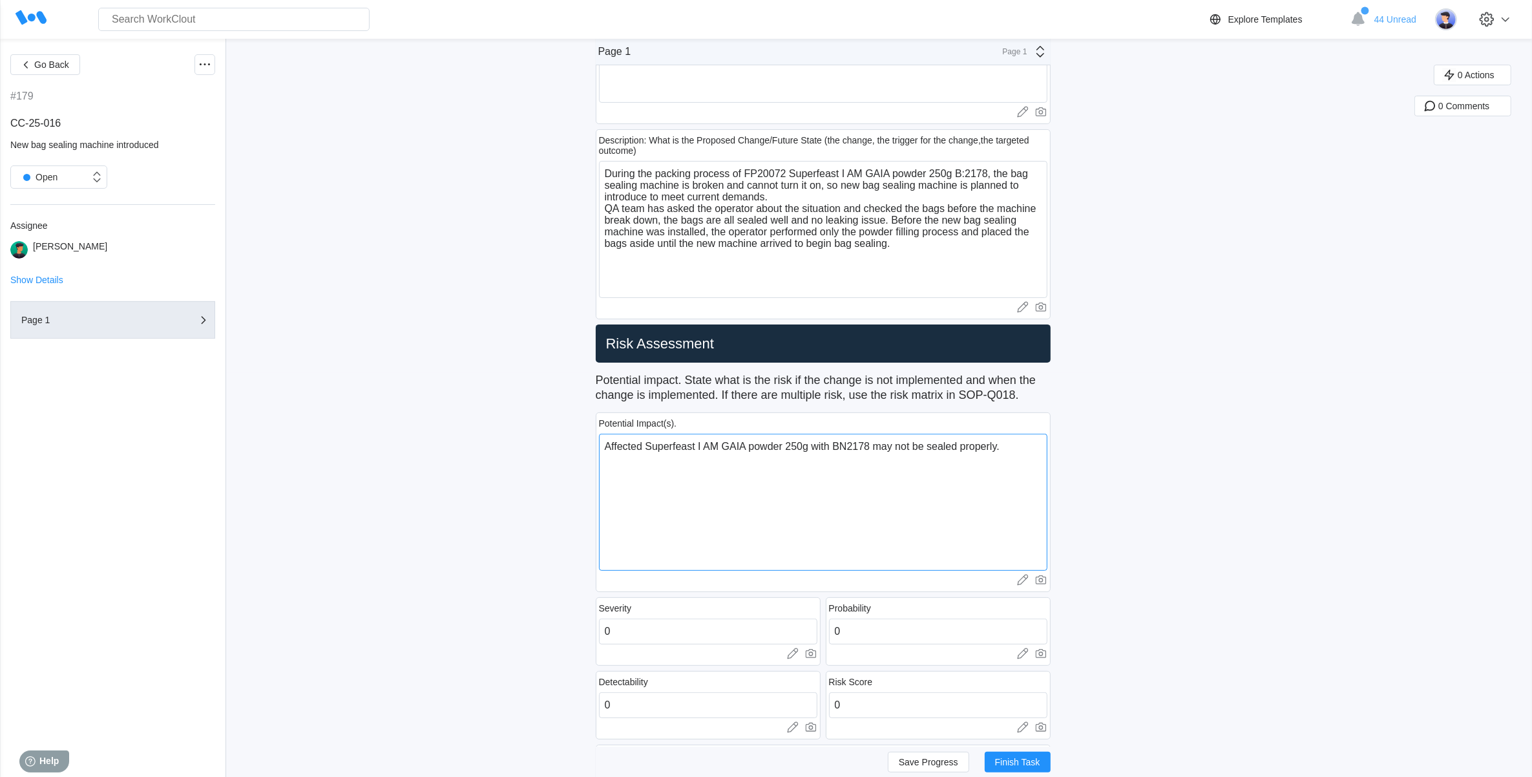
click at [722, 470] on textarea "Affected Superfeast I AM GAIA powder 250g with BN2178 may not be sealed properl…" at bounding box center [823, 501] width 448 height 137
drag, startPoint x: 873, startPoint y: 441, endPoint x: 882, endPoint y: 446, distance: 10.1
click at [874, 441] on textarea "Affected Superfeast I AM GAIA powder 250g with BN2178 may not be sealed properl…" at bounding box center [823, 501] width 448 height 137
click at [813, 446] on textarea "Affected Superfeast I AM GAIA powder 250g with BN2178 may not be sealed properl…" at bounding box center [823, 501] width 448 height 137
click at [676, 470] on textarea "Affected Superfeast I AM GAIA powder 250g package with BN2178 may not be sealed…" at bounding box center [823, 501] width 448 height 137
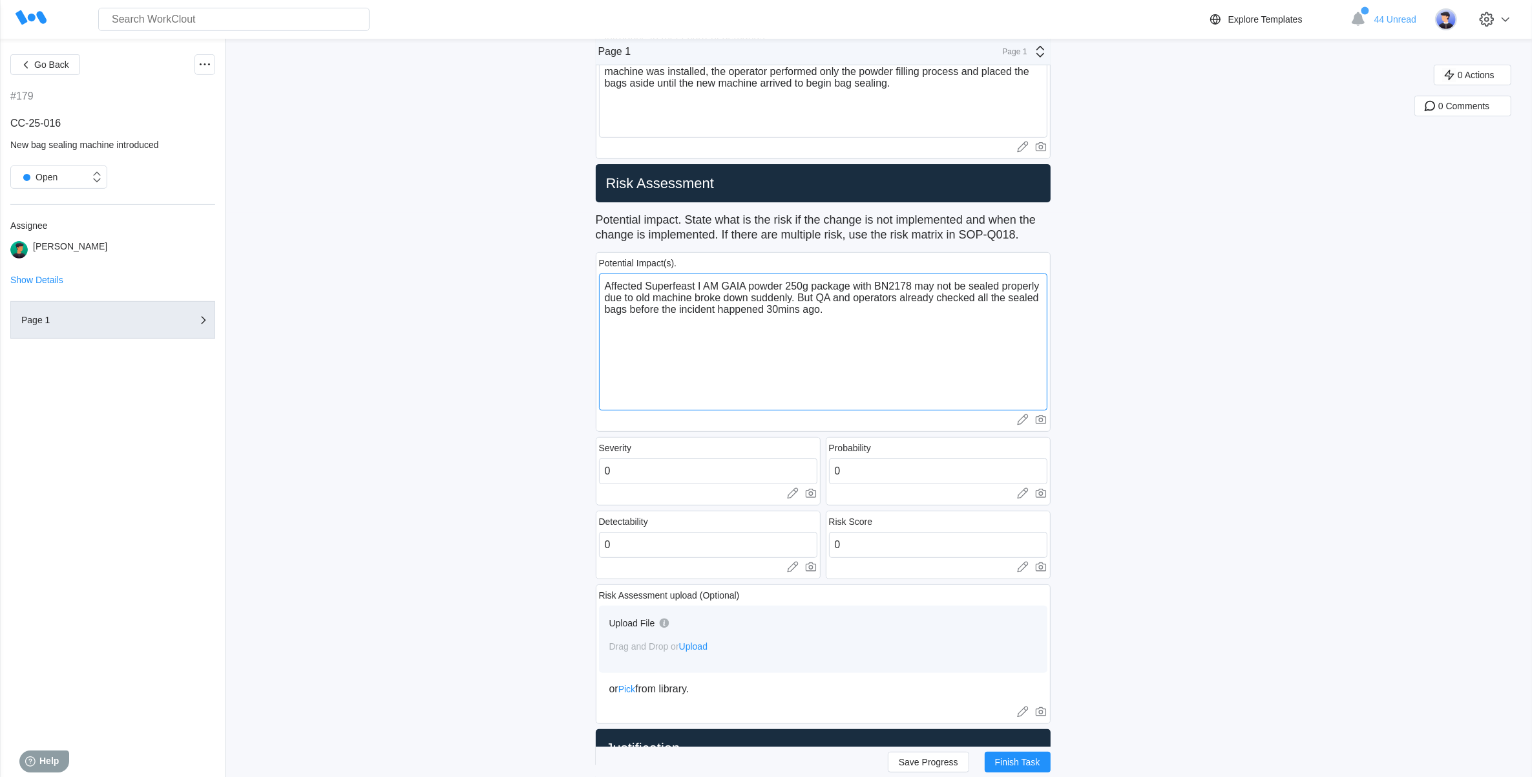
scroll to position [565, 0]
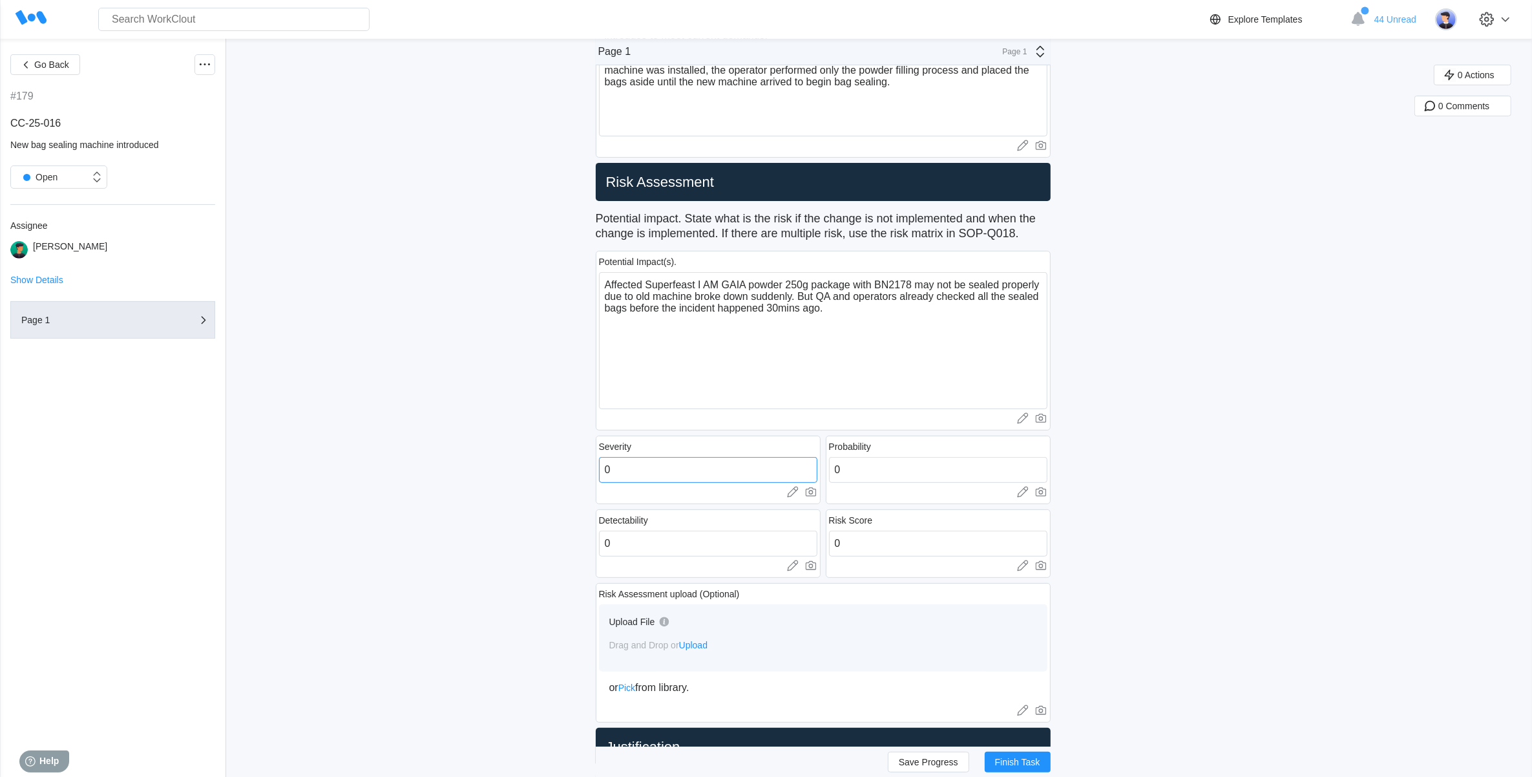
click at [641, 473] on input "0" at bounding box center [708, 470] width 218 height 26
click at [840, 310] on textarea "Affected Superfeast I AM GAIA powder 250g package with BN2178 may not be sealed…" at bounding box center [823, 340] width 448 height 137
drag, startPoint x: 840, startPoint y: 310, endPoint x: 599, endPoint y: 276, distance: 243.3
paste textarea "The affected Superfeast I AM GAIA Powder 250g, batch BN2178, may not have been …"
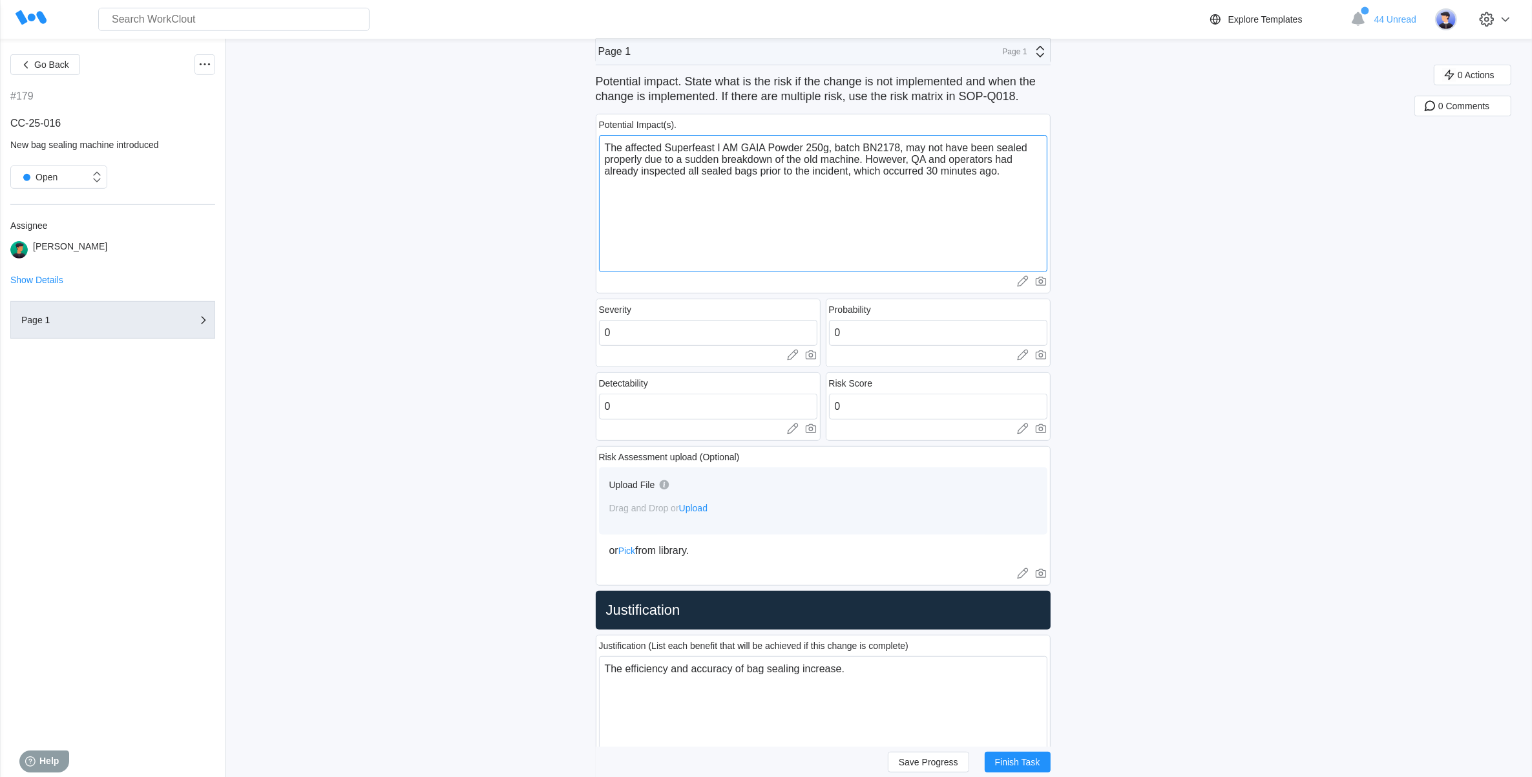
scroll to position [888, 0]
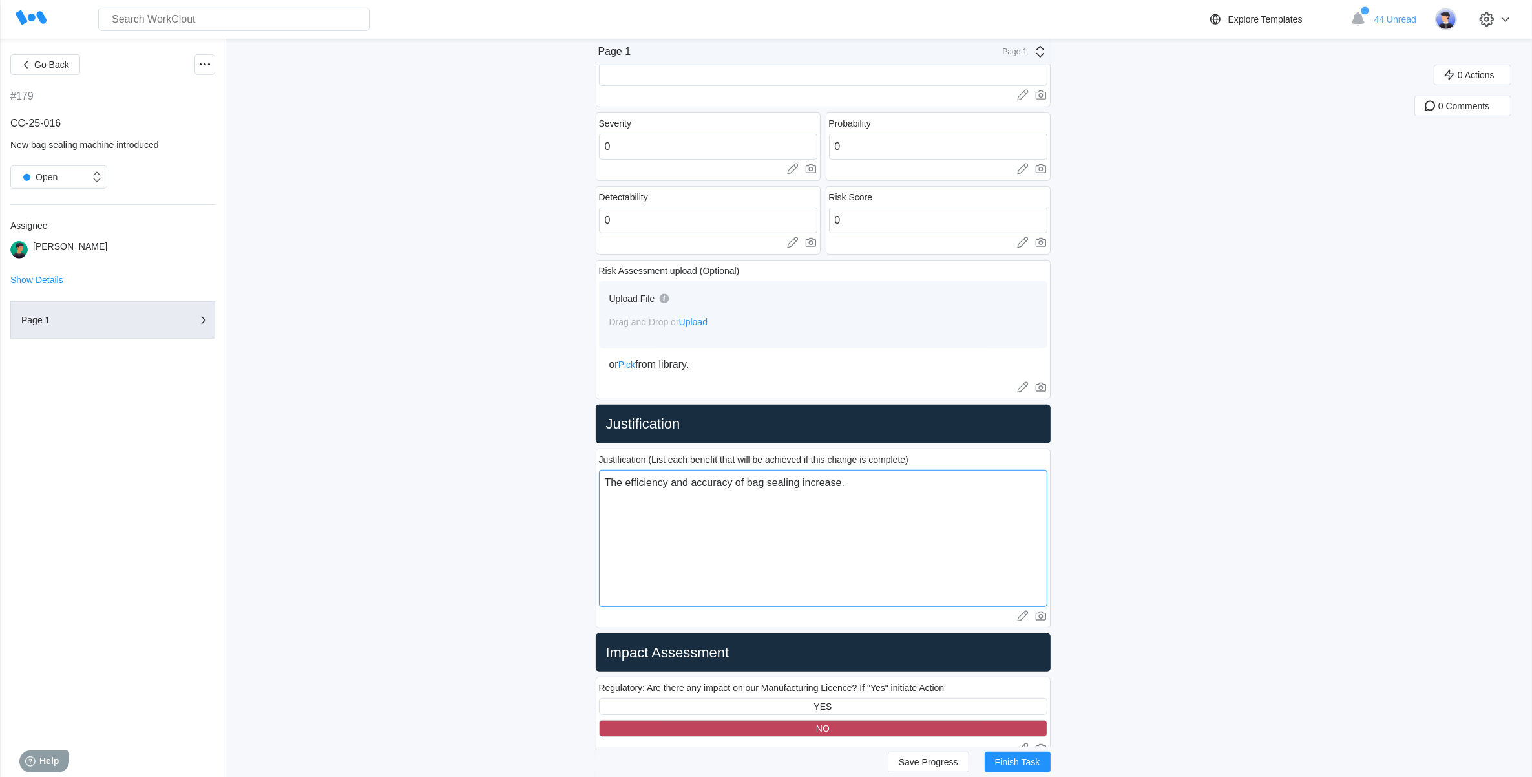
click at [844, 486] on textarea "The efficiency and accuracy of bag sealing increase." at bounding box center [823, 538] width 448 height 137
click at [867, 486] on textarea "The efficiency and accuracy of bag sealing increase." at bounding box center [823, 538] width 448 height 137
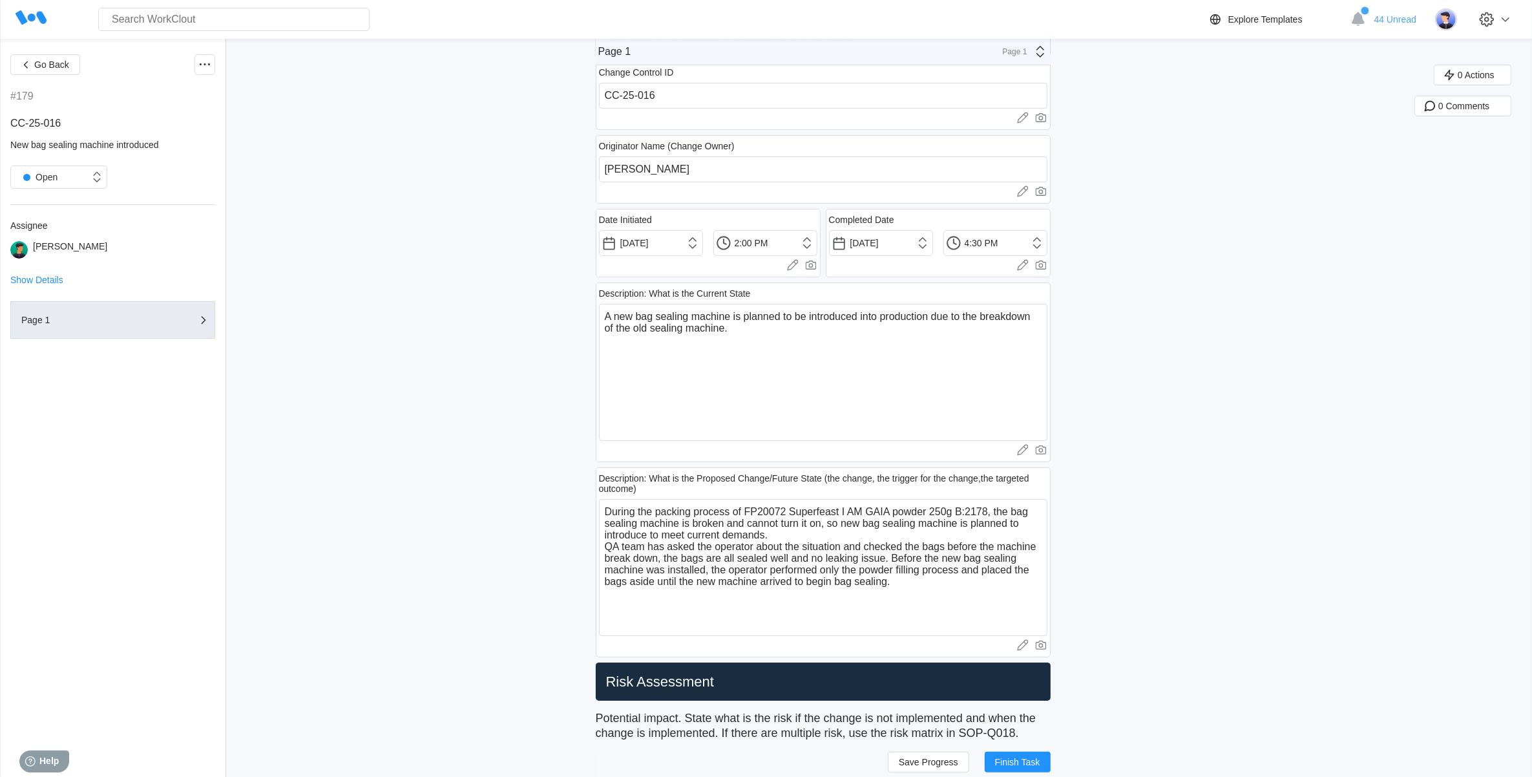
scroll to position [0, 0]
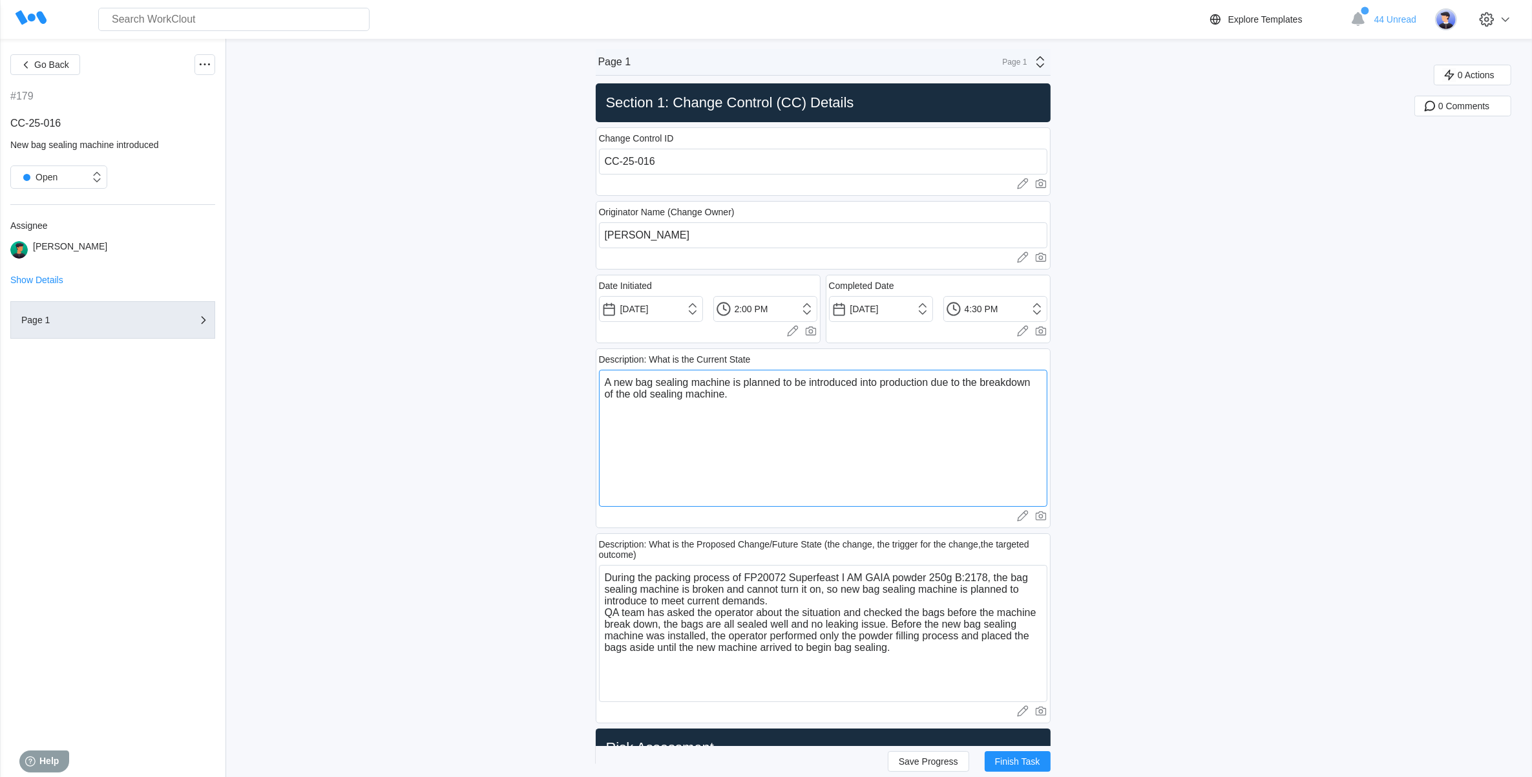
click at [737, 395] on textarea "A new bag sealing machine is planned to be introduced into production due to th…" at bounding box center [823, 438] width 448 height 137
click at [612, 381] on textarea "A new bag sealing machine is planned to be introduced into production due to th…" at bounding box center [823, 438] width 448 height 137
paste textarea "Plastic/Foil Bag Sealing Machine FR-900"
click at [840, 381] on textarea "The old Plastic/Foil Bag Sealing Machine FR-900 ()A new bag sealing machine is …" at bounding box center [823, 438] width 448 height 137
click at [843, 381] on textarea "The old Plastic/Foil Bag Sealing Machine FR-900 ()A new bag sealing machine is …" at bounding box center [823, 438] width 448 height 137
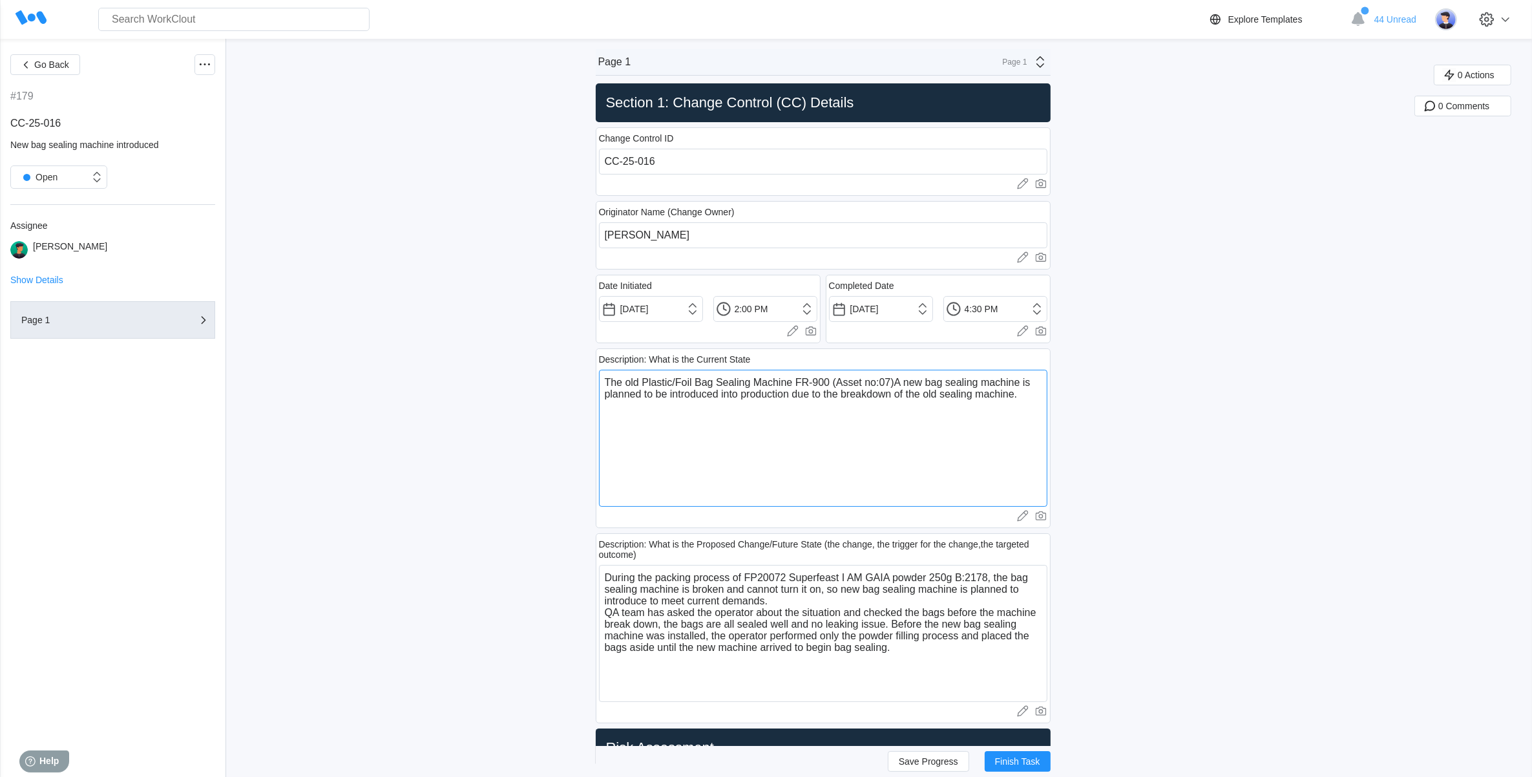
click at [886, 382] on textarea "The old Plastic/Foil Bag Sealing Machine FR-900 (Asset no:07)A new bag sealing …" at bounding box center [823, 438] width 448 height 137
click at [901, 441] on textarea "The old Plastic/Foil Bag Sealing Machine FR-900 (Asset no:7)A new bag sealing m…" at bounding box center [823, 438] width 448 height 137
click at [893, 386] on textarea "The old Plastic/Foil Bag Sealing Machine FR-900 (Asset no:7)A new bag sealing m…" at bounding box center [823, 438] width 448 height 137
paste textarea "signs of wear and tear"
click at [609, 395] on textarea "The old Plastic/Foil Bag Sealing Machine FR-900 (Asset no:7) is old age and par…" at bounding box center [823, 438] width 448 height 137
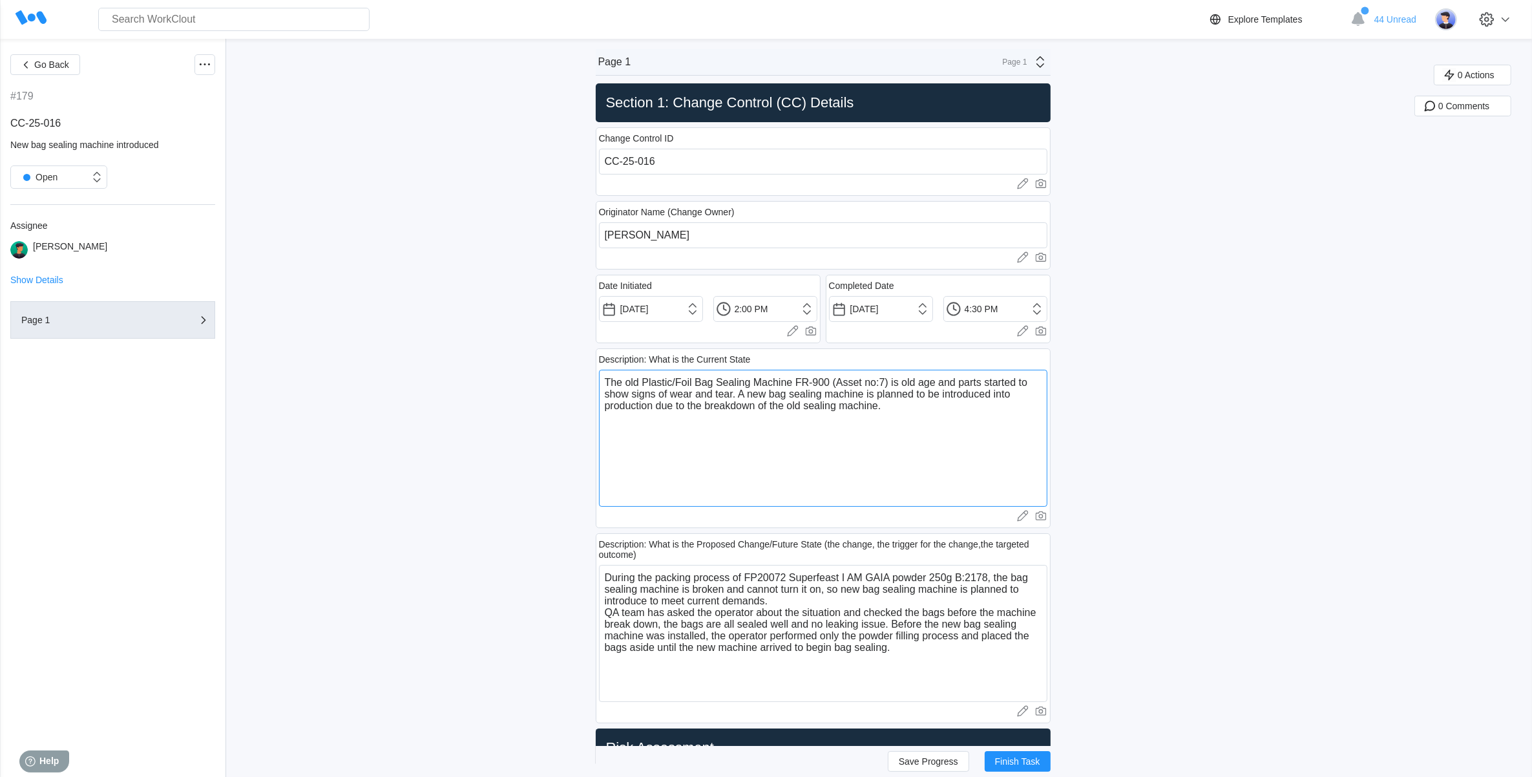
click at [895, 413] on textarea "The old Plastic/Foil Bag Sealing Machine FR-900 (Asset no:7) is old age and par…" at bounding box center [823, 438] width 448 height 137
drag, startPoint x: 897, startPoint y: 386, endPoint x: 941, endPoint y: 386, distance: 43.9
click at [941, 386] on textarea "The old Plastic/Foil Bag Sealing Machine FR-900 (Asset no:7) is old age and par…" at bounding box center [823, 438] width 448 height 137
click at [977, 383] on textarea "The old Plastic/Foil Bag Sealing Machine FR-900 (Asset no:7) due to aging and p…" at bounding box center [823, 438] width 448 height 137
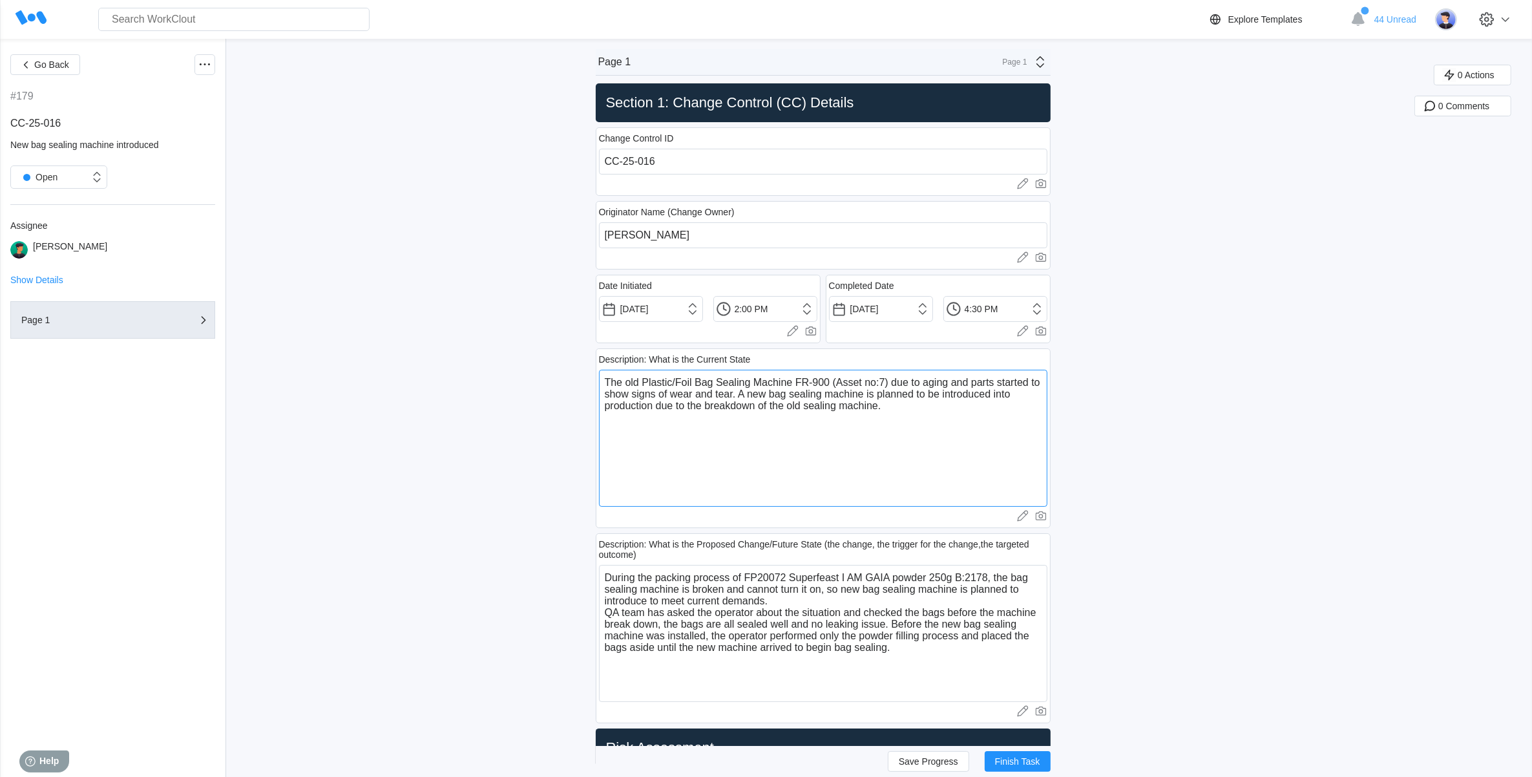
click at [745, 396] on textarea "The old Plastic/Foil Bag Sealing Machine FR-900 (Asset no:7) due to aging and p…" at bounding box center [823, 438] width 448 height 137
click at [660, 407] on textarea "The old Plastic/Foil Bag Sealing Machine FR-900 (Asset no:7) due to aging and p…" at bounding box center [823, 438] width 448 height 137
click at [777, 395] on textarea "The old Plastic/Foil Bag Sealing Machine FR-900 (Asset no:7) due to aging and p…" at bounding box center [823, 438] width 448 height 137
click at [889, 463] on textarea "The old Plastic/Foil Bag Sealing Machine FR-900 (Asset no:7) due to aging and p…" at bounding box center [823, 438] width 448 height 137
click at [760, 409] on textarea "The old Plastic/Foil Bag Sealing Machine FR-900 (Asset no:7) due to aging and p…" at bounding box center [823, 438] width 448 height 137
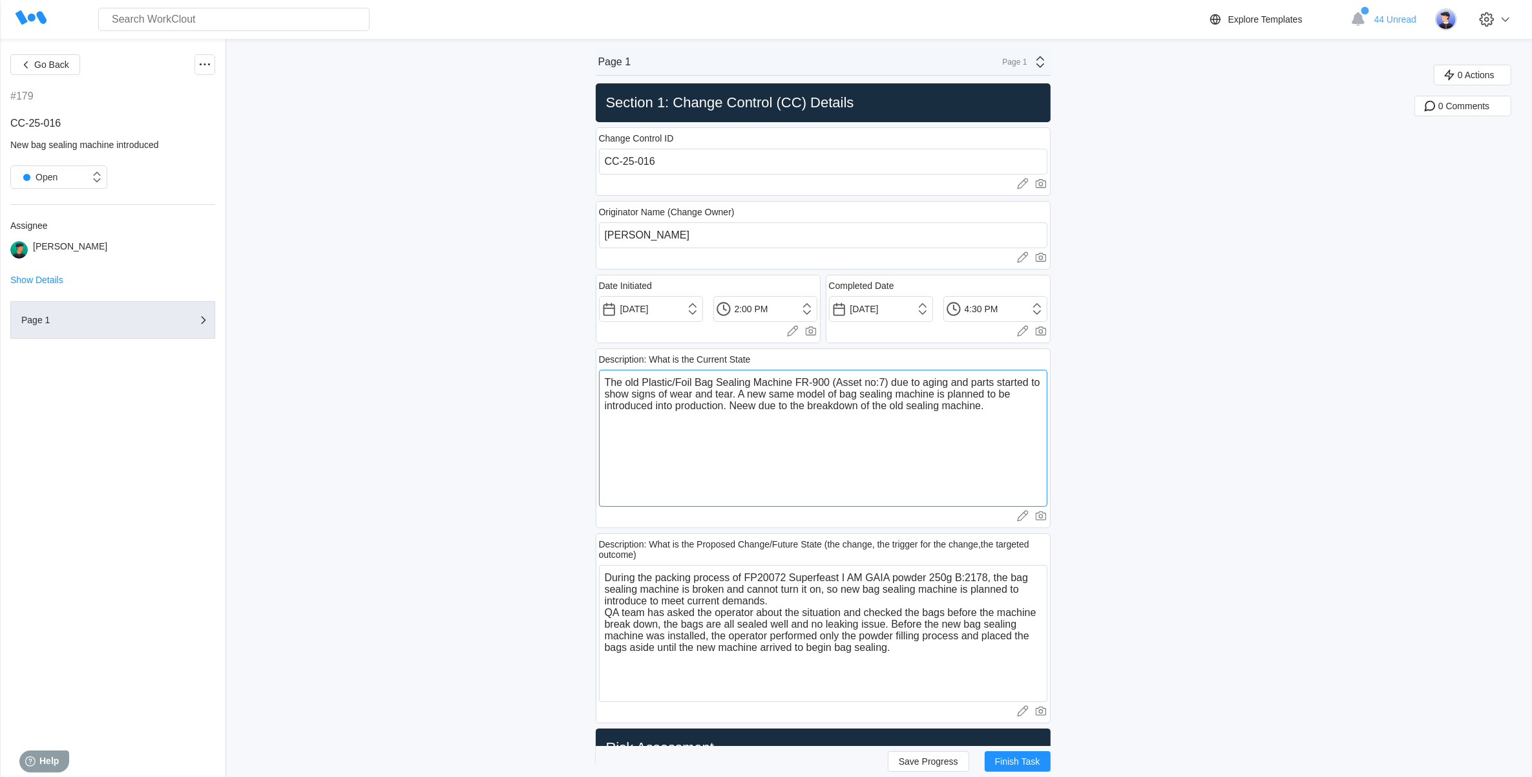
click at [735, 405] on textarea "The old Plastic/Foil Bag Sealing Machine FR-900 (Asset no:7) due to aging and p…" at bounding box center [823, 438] width 448 height 137
drag, startPoint x: 874, startPoint y: 413, endPoint x: 880, endPoint y: 425, distance: 13.0
click at [887, 434] on textarea "The old Plastic/Foil Bag Sealing Machine FR-900 (Asset no:7) due to aging and p…" at bounding box center [823, 438] width 448 height 137
click at [880, 425] on textarea "The old Plastic/Foil Bag Sealing Machine FR-900 (Asset no:7) due to aging and p…" at bounding box center [823, 438] width 448 height 137
drag, startPoint x: 875, startPoint y: 421, endPoint x: 892, endPoint y: 437, distance: 22.9
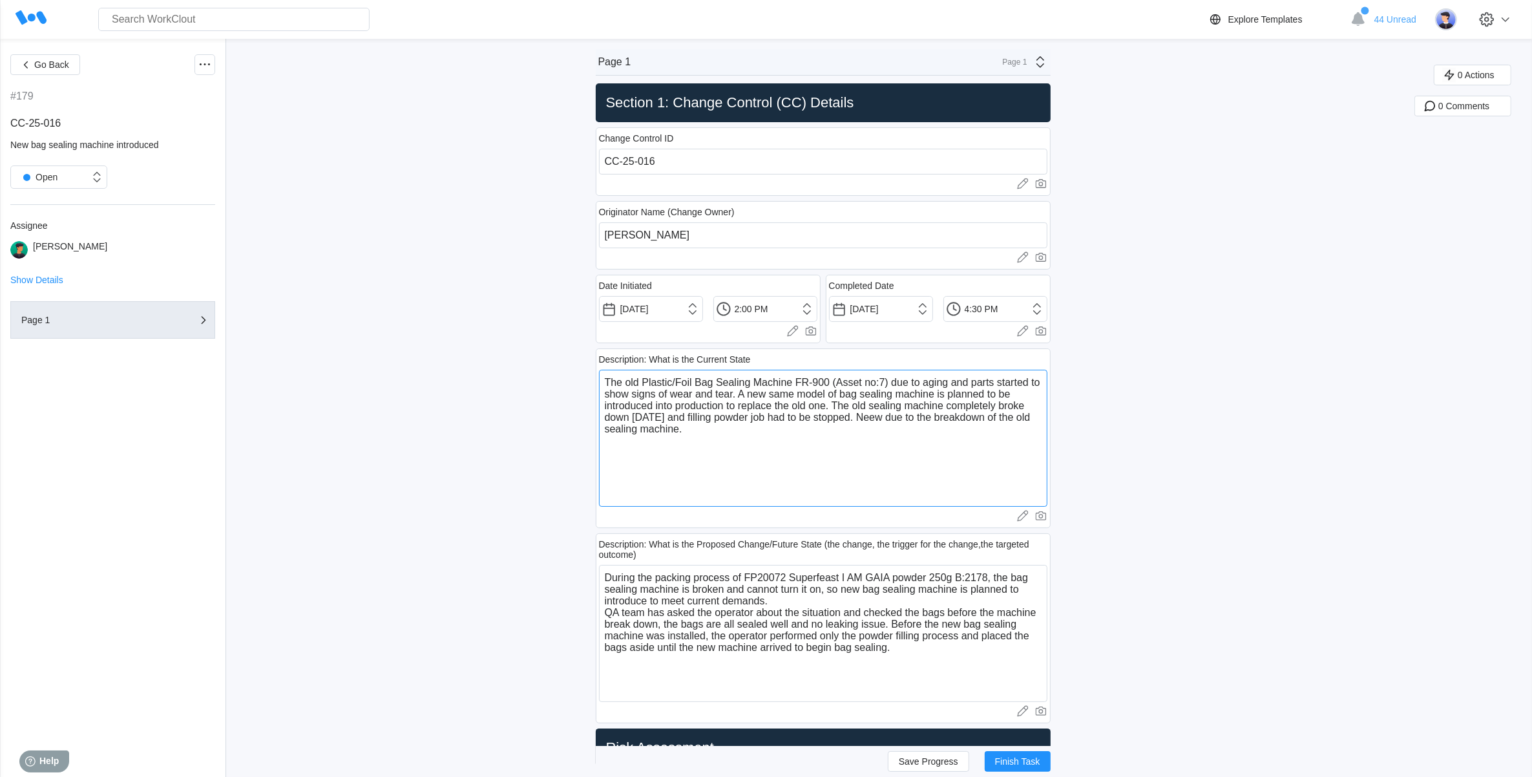
click at [892, 437] on textarea "The old Plastic/Foil Bag Sealing Machine FR-900 (Asset no:7) due to aging and p…" at bounding box center [823, 438] width 448 height 137
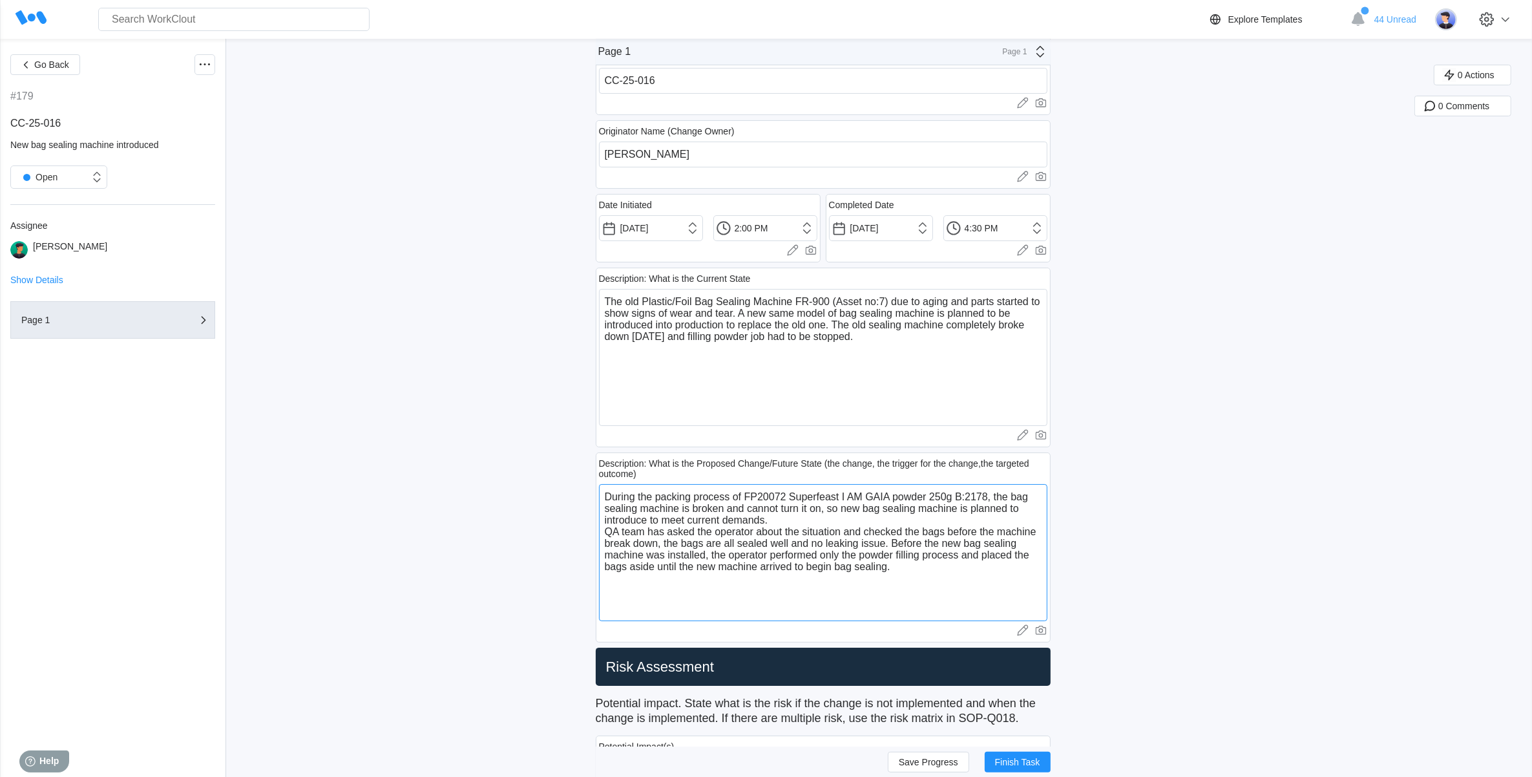
drag, startPoint x: 786, startPoint y: 521, endPoint x: 562, endPoint y: 472, distance: 229.0
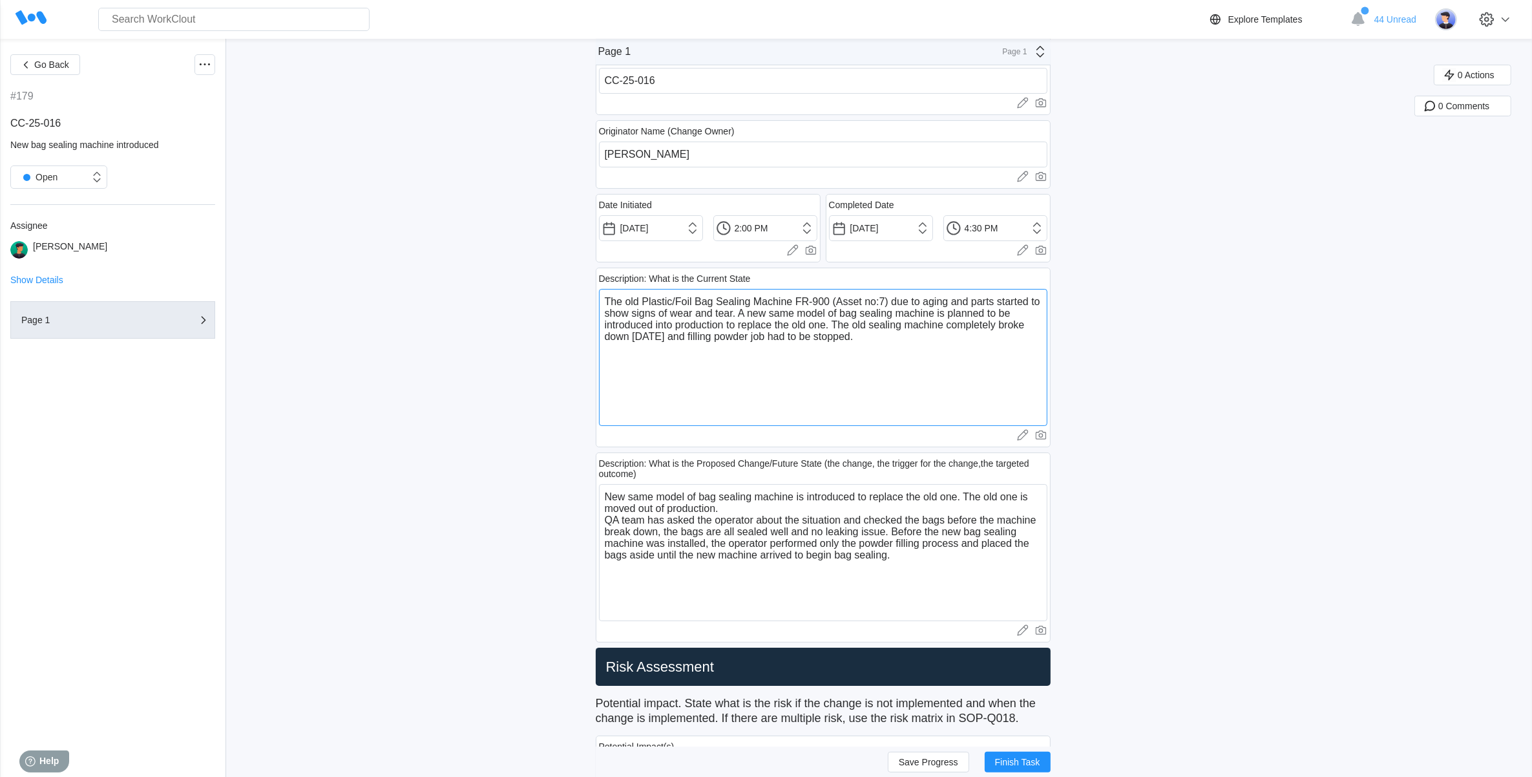
click at [922, 342] on textarea "The old Plastic/Foil Bag Sealing Machine FR-900 (Asset no:7) due to aging and p…" at bounding box center [823, 357] width 448 height 137
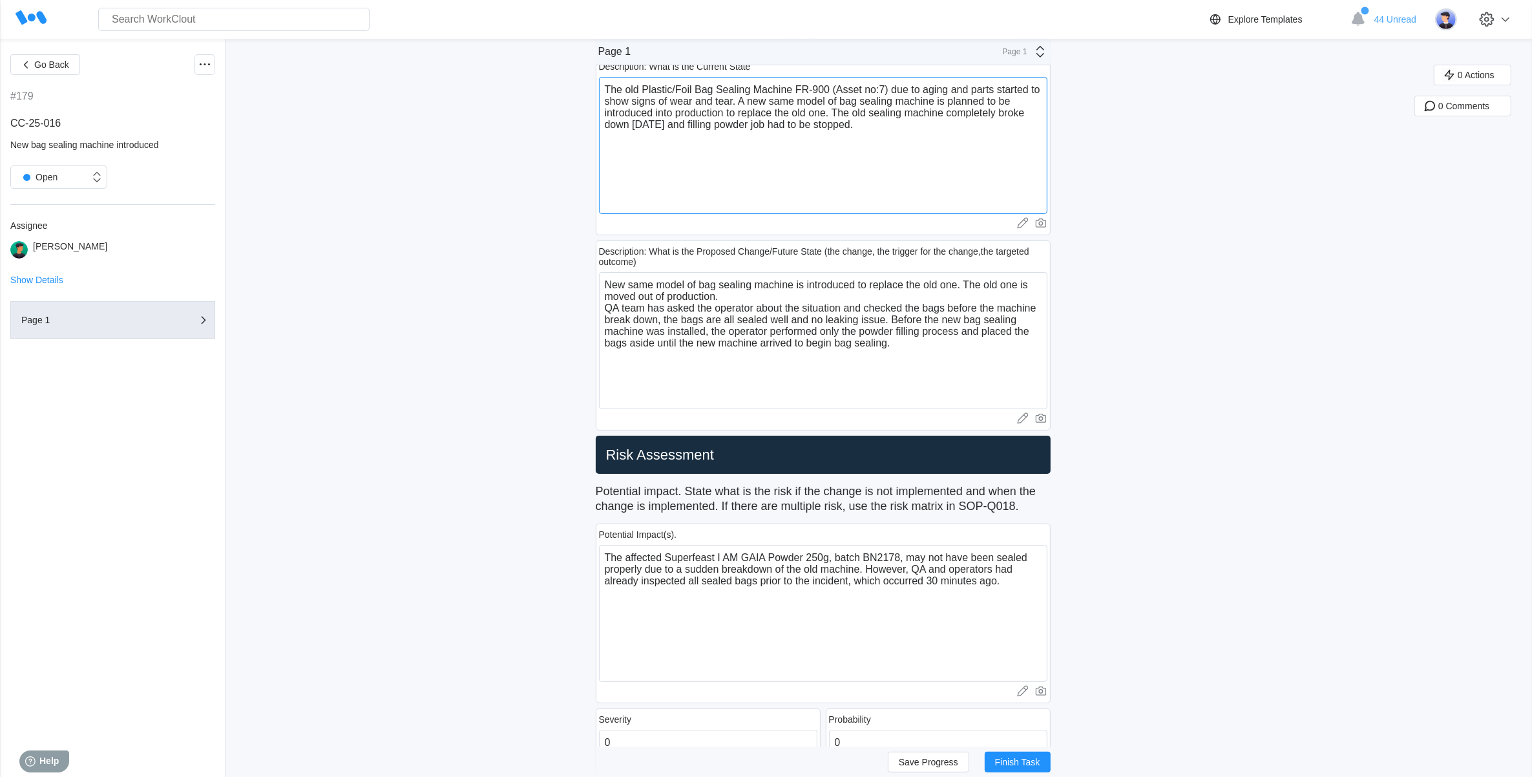
scroll to position [323, 0]
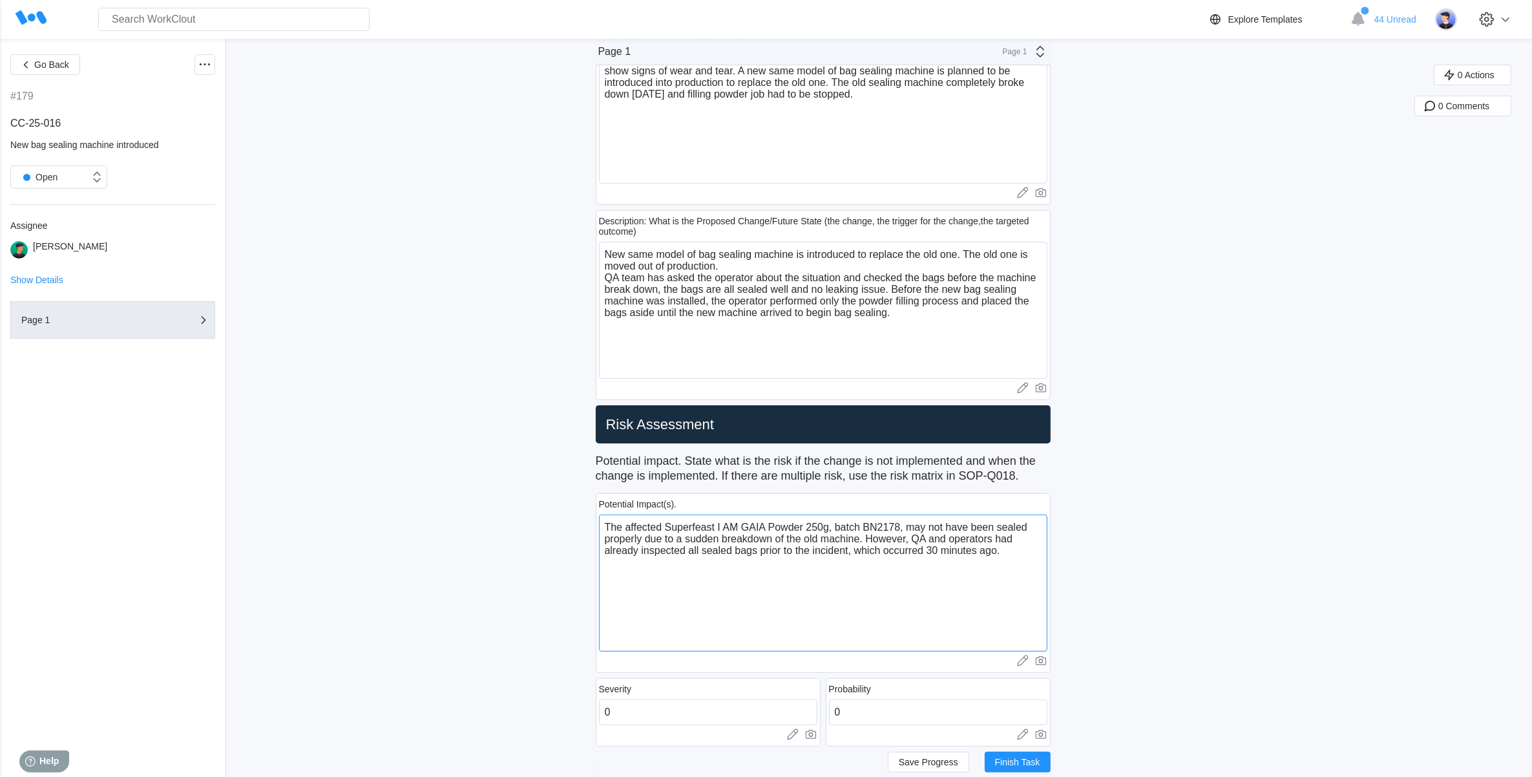
click at [606, 528] on textarea "The affected Superfeast I AM GAIA Powder 250g, batch BN2178, may not have been …" at bounding box center [823, 582] width 448 height 137
click at [863, 524] on textarea "Since machine broke down happened during running, The affected Superfeast I AM …" at bounding box center [823, 582] width 448 height 137
click at [883, 553] on textarea "Since machine broke down happened during running, the affected Superfeast I AM …" at bounding box center [823, 582] width 448 height 137
drag, startPoint x: 915, startPoint y: 536, endPoint x: 694, endPoint y: 554, distance: 221.0
click at [694, 554] on textarea "Since machine broke down happened during running, the affected Superfeast I AM …" at bounding box center [823, 582] width 448 height 137
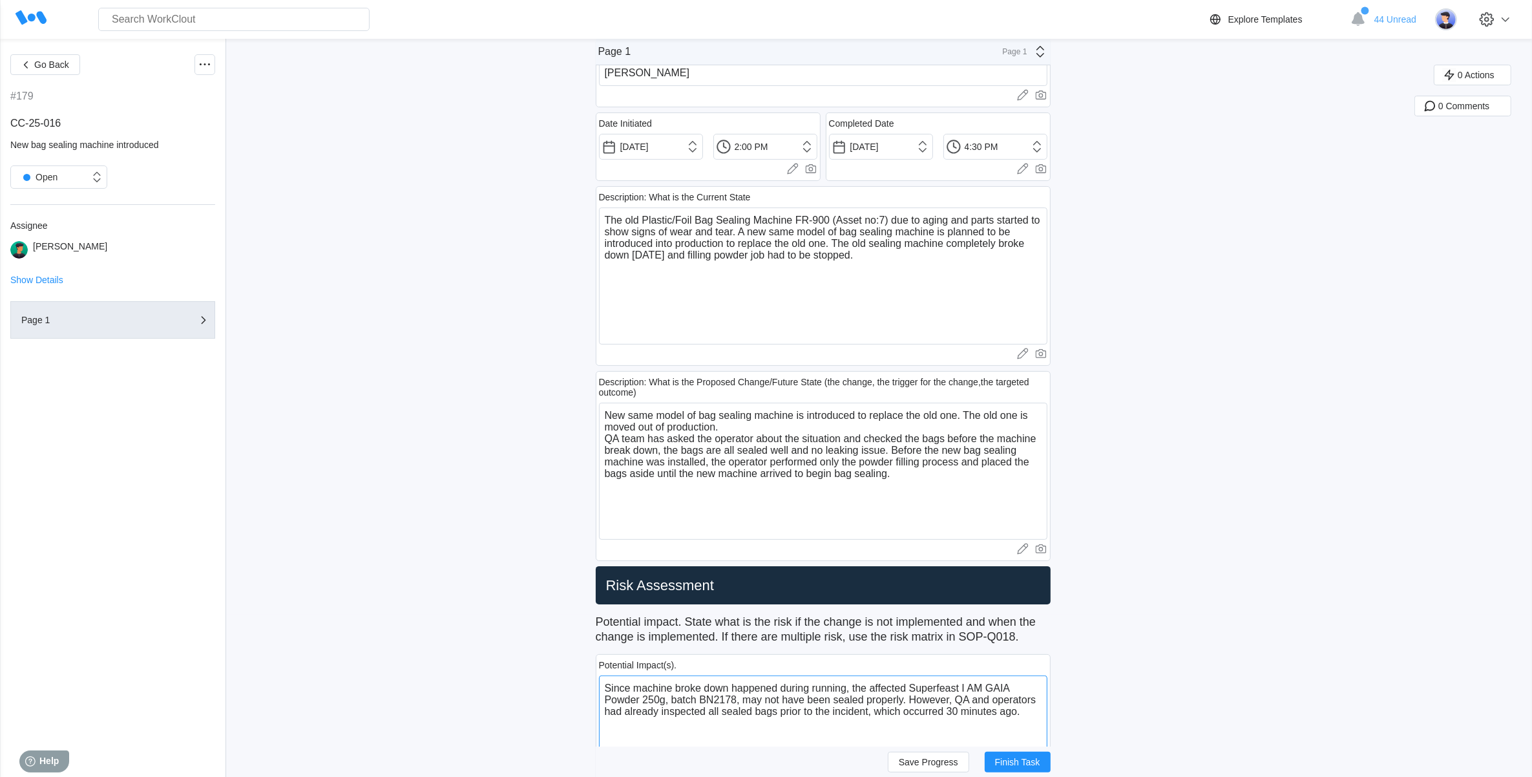
scroll to position [162, 0]
drag, startPoint x: 901, startPoint y: 269, endPoint x: 602, endPoint y: 218, distance: 303.3
click at [602, 218] on div "Description: What is the Current State The old Plastic/Foil Bag Sealing Machine…" at bounding box center [823, 277] width 455 height 180
paste textarea "No. 7) has aged, and its components have begun to show significant wear and tea…"
drag, startPoint x: 928, startPoint y: 485, endPoint x: 604, endPoint y: 443, distance: 327.0
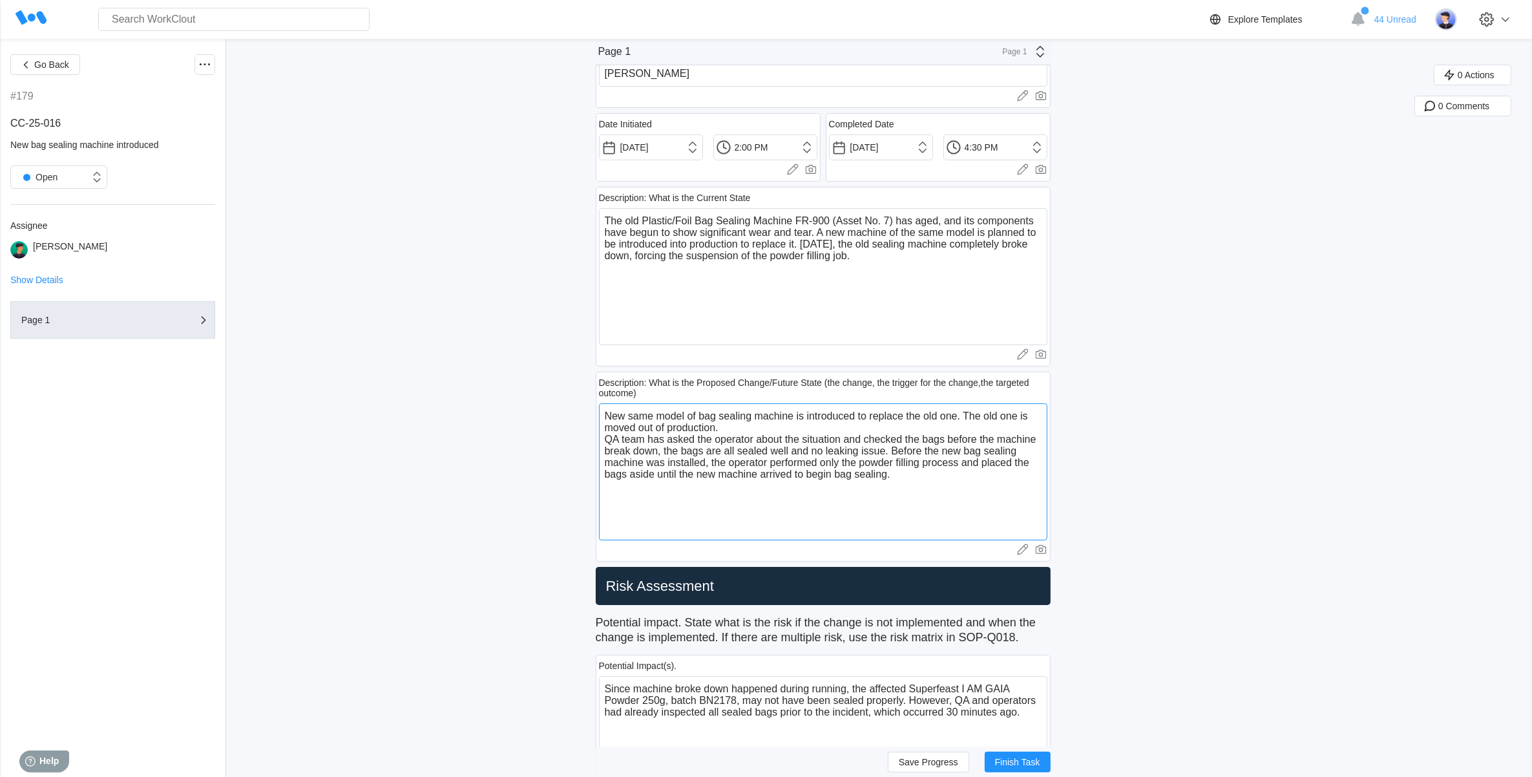
click at [604, 443] on textarea "New same model of bag sealing machine is introduced to replace the old one. The…" at bounding box center [823, 471] width 448 height 137
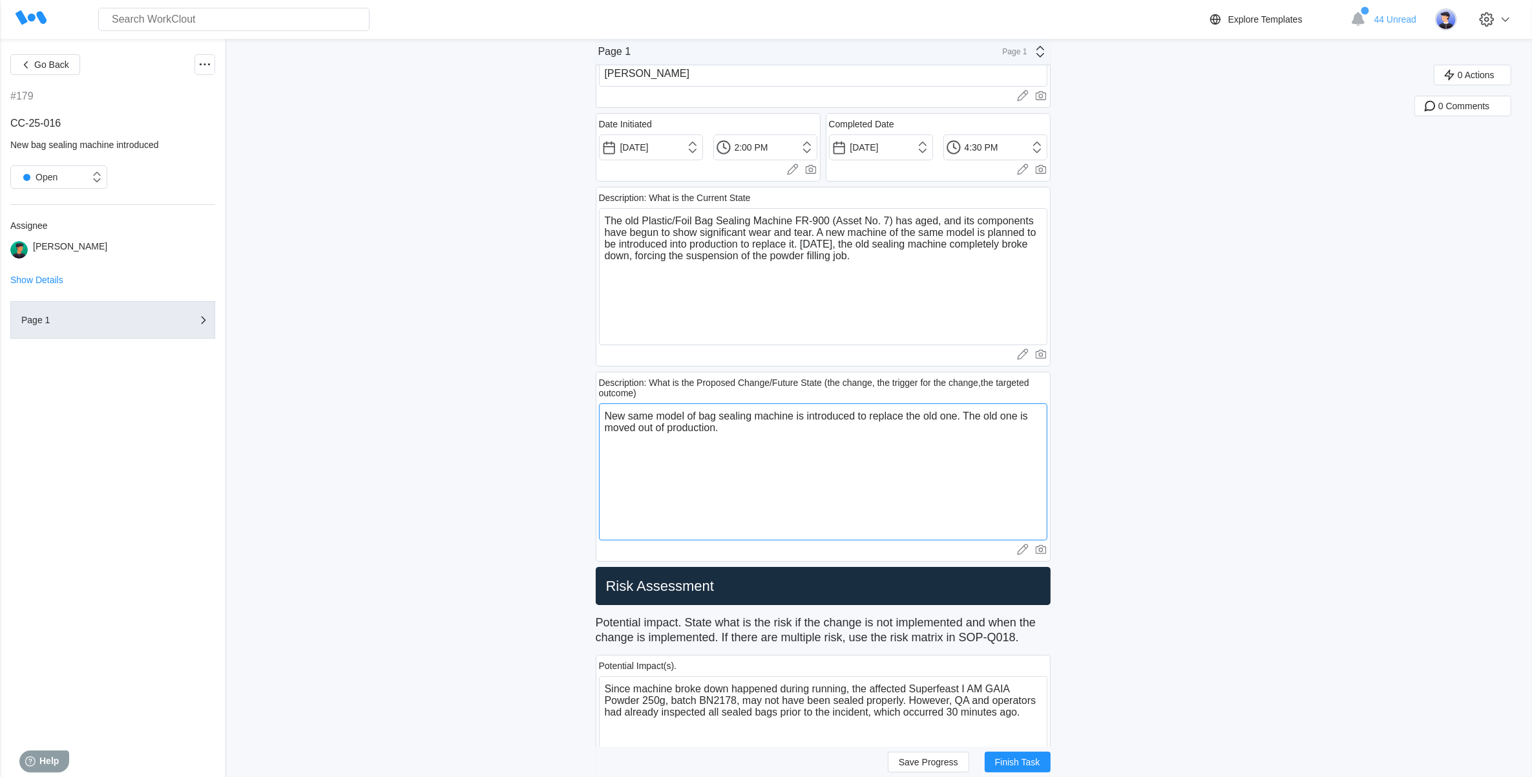
drag, startPoint x: 722, startPoint y: 433, endPoint x: 725, endPoint y: 426, distance: 8.1
click at [725, 430] on textarea "New same model of bag sealing machine is introduced to replace the old one. The…" at bounding box center [823, 471] width 448 height 137
click at [718, 424] on textarea "New same model of bag sealing machine is introduced to replace the old one. The…" at bounding box center [823, 471] width 448 height 137
drag, startPoint x: 735, startPoint y: 428, endPoint x: 595, endPoint y: 415, distance: 140.1
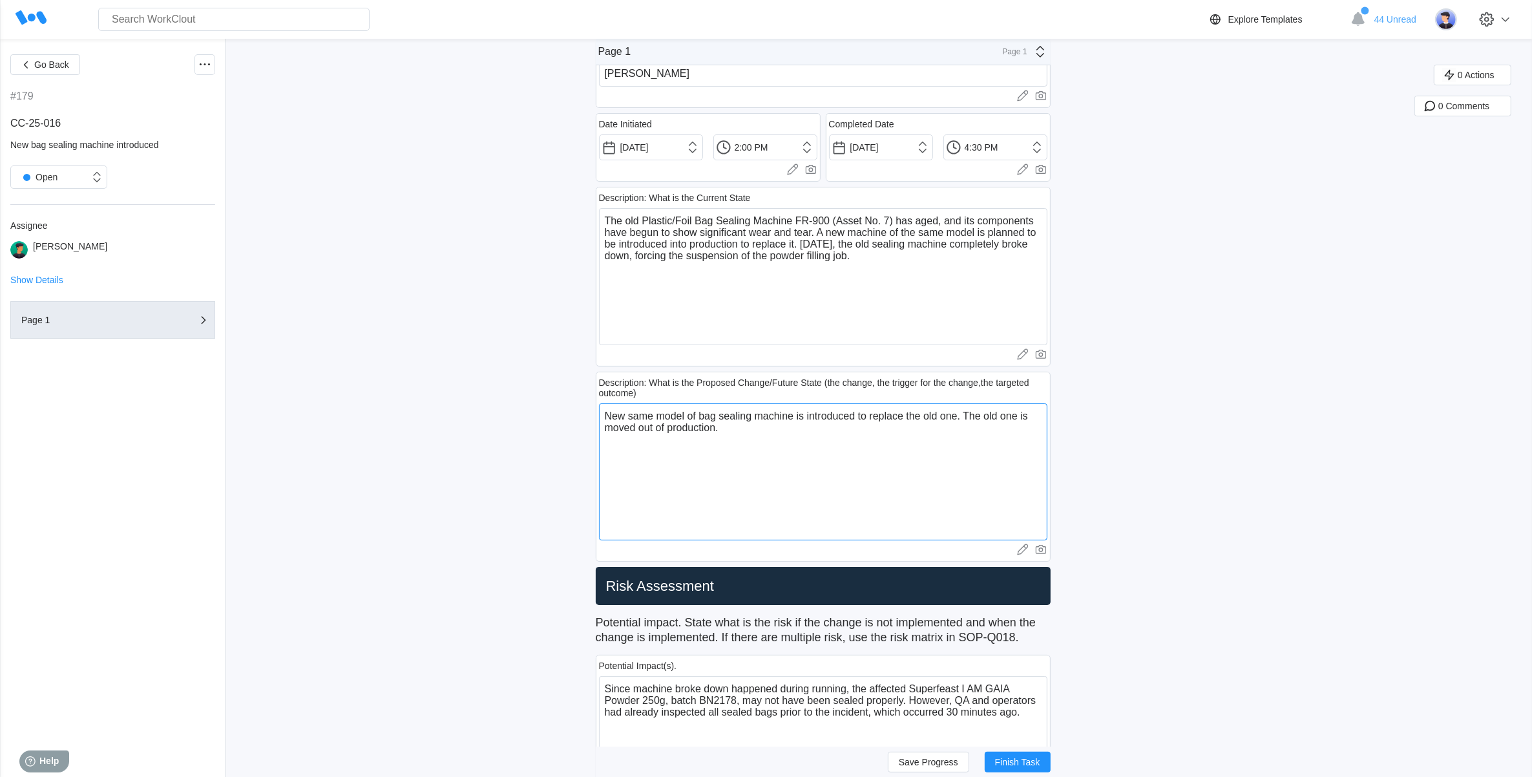
paste textarea "A new bag sealing machine of the same model has been introduced to replace the …"
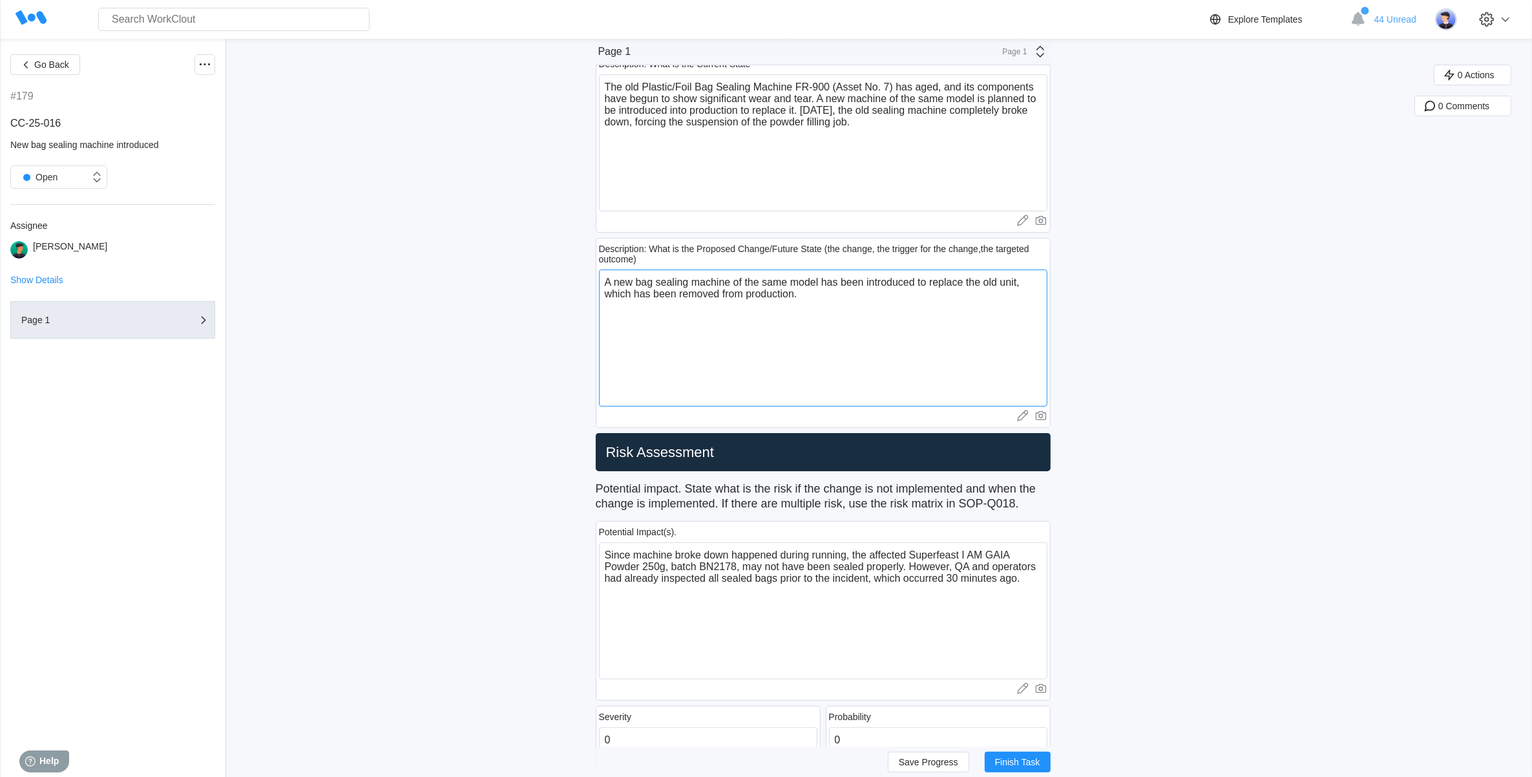
scroll to position [323, 0]
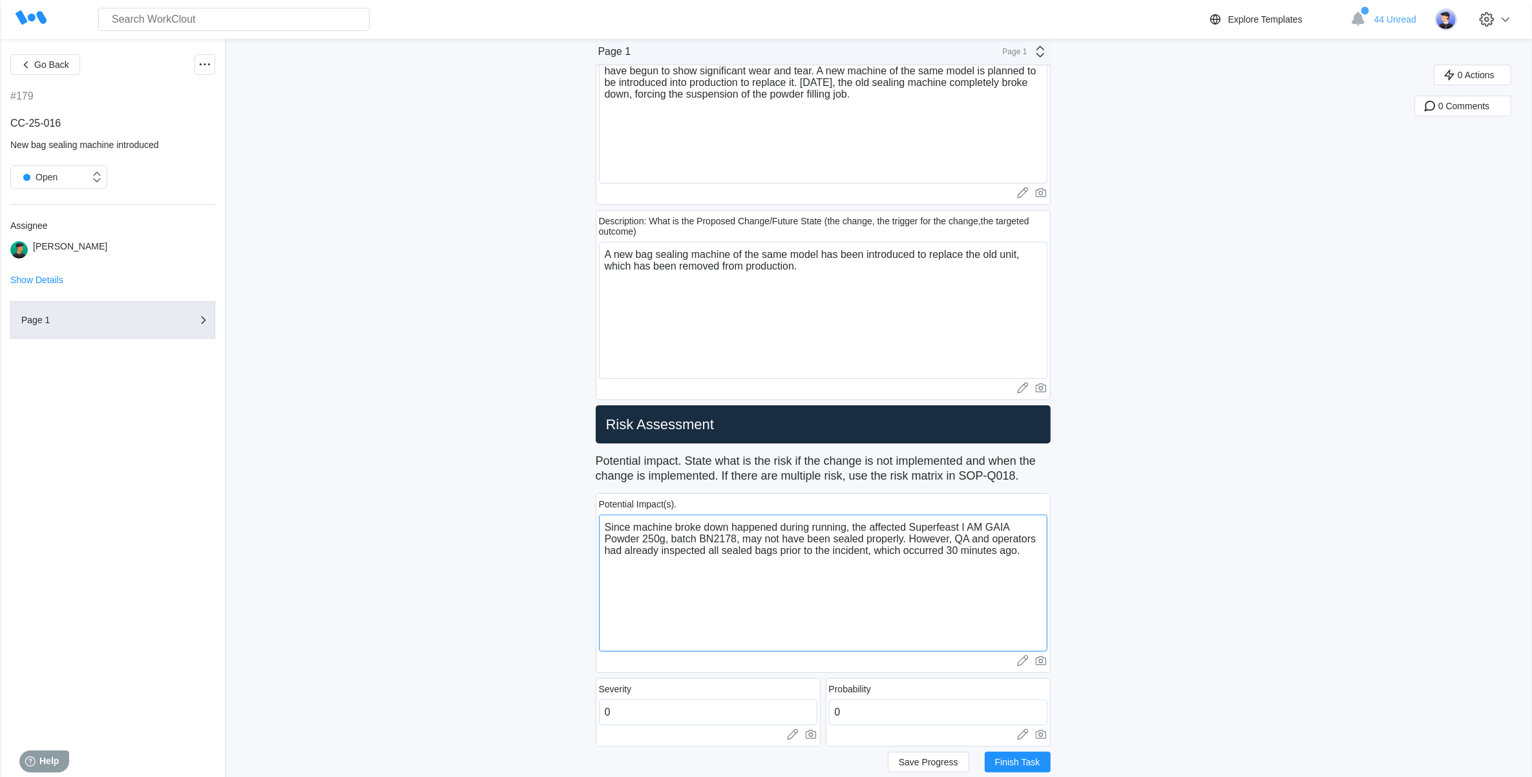
drag, startPoint x: 1025, startPoint y: 553, endPoint x: 585, endPoint y: 523, distance: 440.3
click at [848, 588] on textarea "Since machine broke down happened during running, the affected Superfeast I AM …" at bounding box center [823, 582] width 448 height 137
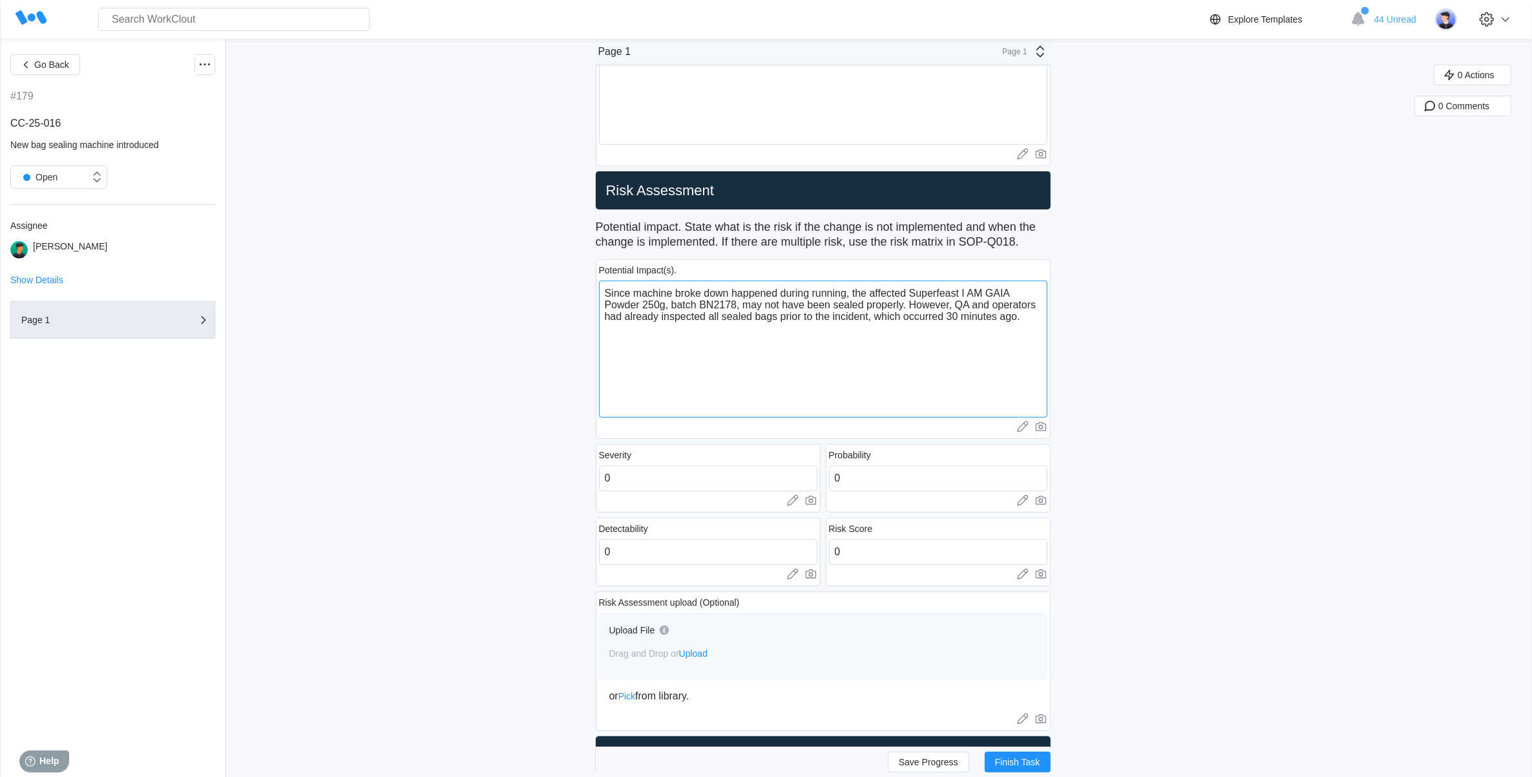
scroll to position [565, 0]
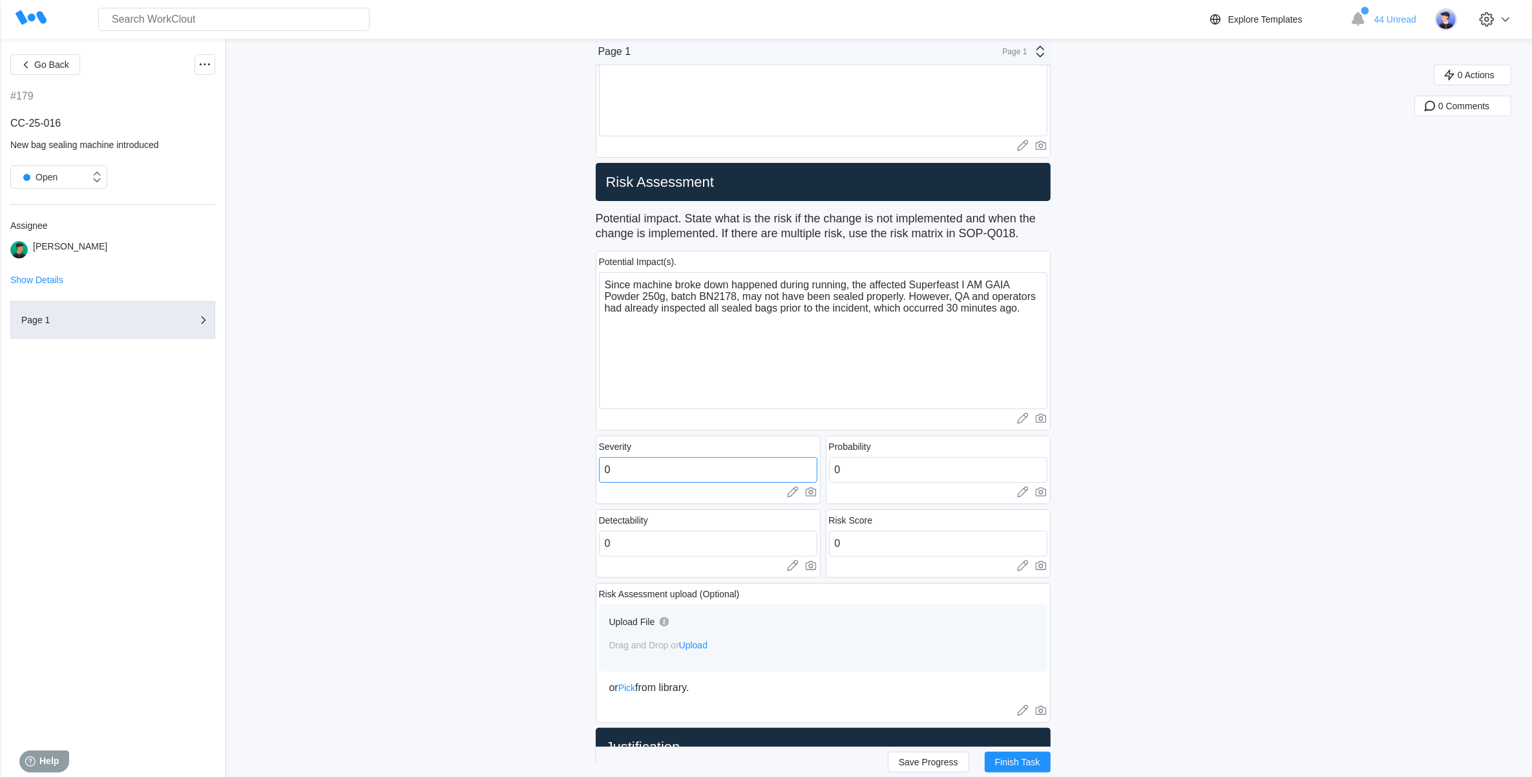
drag, startPoint x: 625, startPoint y: 468, endPoint x: 601, endPoint y: 459, distance: 25.6
click at [601, 459] on div "Severity 0 Upload images or videos to this field Drag and Drop or Upload or Pic…" at bounding box center [708, 469] width 225 height 68
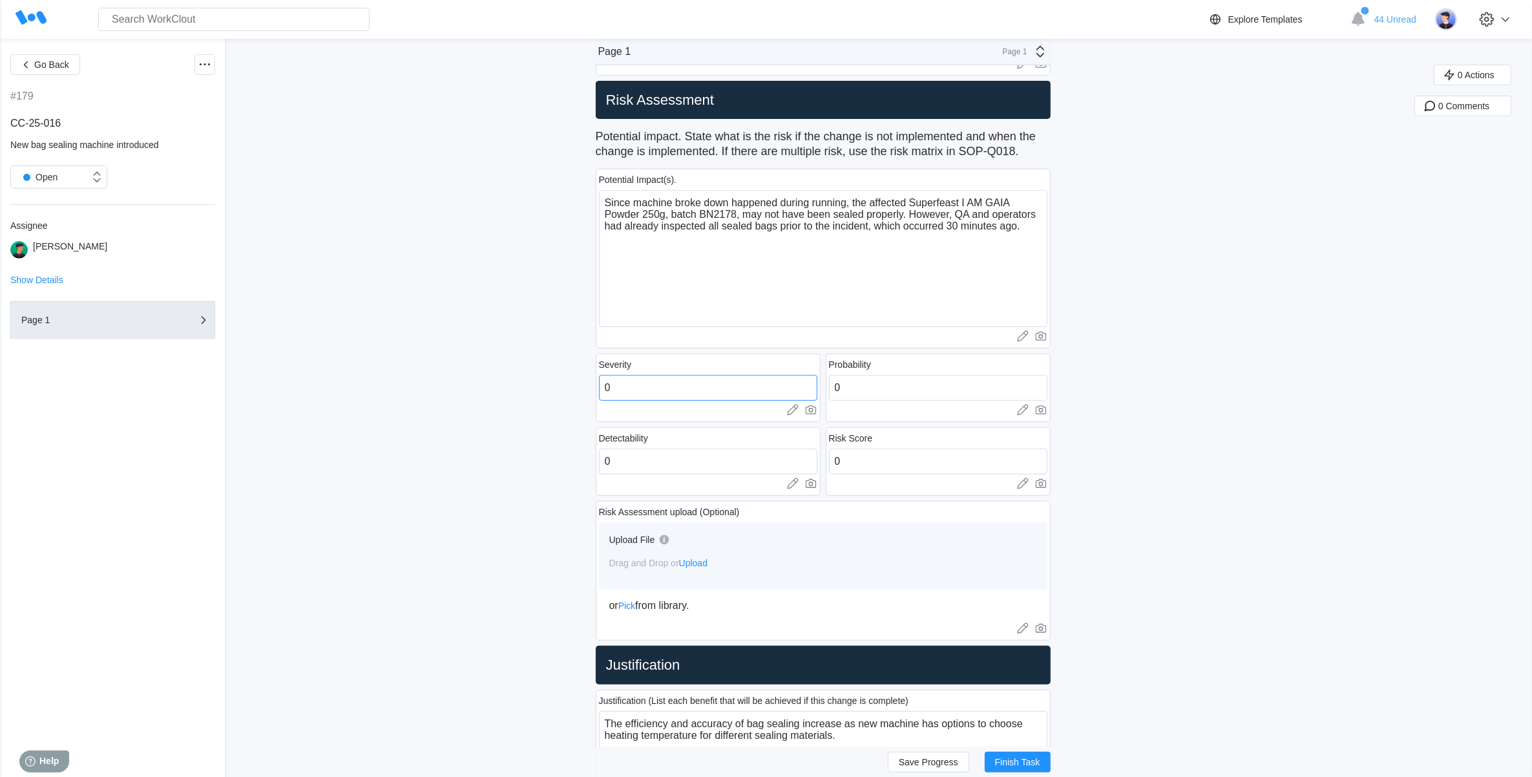
scroll to position [646, 0]
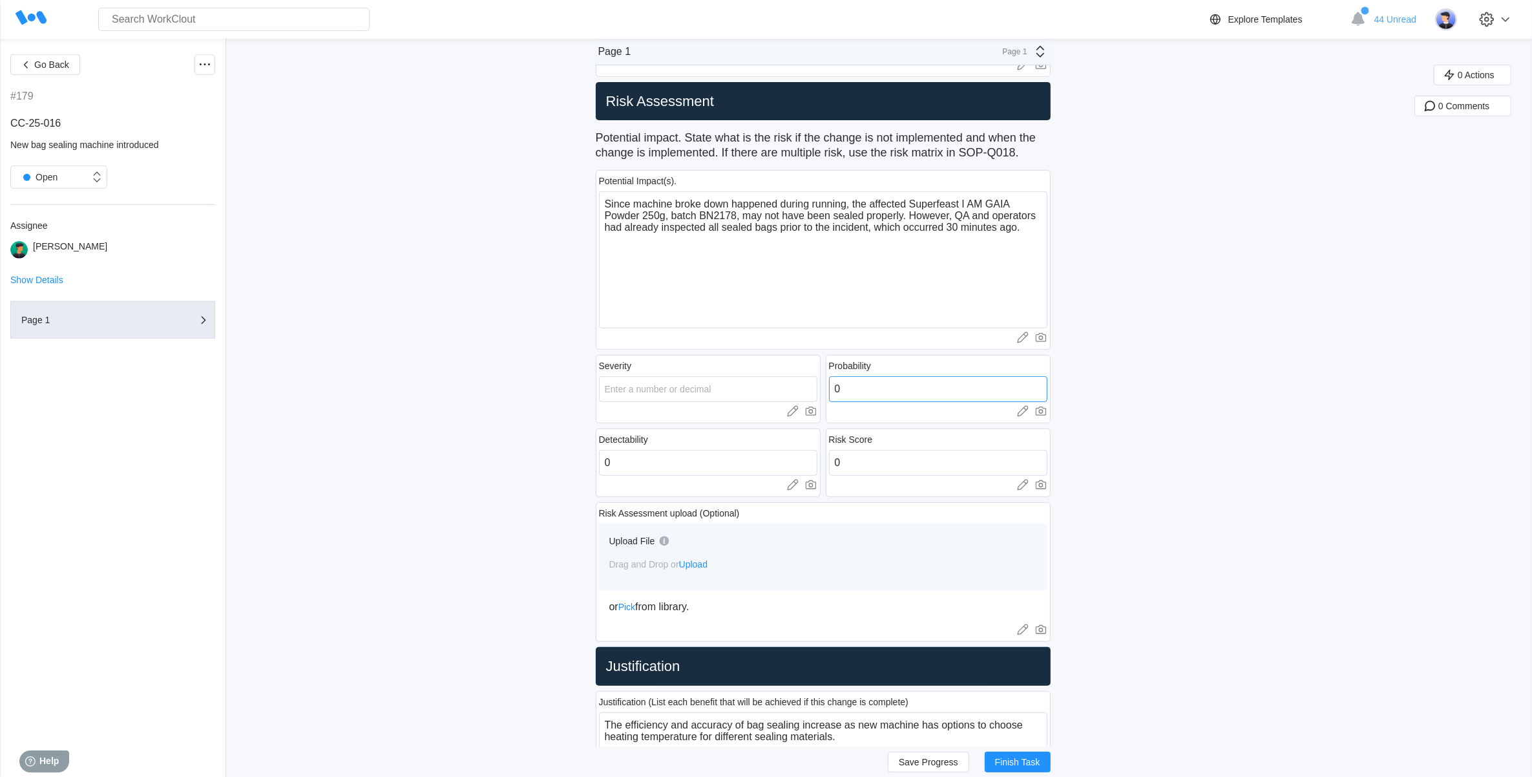
drag, startPoint x: 869, startPoint y: 390, endPoint x: 814, endPoint y: 385, distance: 55.1
click at [814, 385] on div "Severity Upload images or videos to this field Drag and Drop or Upload or Pick …" at bounding box center [823, 425] width 455 height 147
drag, startPoint x: 625, startPoint y: 455, endPoint x: 602, endPoint y: 454, distance: 22.6
click at [602, 454] on div "Detectability 0 Upload images or videos to this field Drag and Drop or Upload o…" at bounding box center [708, 462] width 225 height 68
drag, startPoint x: 839, startPoint y: 455, endPoint x: 860, endPoint y: 469, distance: 25.8
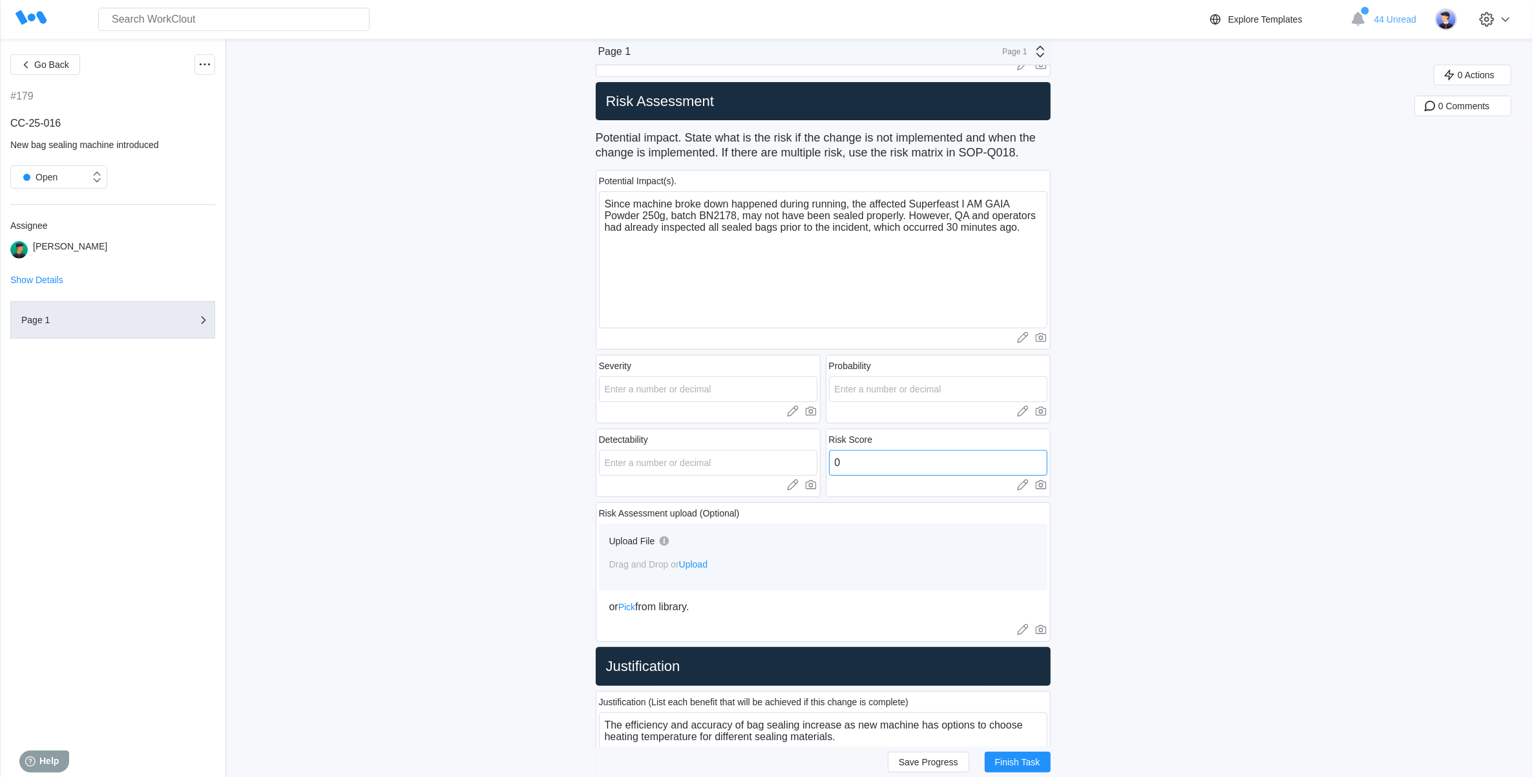
click at [860, 469] on input "0" at bounding box center [938, 463] width 218 height 26
click at [1029, 233] on textarea "Since machine broke down happened during running, the affected Superfeast I AM …" at bounding box center [823, 259] width 448 height 137
drag, startPoint x: 1029, startPoint y: 233, endPoint x: 898, endPoint y: 253, distance: 132.8
click at [898, 253] on textarea "Since machine broke down happened during running, the affected Superfeast I AM …" at bounding box center [823, 259] width 448 height 137
click at [798, 412] on icon at bounding box center [792, 410] width 13 height 13
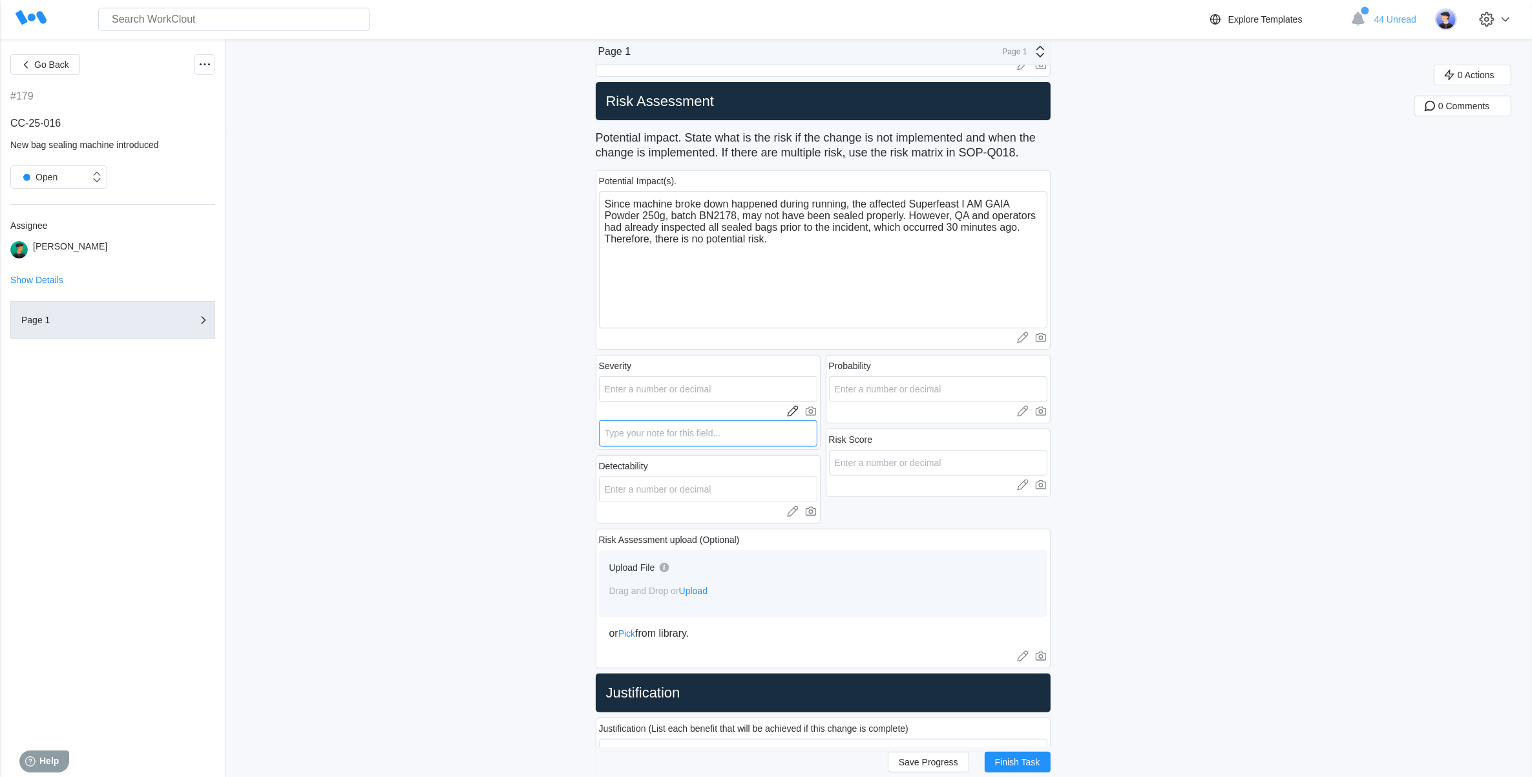
click at [682, 441] on textarea at bounding box center [708, 433] width 218 height 26
click at [1029, 417] on icon at bounding box center [1022, 410] width 13 height 13
click at [912, 436] on textarea at bounding box center [938, 433] width 218 height 26
click at [795, 512] on icon at bounding box center [790, 509] width 7 height 7
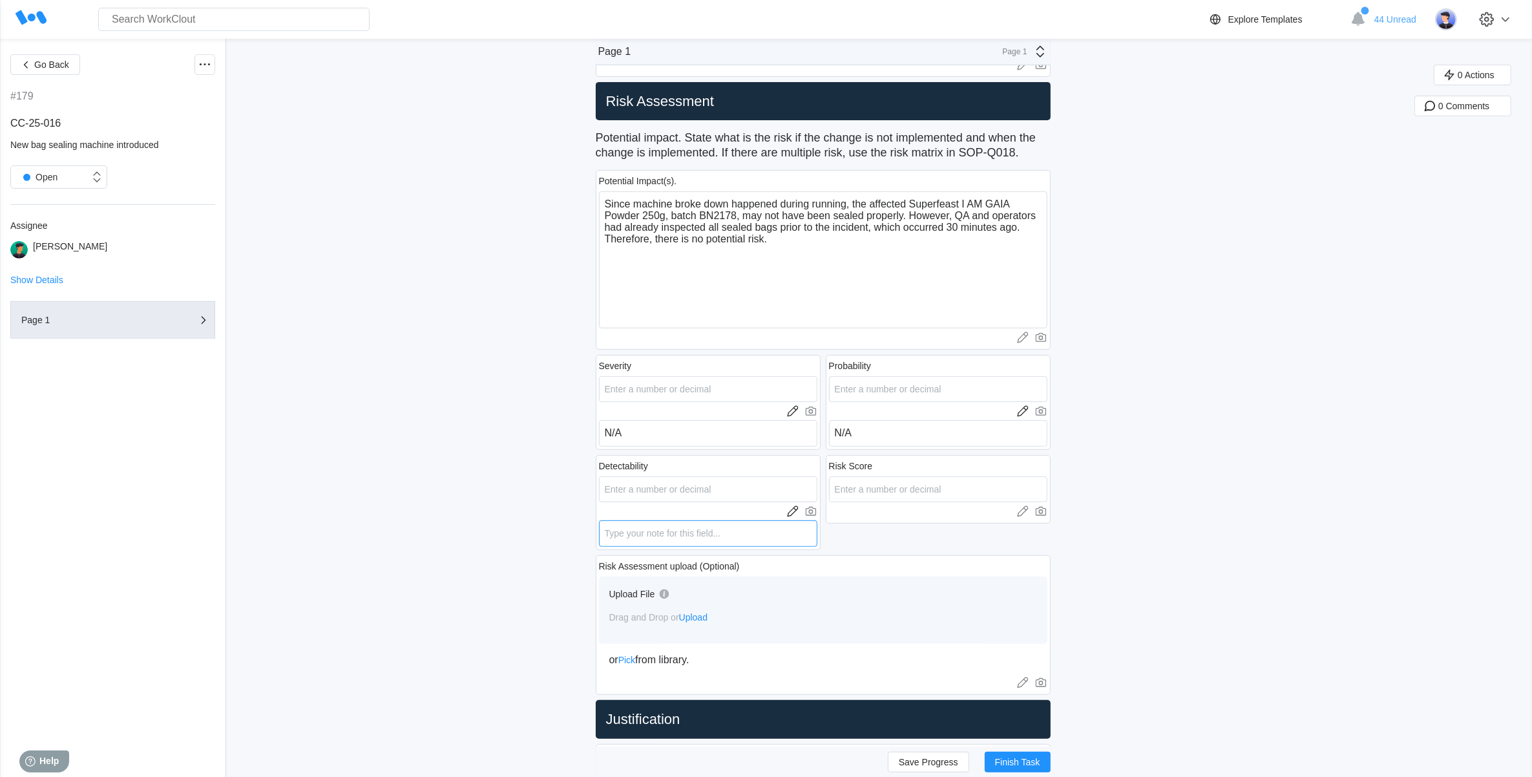
click at [663, 521] on textarea at bounding box center [708, 533] width 218 height 26
click at [1029, 512] on icon at bounding box center [1022, 511] width 13 height 13
click at [919, 526] on textarea at bounding box center [938, 533] width 218 height 26
drag, startPoint x: 795, startPoint y: 242, endPoint x: 589, endPoint y: 201, distance: 210.8
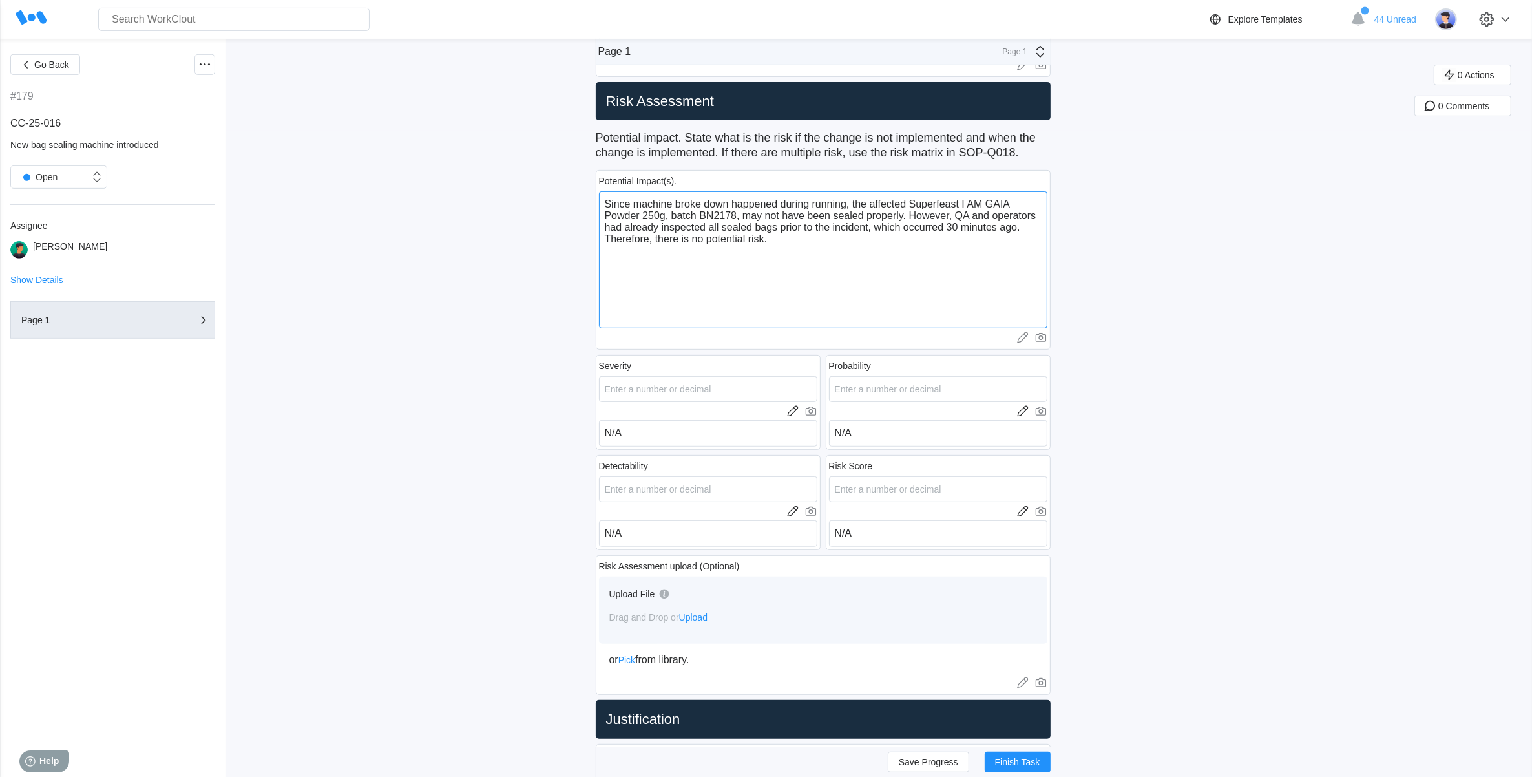
click at [851, 287] on textarea "Since machine broke down happened during running, the affected Superfeast I AM …" at bounding box center [823, 259] width 448 height 137
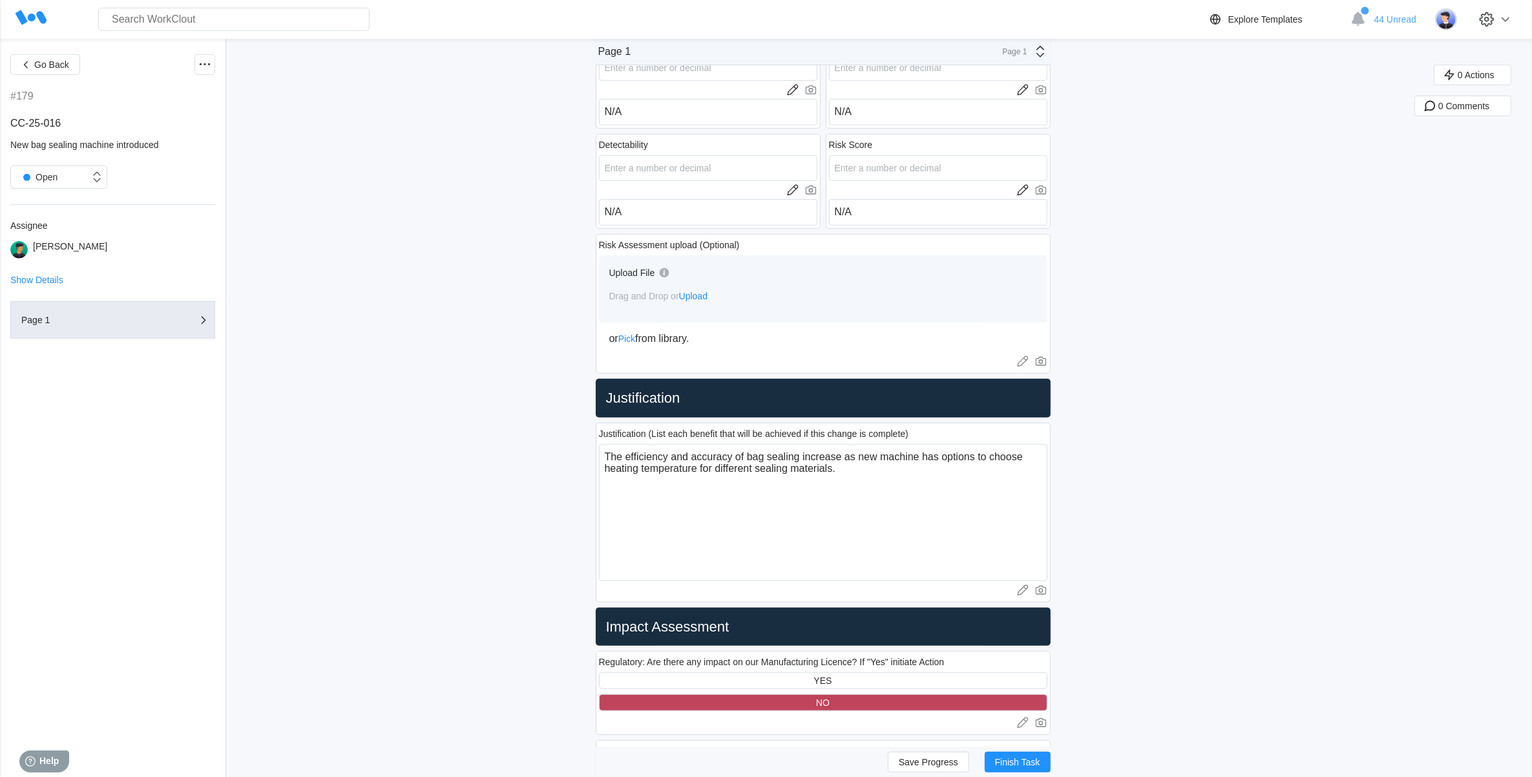
scroll to position [969, 0]
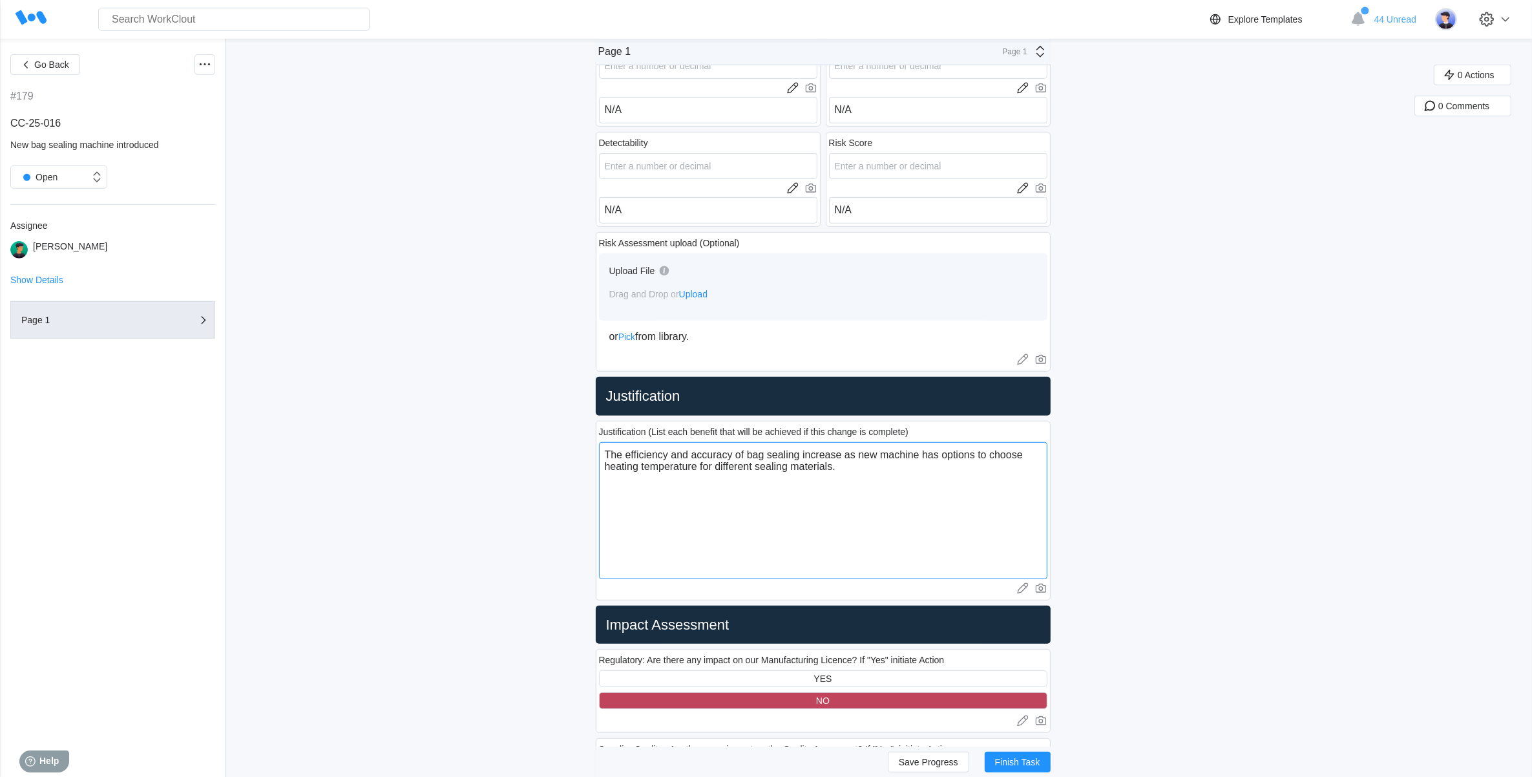
click at [872, 470] on textarea "The efficiency and accuracy of bag sealing increase as new machine has options …" at bounding box center [823, 510] width 448 height 137
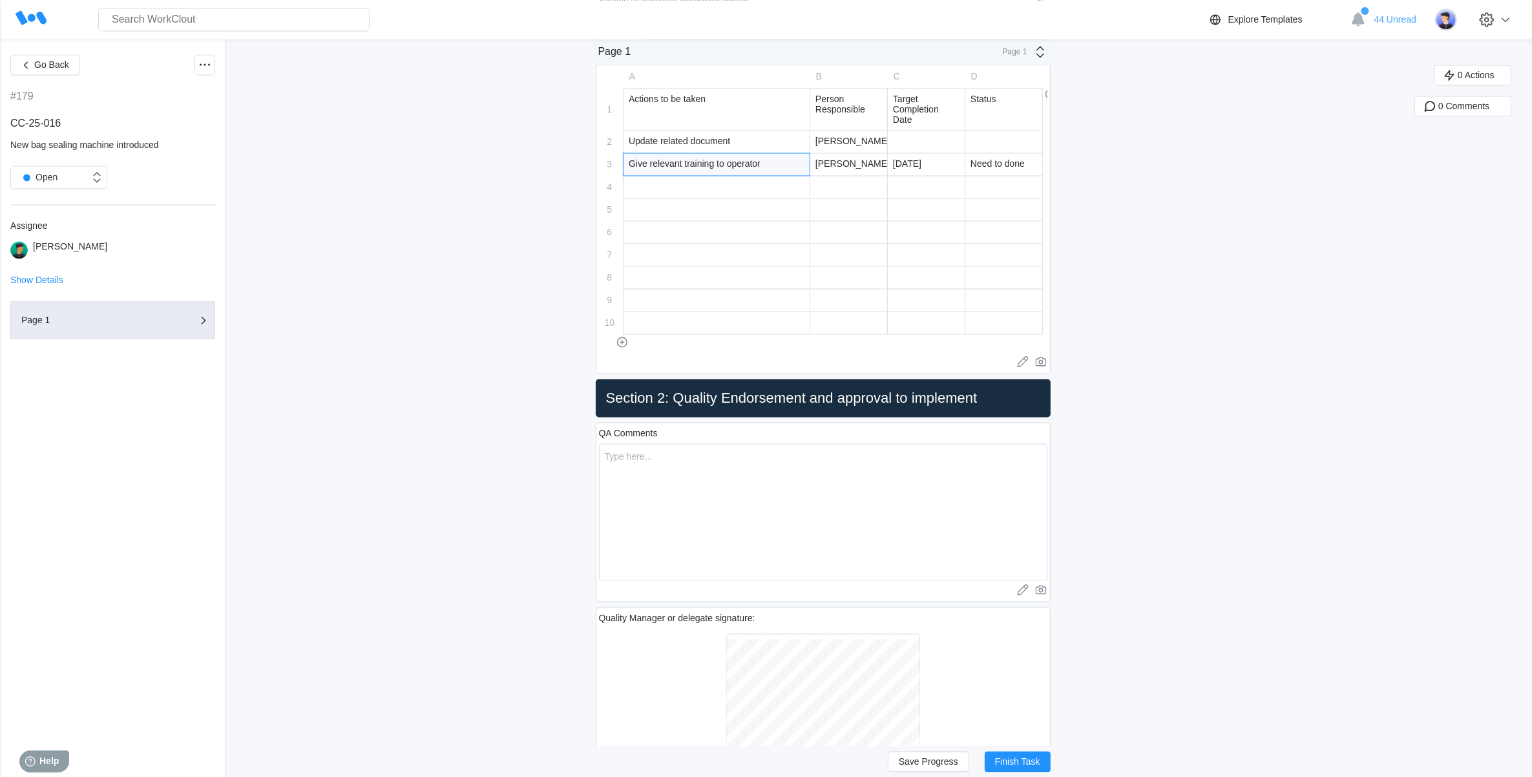
scroll to position [3230, 0]
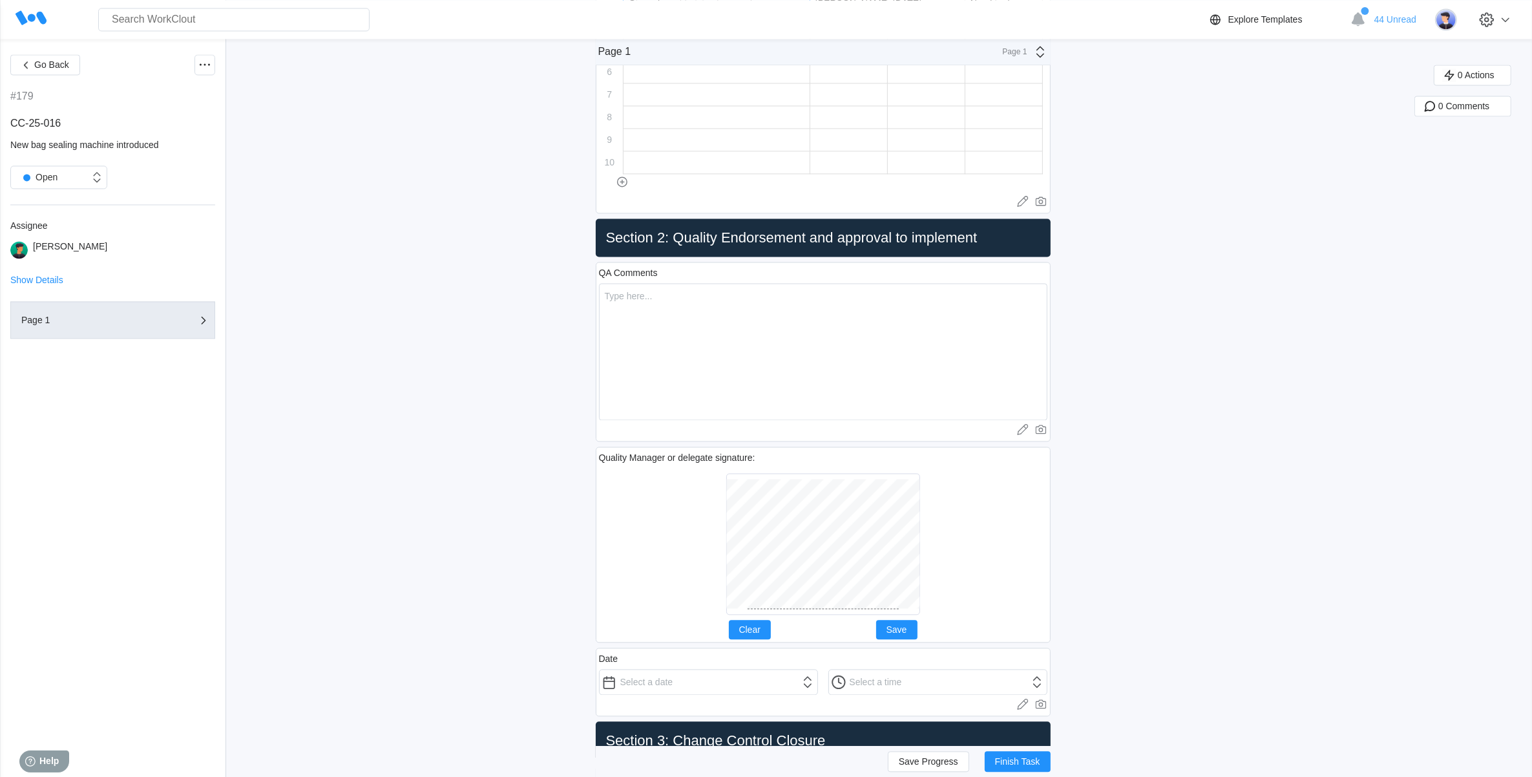
click at [624, 273] on div "QA Comments x Upload images or videos to this field Drag and Drop or Upload or …" at bounding box center [823, 352] width 455 height 180
click at [628, 288] on div "QA Comments x Upload images or videos to this field Drag and Drop or Upload or …" at bounding box center [823, 352] width 455 height 180
click at [631, 304] on textarea at bounding box center [823, 351] width 448 height 137
click at [609, 299] on textarea "Impact assessment has been reviewed and approved to take actions." at bounding box center [823, 351] width 448 height 137
click at [675, 302] on textarea "QA reviewed Impact assessment has been reviewed and approved to take actions." at bounding box center [823, 351] width 448 height 137
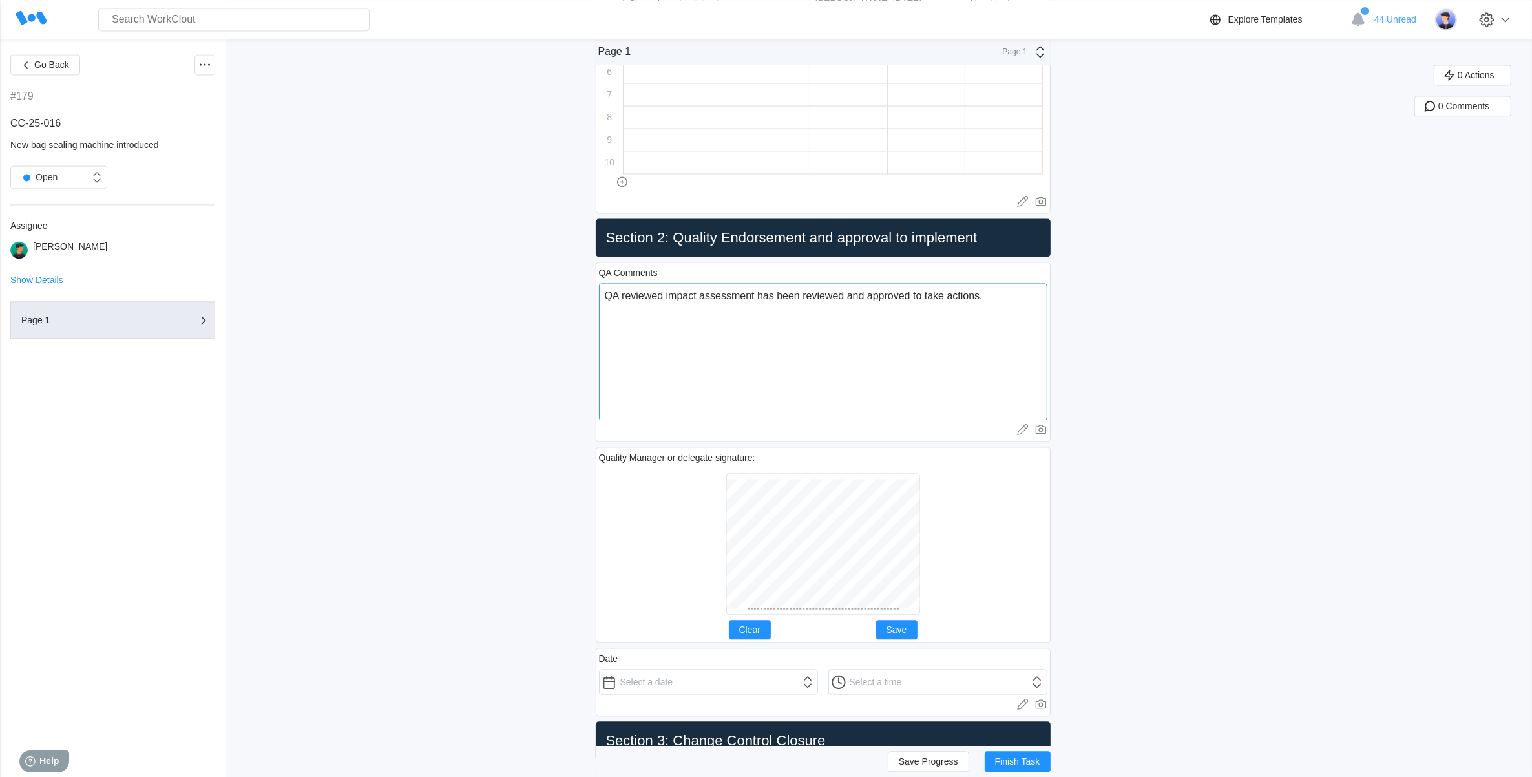
drag, startPoint x: 850, startPoint y: 302, endPoint x: 764, endPoint y: 302, distance: 86.6
click at [764, 302] on textarea "QA reviewed impact assessment has been reviewed and approved to take actions." at bounding box center [823, 351] width 448 height 137
click at [843, 360] on textarea "QA reviewed impact assessment and approved to take actions." at bounding box center [823, 351] width 448 height 137
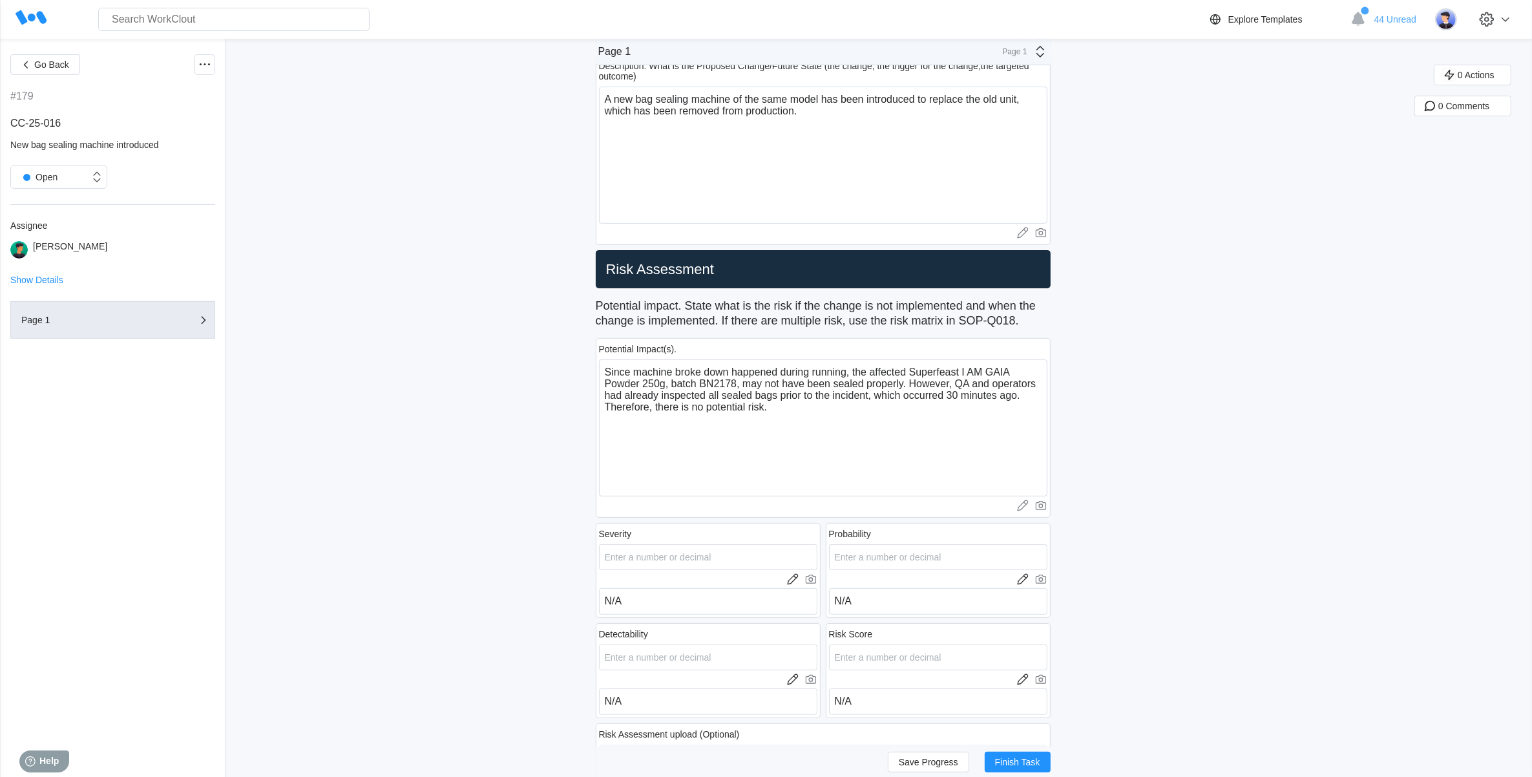
scroll to position [404, 0]
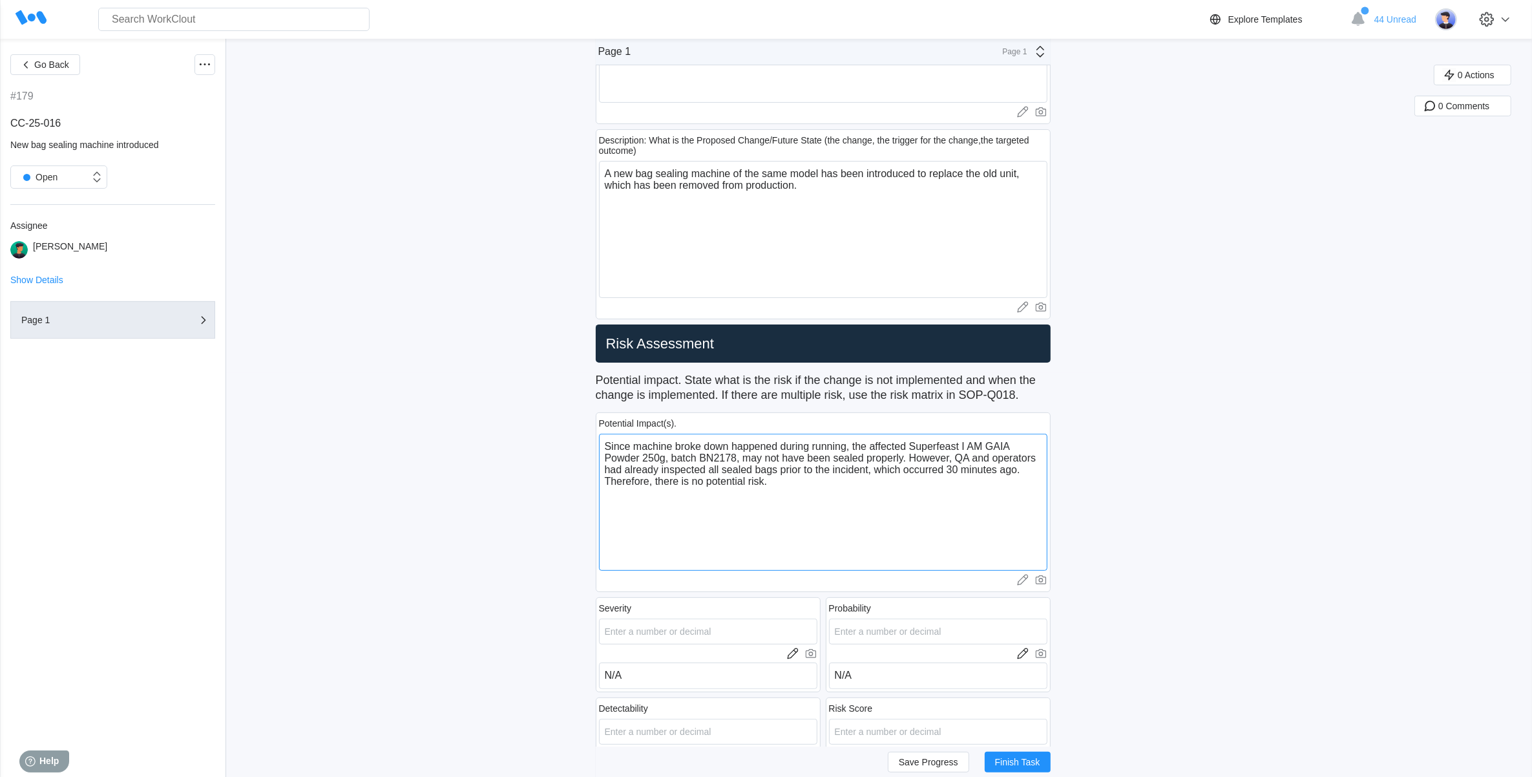
click at [769, 488] on textarea "Since machine broke down happened during running, the affected Superfeast I AM …" at bounding box center [823, 501] width 448 height 137
click at [831, 475] on textarea "Since machine broke down happened during running, the affected Superfeast I AM …" at bounding box center [823, 501] width 448 height 137
click at [695, 638] on input "number" at bounding box center [708, 631] width 218 height 26
click at [817, 525] on textarea "Since machine broke down happened during running, the affected Superfeast I AM …" at bounding box center [823, 501] width 448 height 137
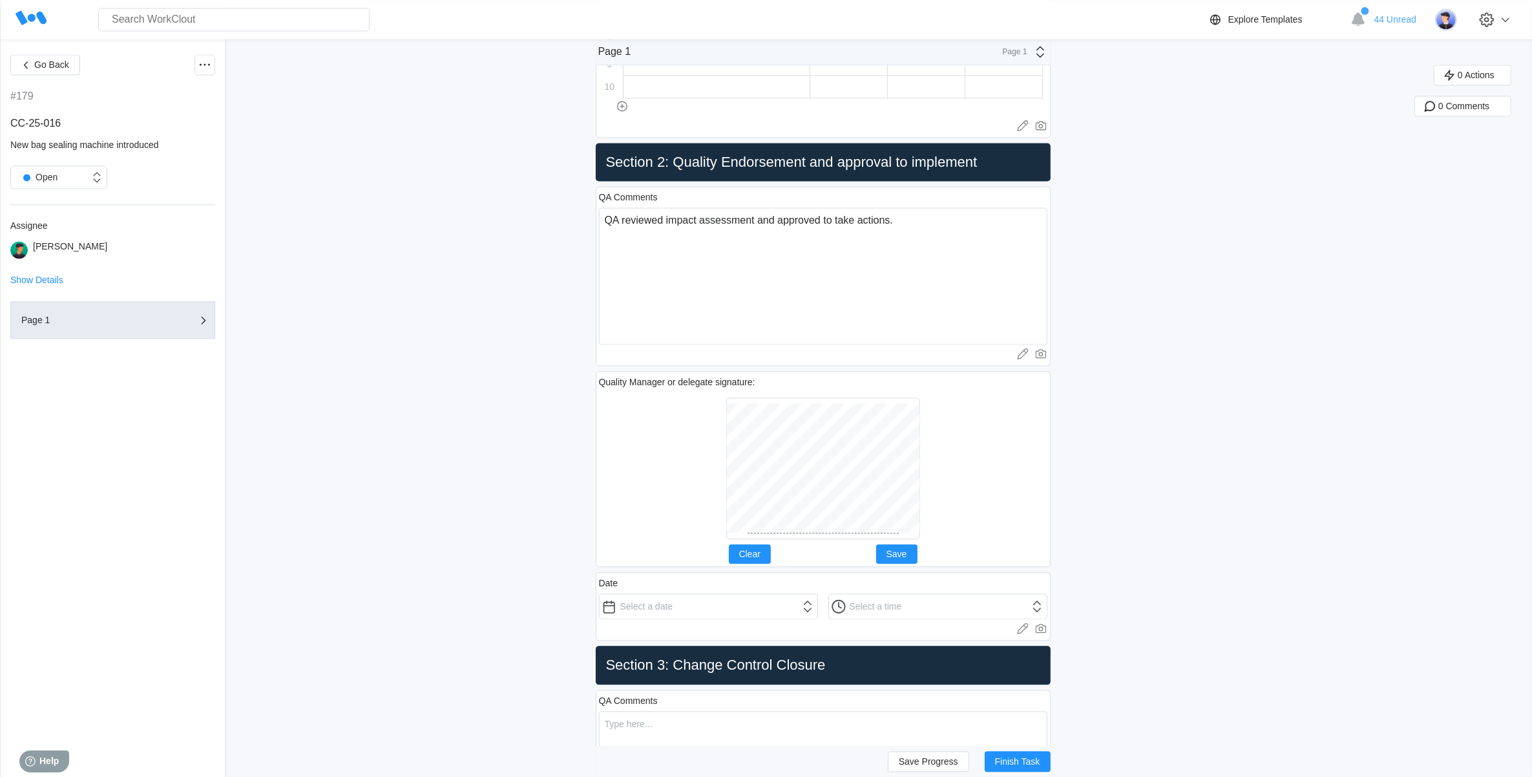
scroll to position [3472, 0]
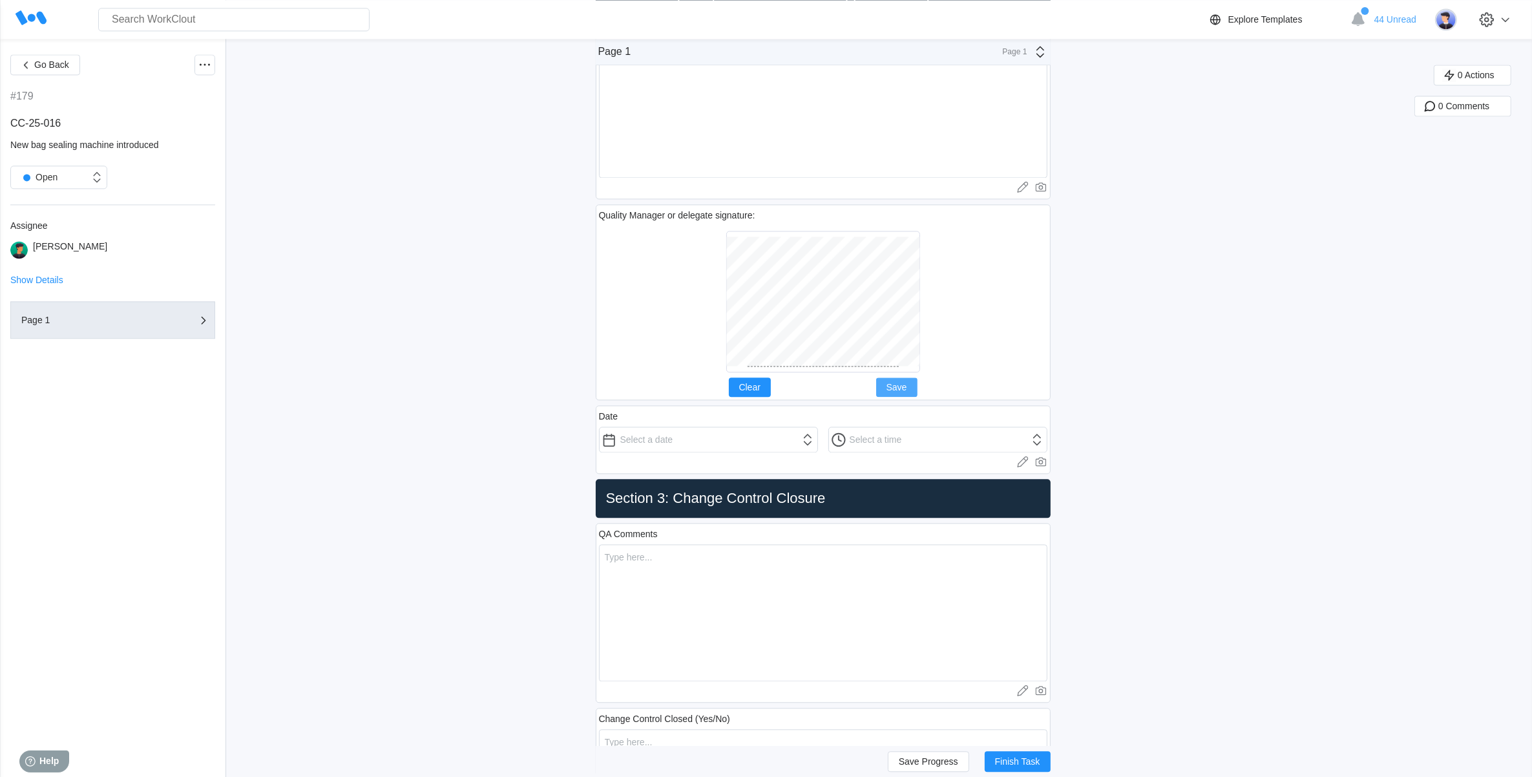
click at [895, 391] on span "Save" at bounding box center [896, 386] width 21 height 9
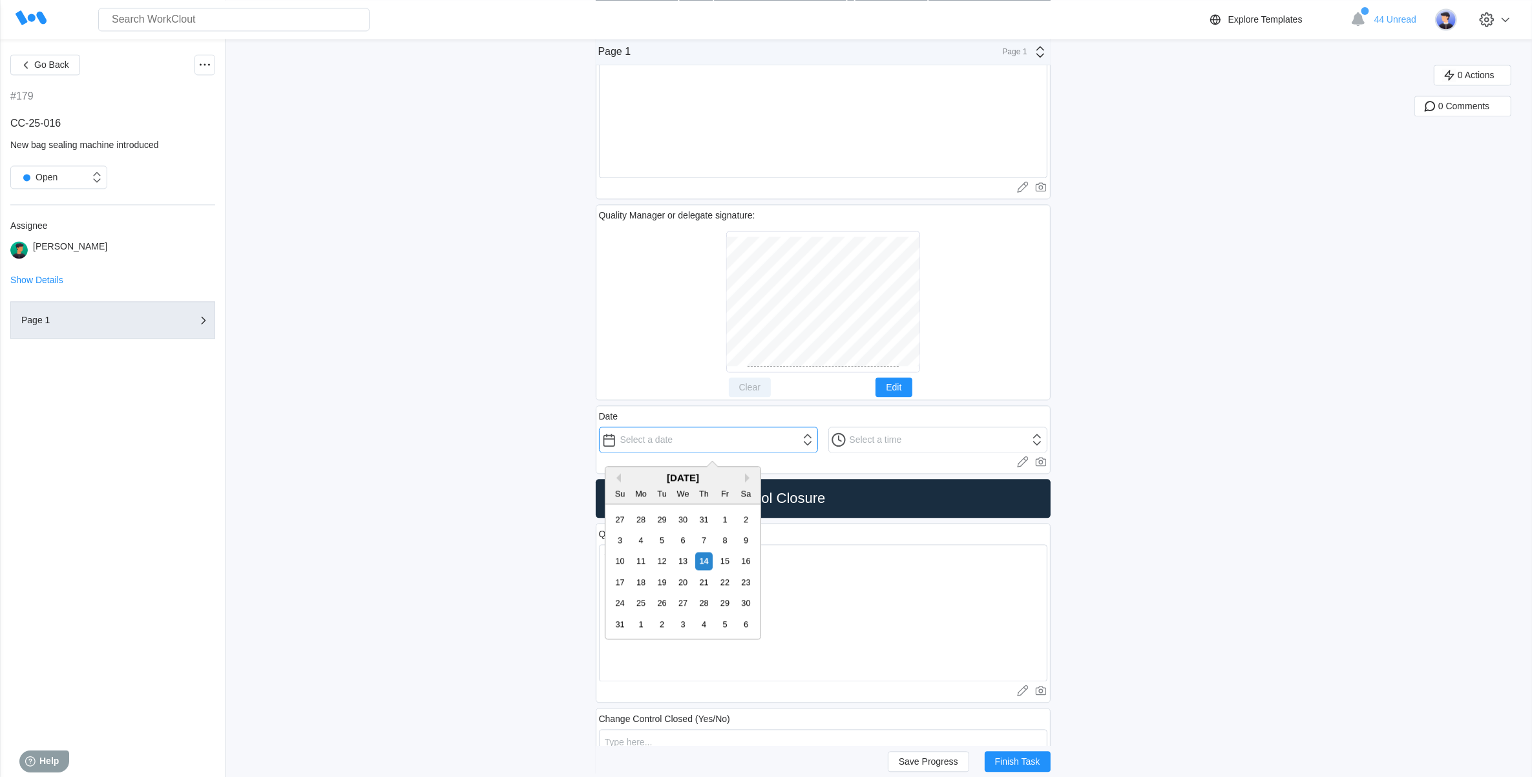
click at [718, 446] on input "text" at bounding box center [708, 439] width 219 height 26
click at [705, 561] on div "14" at bounding box center [703, 560] width 17 height 17
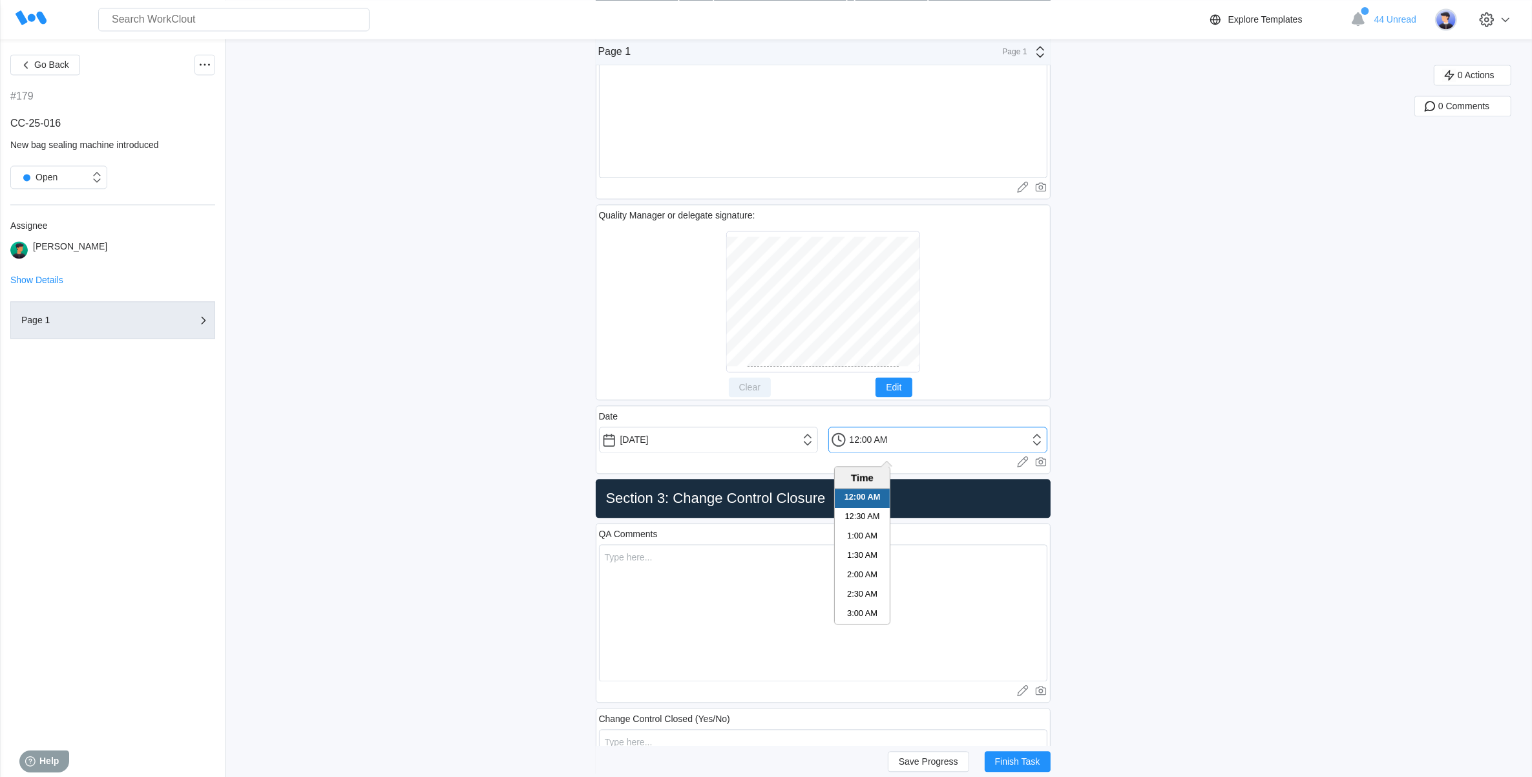
click at [1027, 443] on input "12:00 AM" at bounding box center [937, 439] width 219 height 26
click at [871, 514] on li "9:30 AM" at bounding box center [862, 512] width 55 height 19
drag, startPoint x: 863, startPoint y: 443, endPoint x: 871, endPoint y: 444, distance: 7.9
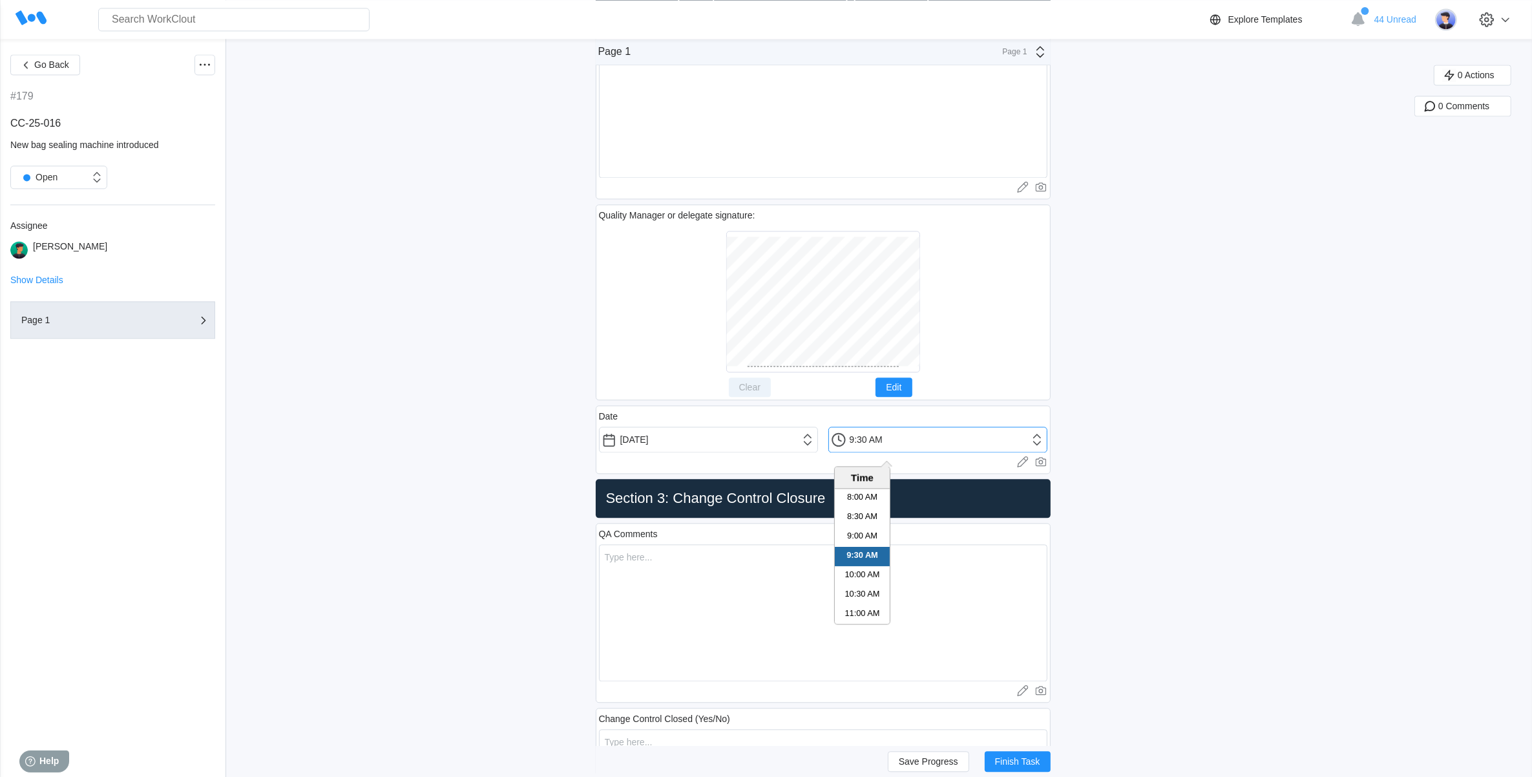
click at [871, 444] on input "9:30 AM" at bounding box center [937, 439] width 219 height 26
click at [1029, 411] on div "Date [DATE] 9:53 AM Upload images or videos to this field Drag and Drop or Uplo…" at bounding box center [823, 439] width 455 height 74
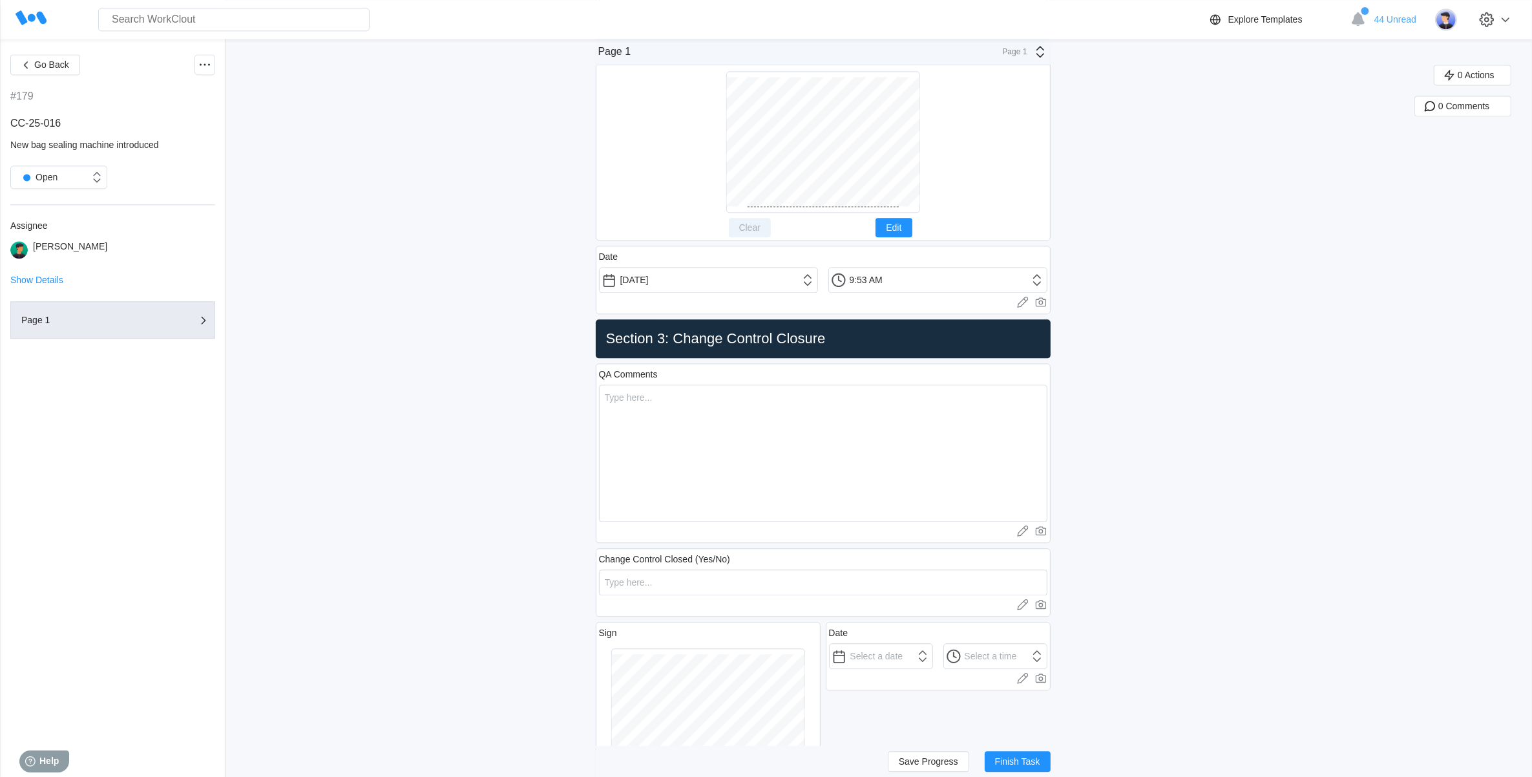
scroll to position [3634, 0]
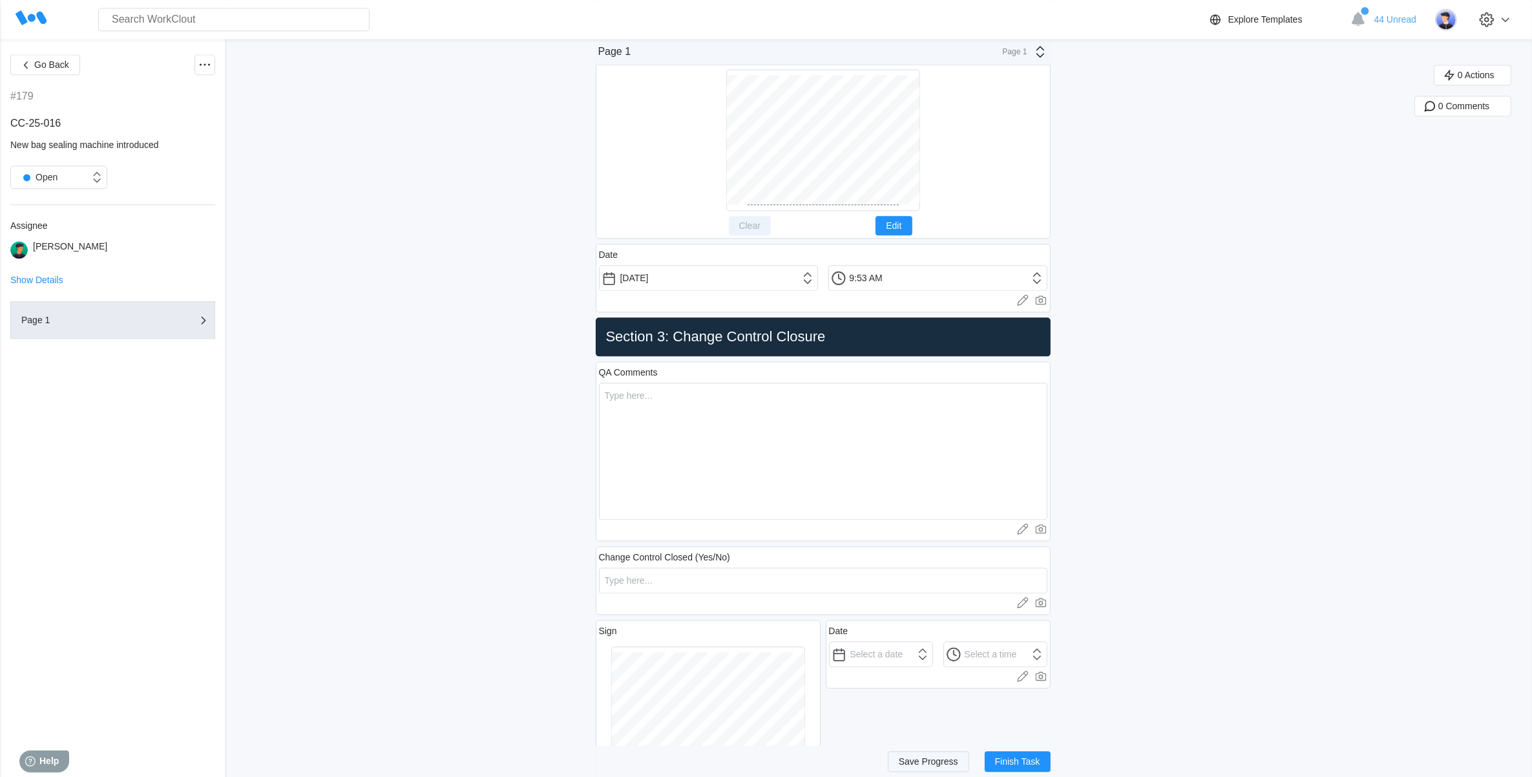
click at [950, 756] on button "Save Progress" at bounding box center [928, 761] width 81 height 21
click at [689, 593] on input "text" at bounding box center [823, 580] width 448 height 26
click at [729, 472] on textarea at bounding box center [823, 450] width 448 height 137
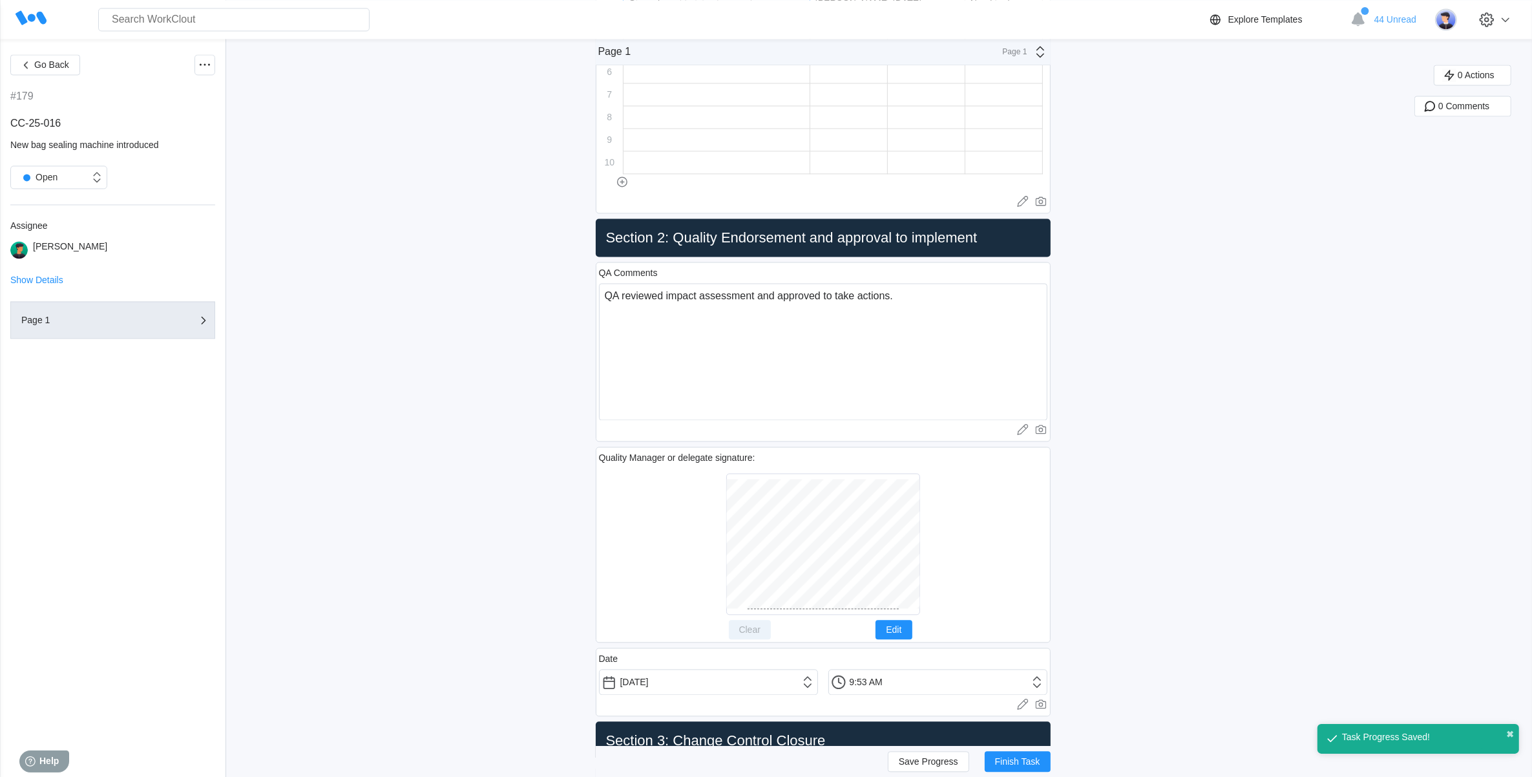
scroll to position [2746, 0]
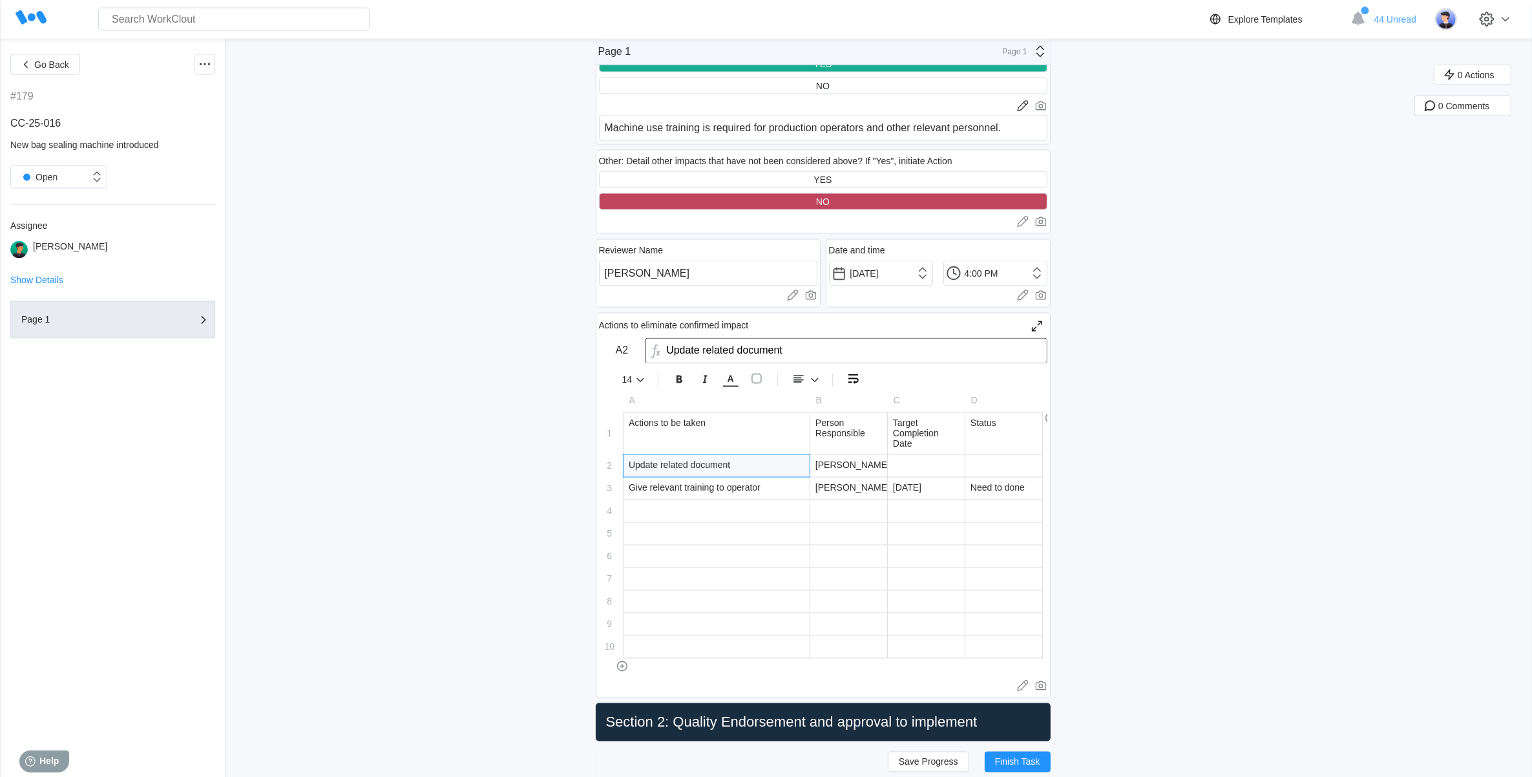
click at [786, 461] on div "Update related document" at bounding box center [716, 466] width 186 height 22
click at [754, 528] on div at bounding box center [716, 534] width 186 height 22
click at [937, 766] on span "Save Progress" at bounding box center [928, 760] width 59 height 9
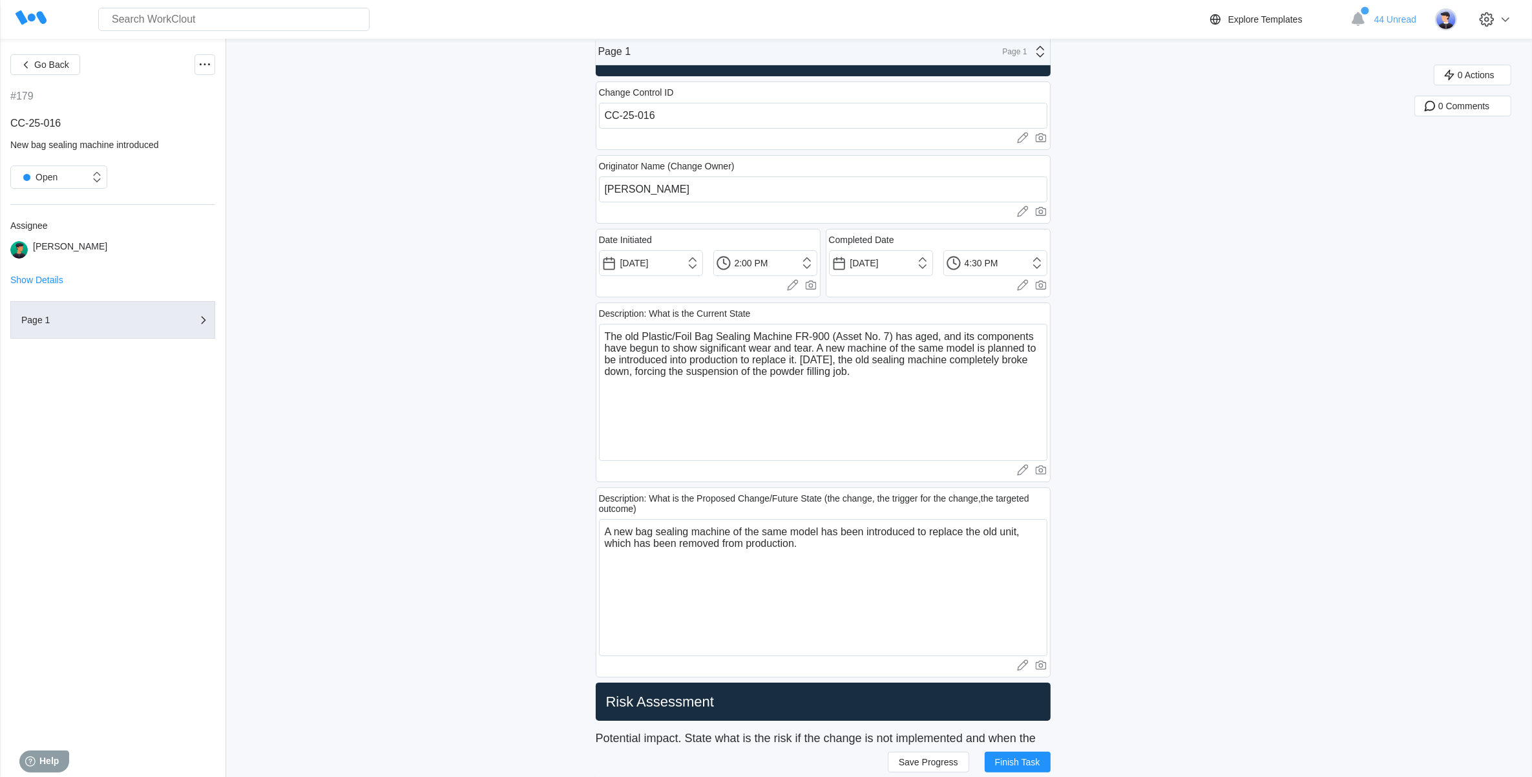
scroll to position [21, 0]
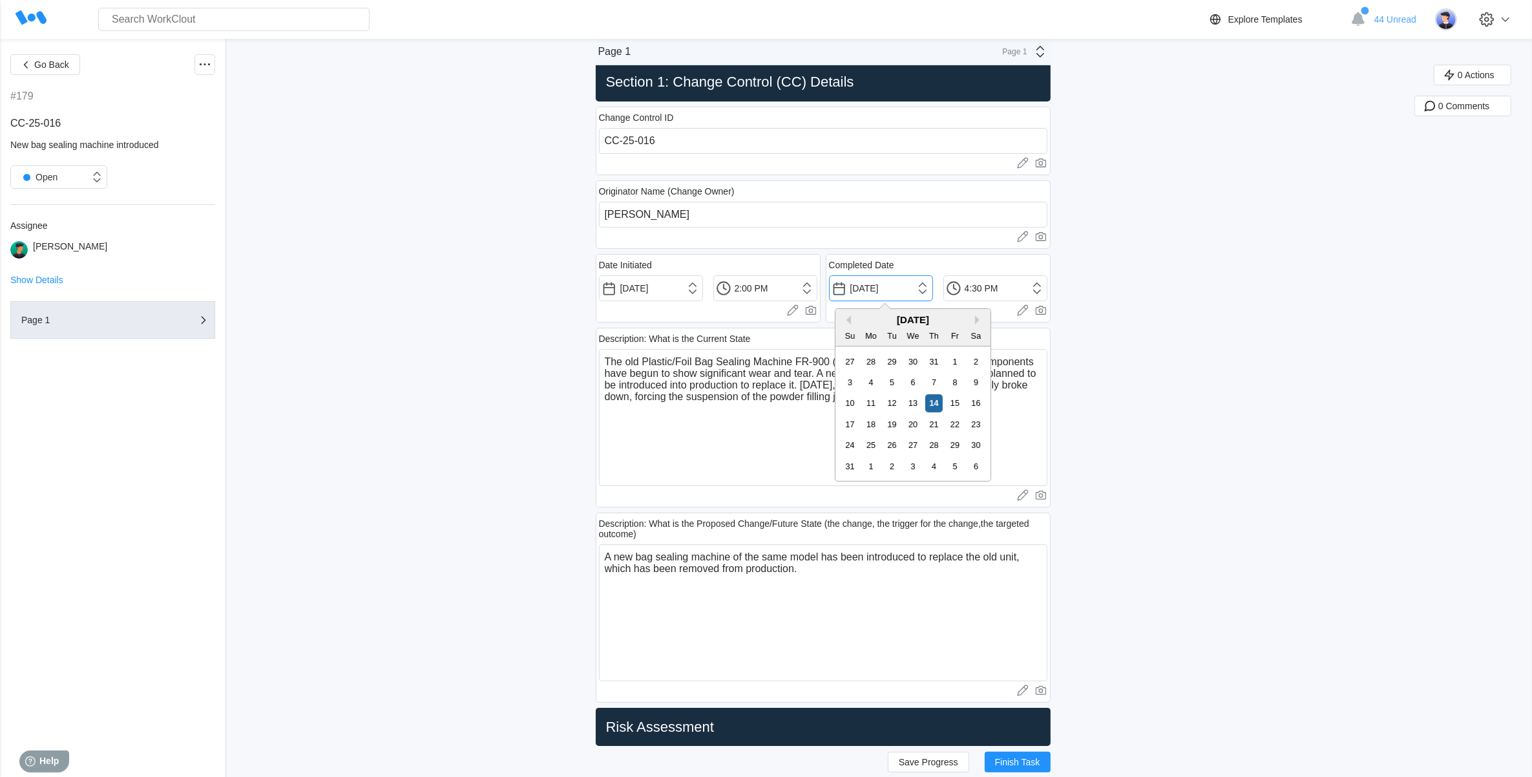
drag, startPoint x: 909, startPoint y: 292, endPoint x: 861, endPoint y: 289, distance: 47.9
click at [858, 289] on input "[DATE]" at bounding box center [881, 288] width 104 height 26
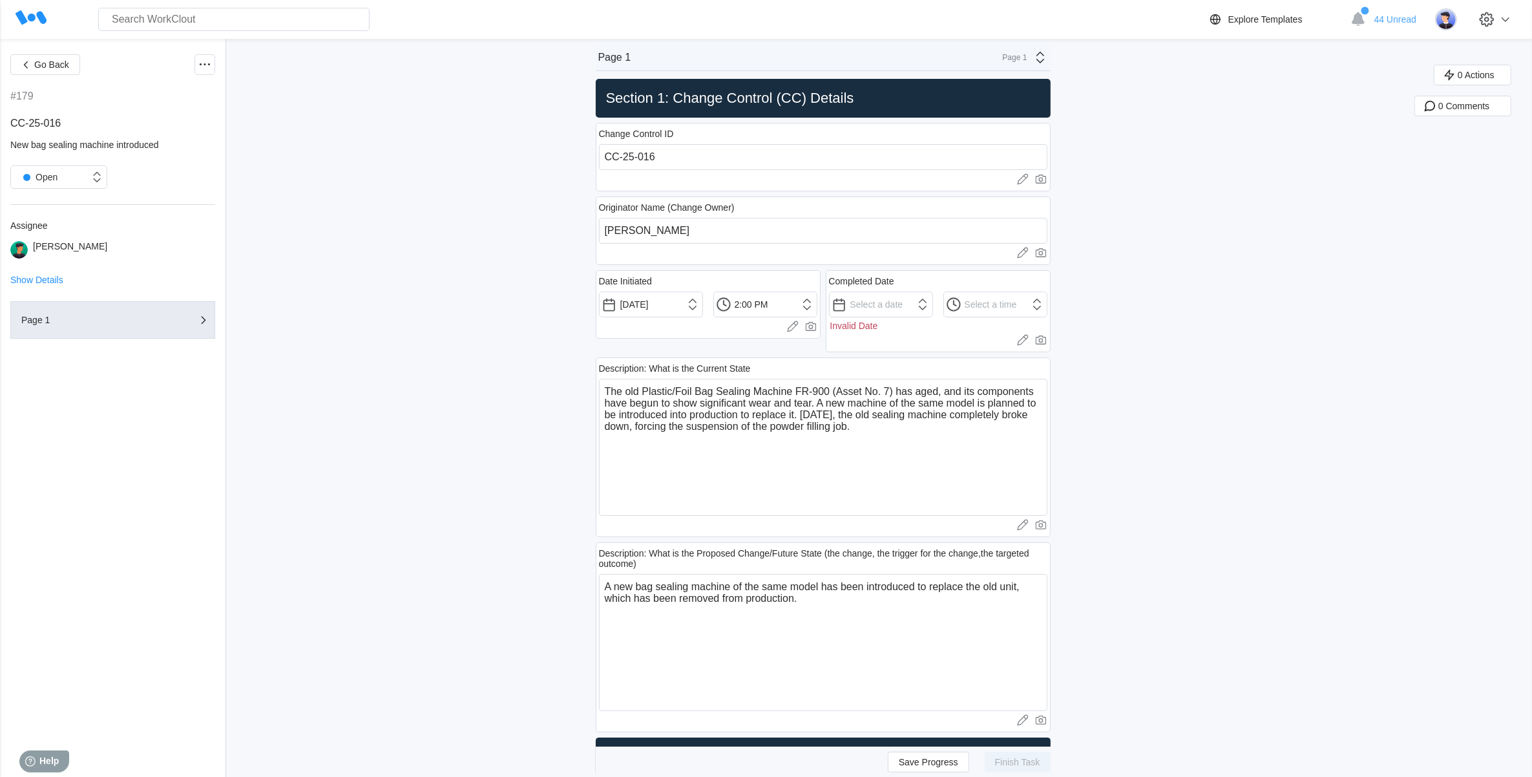
scroll to position [0, 0]
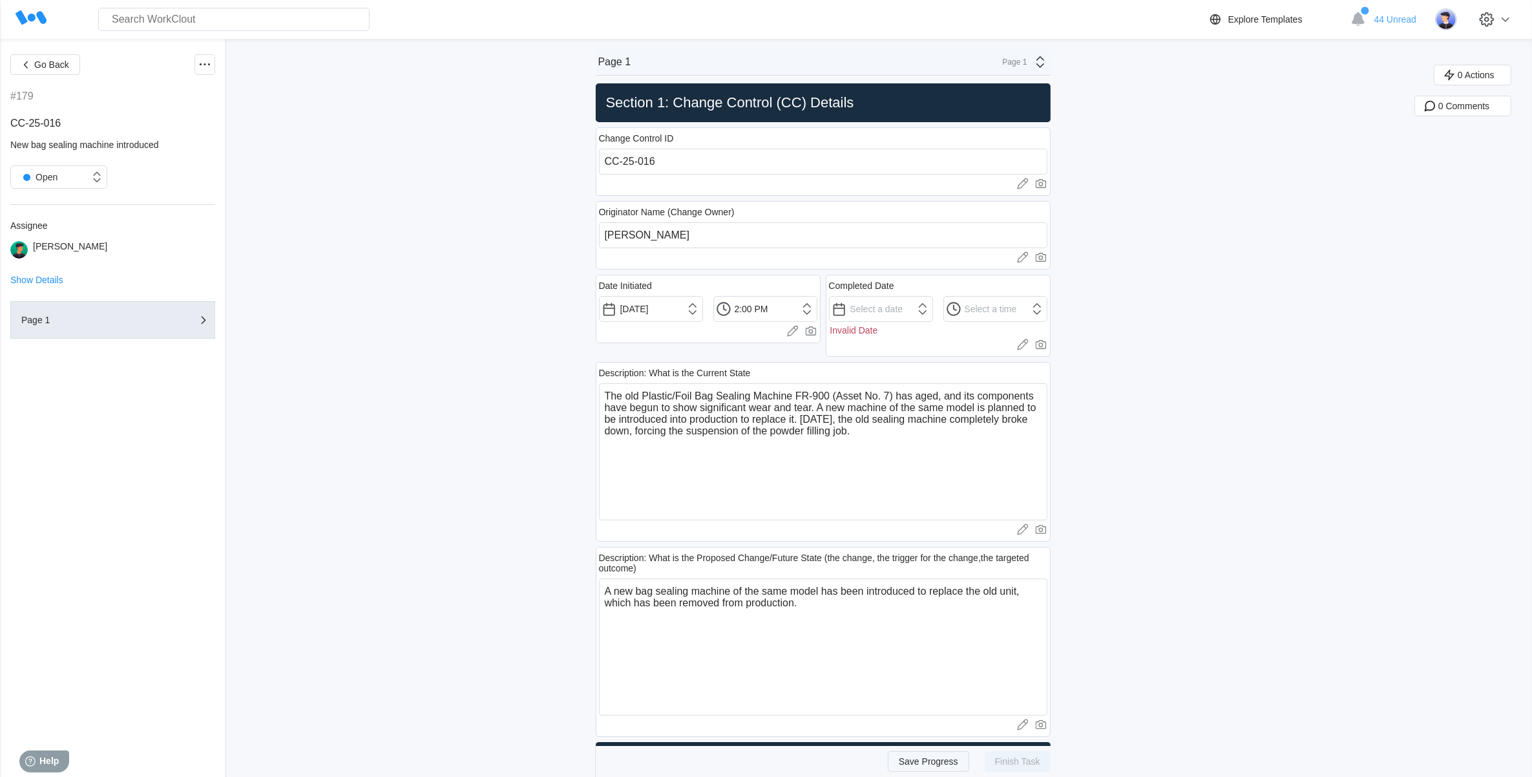
click at [929, 764] on span "Save Progress" at bounding box center [928, 760] width 59 height 9
